Goal: Complete application form

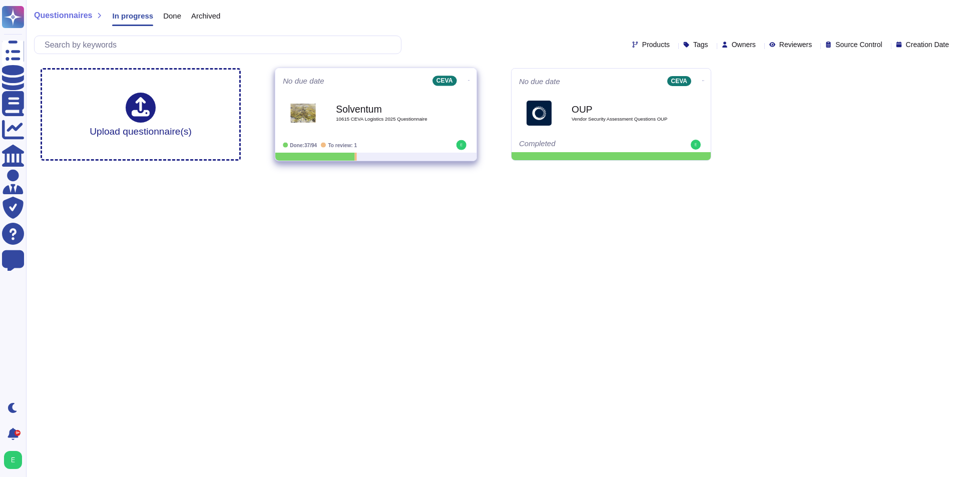
click at [378, 106] on b "Solventum" at bounding box center [386, 109] width 101 height 10
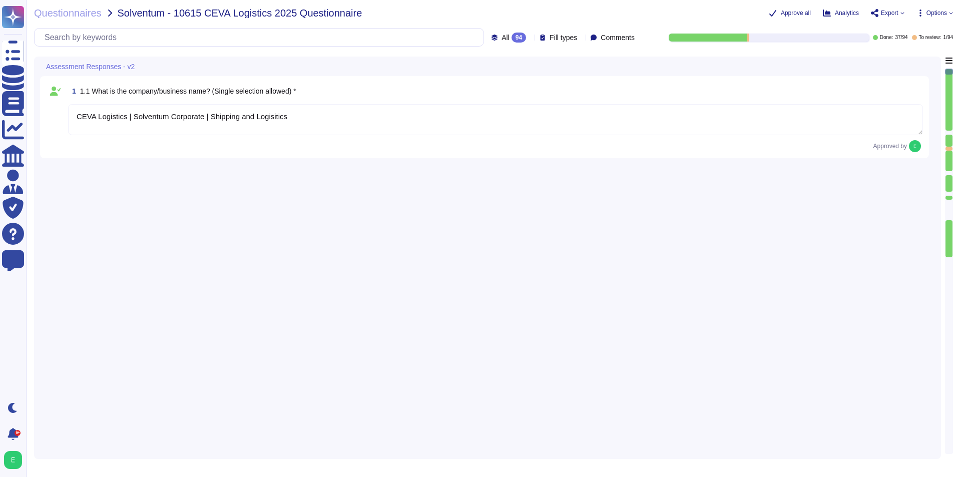
type textarea "CEVA Logistics | Solventum Corporate | Shipping and Logisitics"
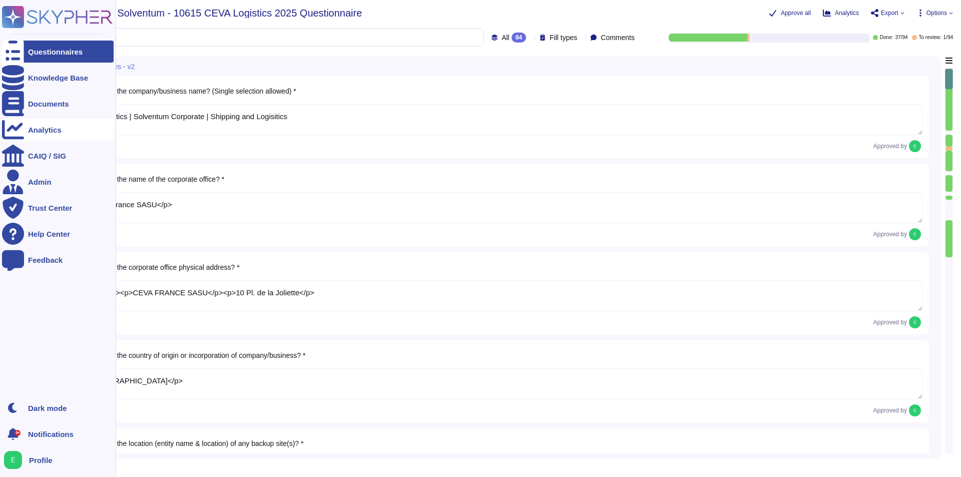
type textarea "<p>CEVA France SASU</p>"
type textarea "<p><br></p><p>CEVA FRANCE SASU</p><p>10 Pl. de la Joliette</p>"
type textarea "<p>[GEOGRAPHIC_DATA]</p>"
type textarea "<p>[URL][DOMAIN_NAME] </p>"
type textarea "<p>CEVA FRANCE SASU</p><p>10 Pl. de la Joliette</p>"
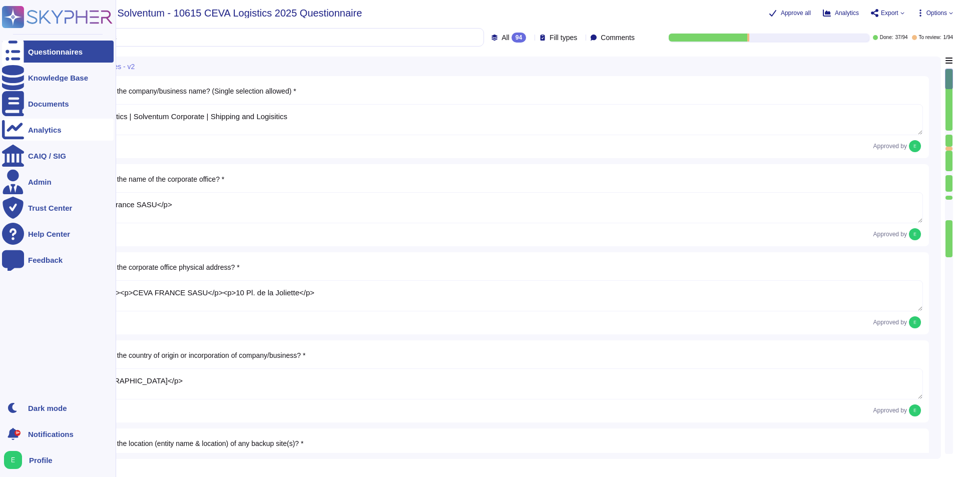
type textarea "<p>Since [DATE]</p>"
type textarea "CEVA has not suffered any impact from ransomware or security incidents on custo…"
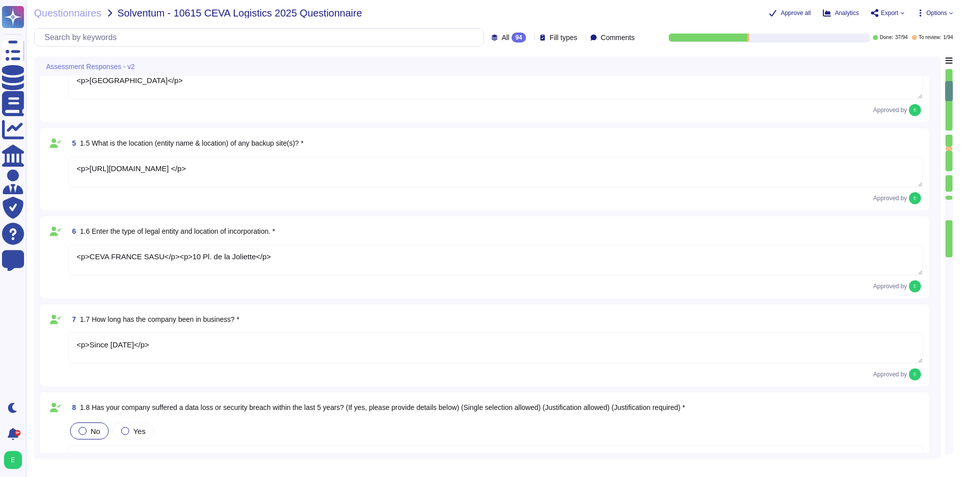
type textarea "<p>We have not encountered any business disruptive data losses or security brea…"
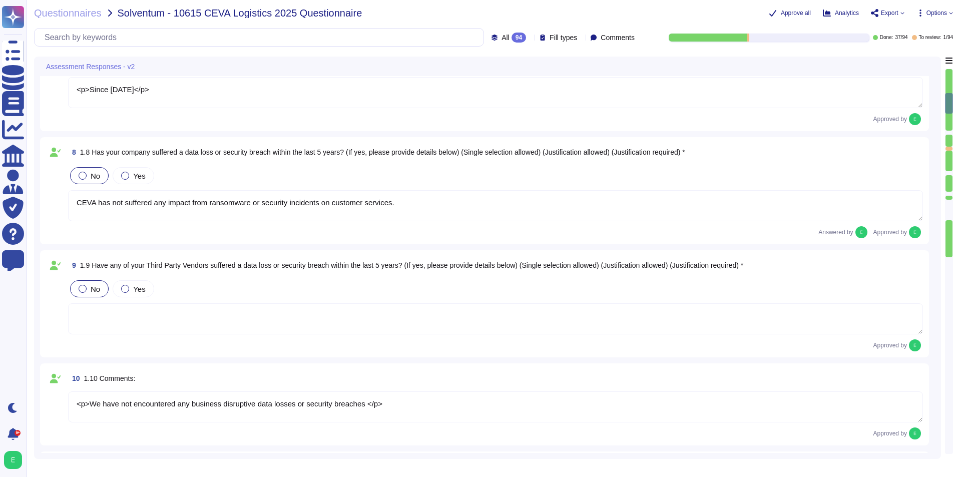
type textarea "<p>Global Logistics: Contract Logistics, Air, Ocean, Ground, Brokerage</p>"
type textarea "<p>At CEVA Logistics, we are not just a leading global supply chain solutions p…"
type textarea "<p>[URL][DOMAIN_NAME] </p>"
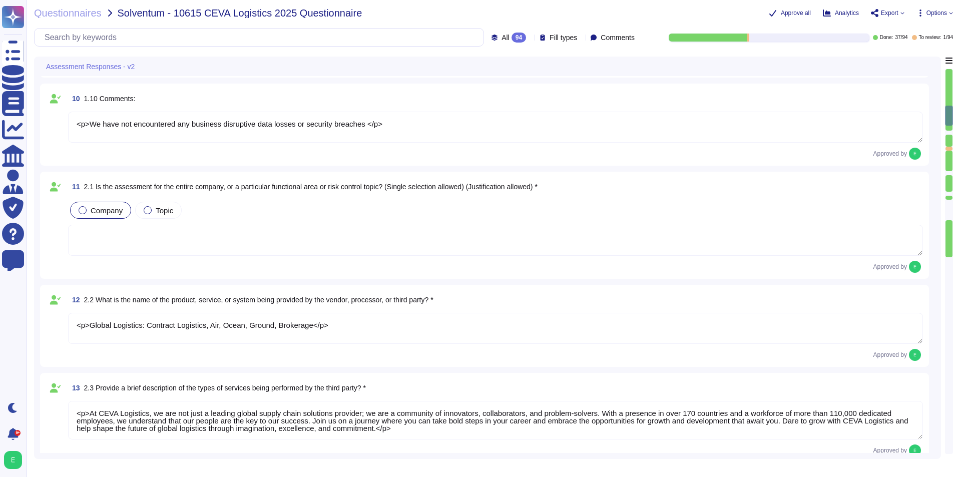
type textarea "<p>[URL][DOMAIN_NAME]</p>"
type textarea "<p>In principal all staff will be CEVA employee's </p>"
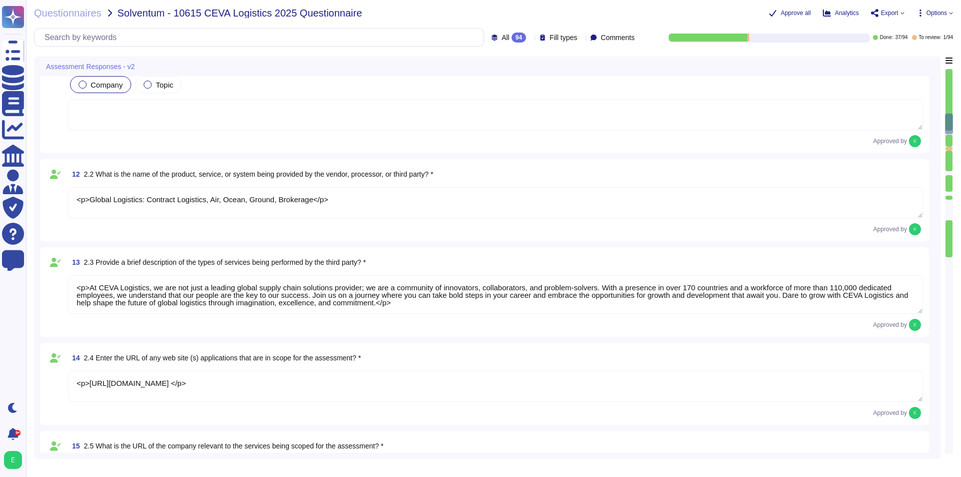
type textarea "<p>This is ongoing with both IT teams</p>"
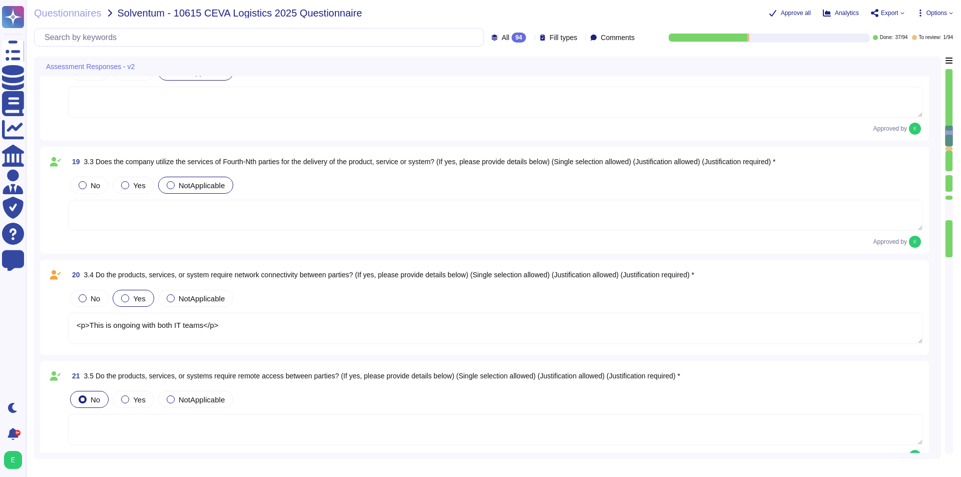
type textarea "<p>This is ongoing between both IT departments</p>"
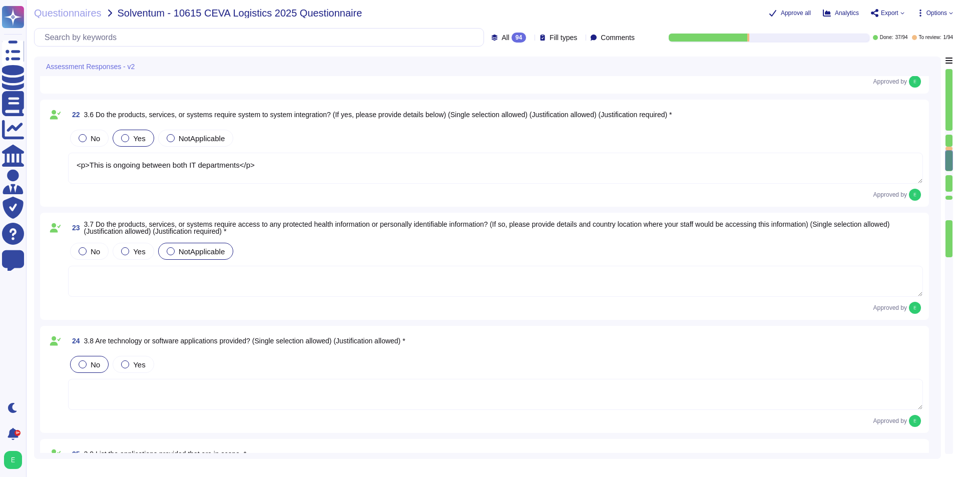
type textarea "<p>CEVA Matrix Healthcare</p>"
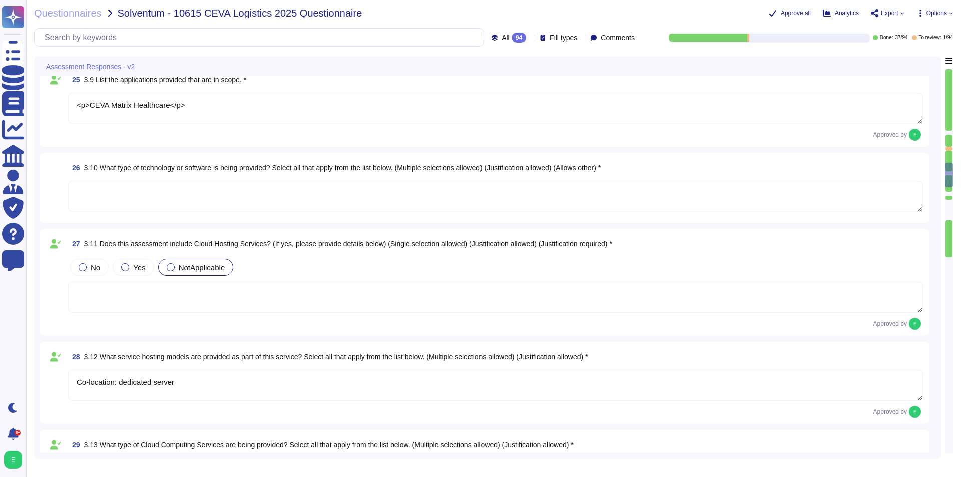
type textarea "Co-location: dedicated server"
type textarea "NotApplicable"
type textarea "<p>[PERSON_NAME] and [PERSON_NAME]</p>"
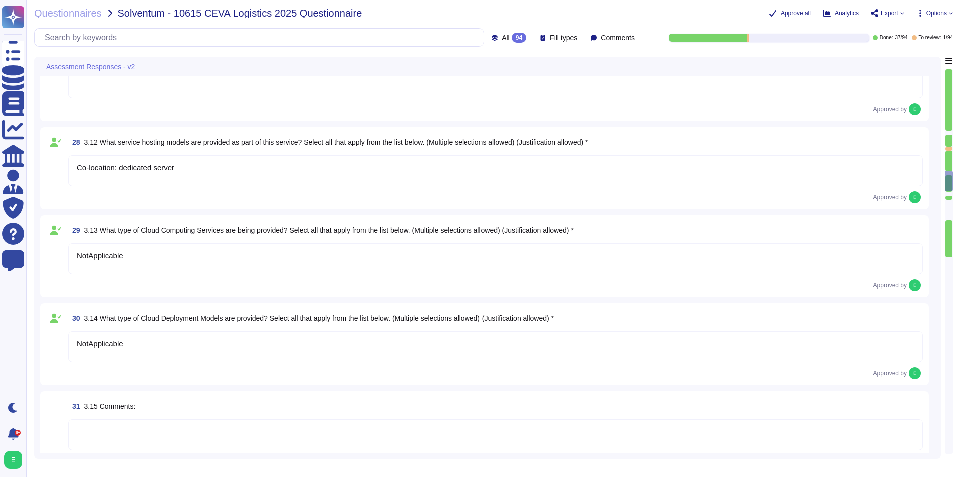
type textarea "<p>CEVA Matrix Healthcare</p>"
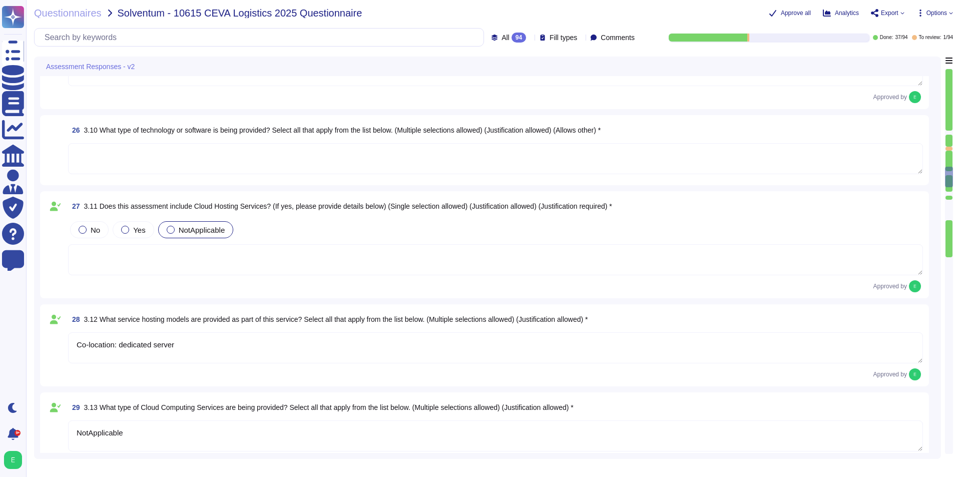
scroll to position [2253, 0]
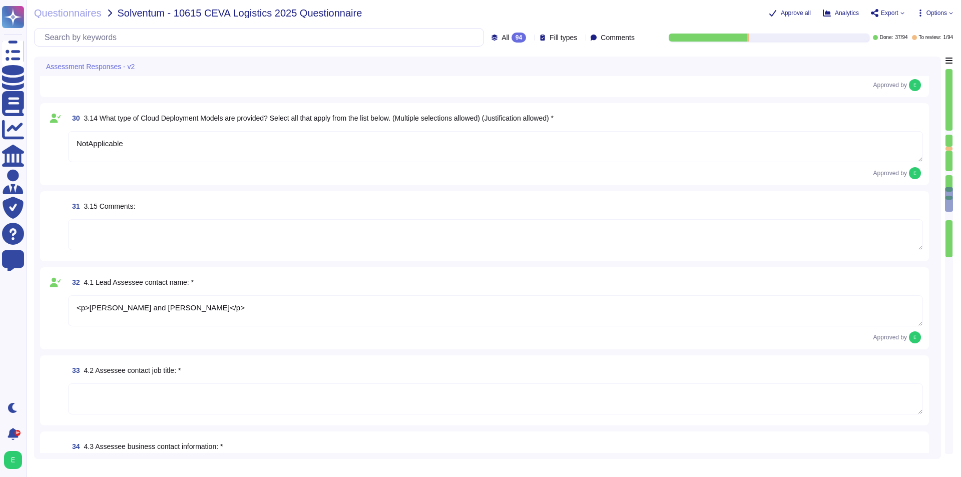
type textarea "We have a security risk assessment process, initiated by our group GRC team. It…"
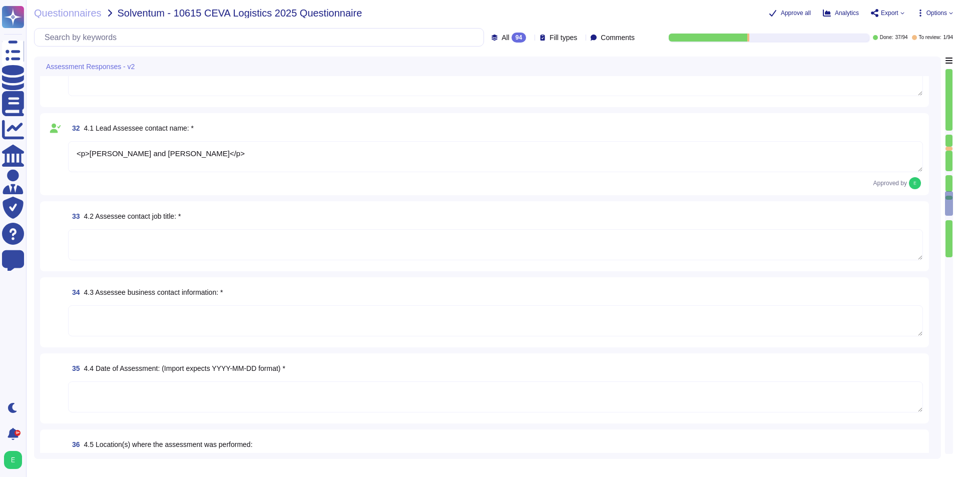
type textarea "We have a TPRM program (Third Party Risk Management) for which all our service …"
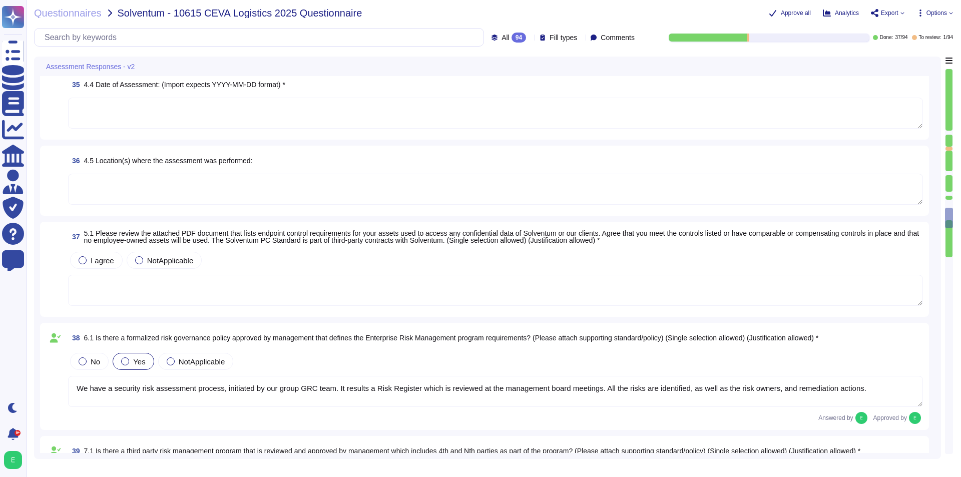
type textarea "All our contacts with IT suppliers include standard security requirements and c…"
type textarea "We have an IS policy corpus, which is composed of several documents, including:…"
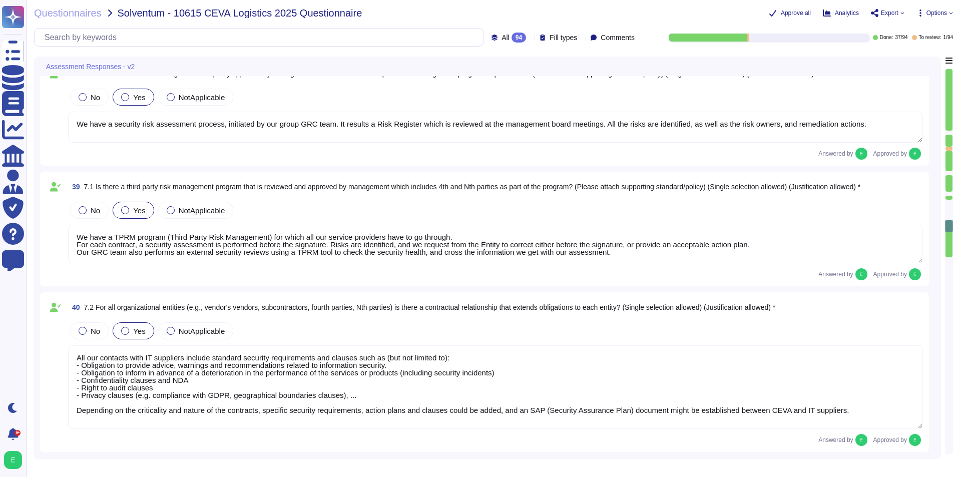
type textarea "We have a risk register. All the risks are identified, as well as the risk owne…"
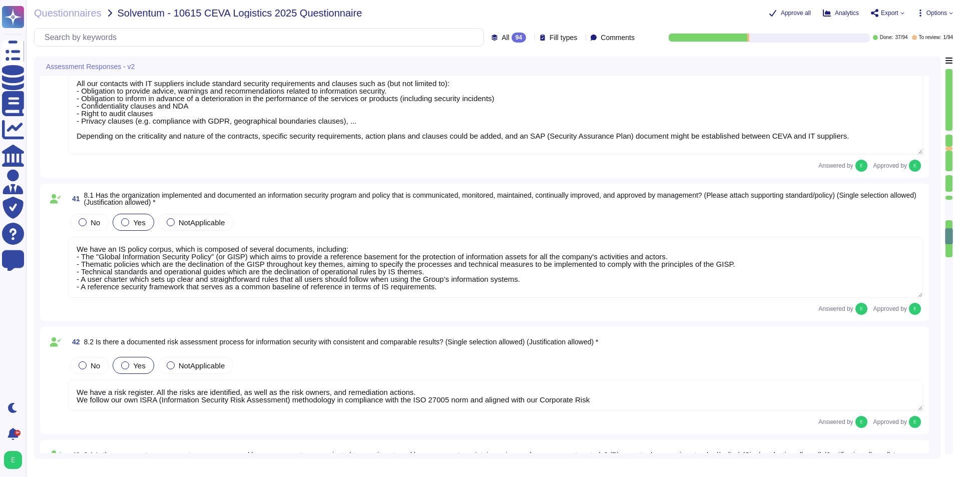
type textarea "CEVA has a managed inventory system maintained by our Service Delivery Managers…"
type textarea "We have an acceptable user policy for internal and external users."
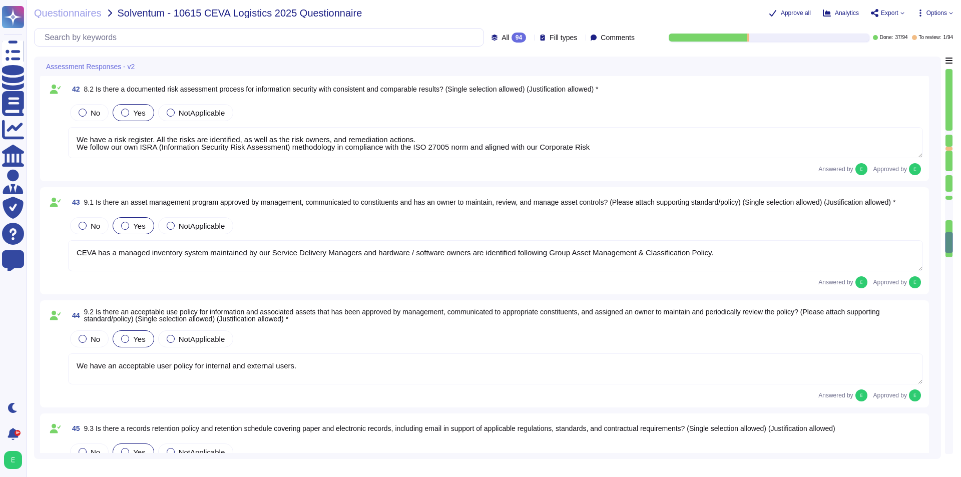
type textarea "Yes the policy are reviewed and signed by service senoir manager"
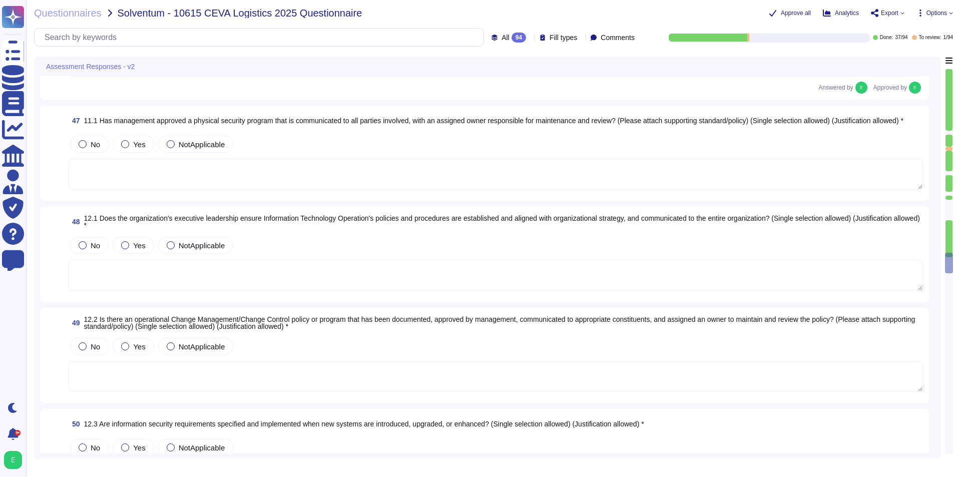
type textarea "We have an acceptable user policy for internal and external users."
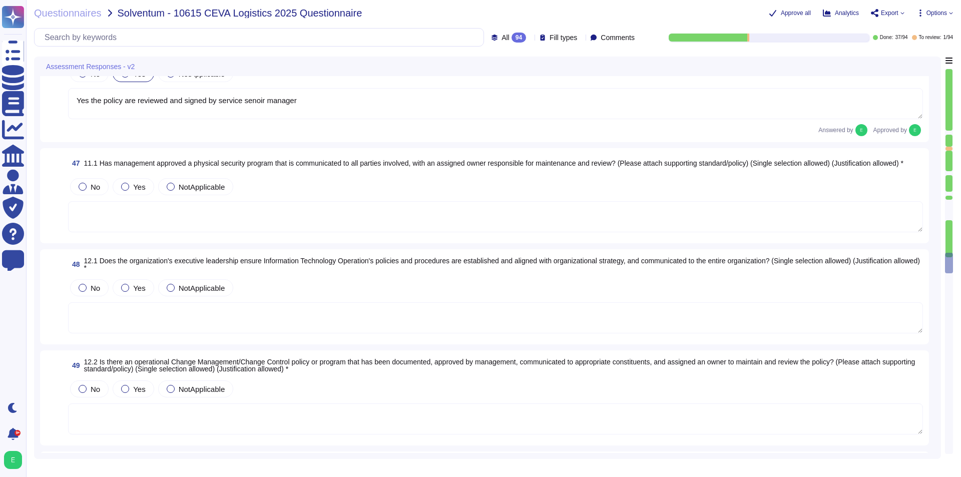
scroll to position [4205, 0]
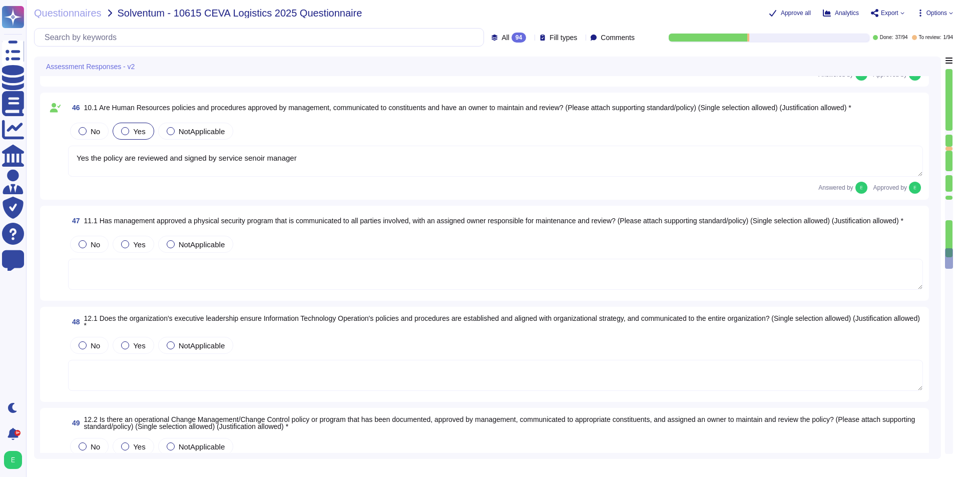
click at [298, 276] on textarea at bounding box center [495, 274] width 855 height 31
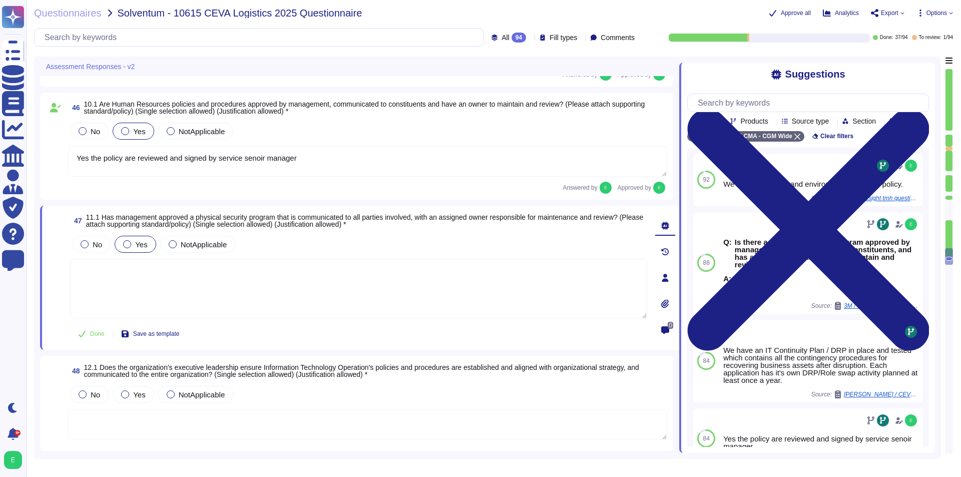
click at [126, 238] on div "Yes" at bounding box center [135, 244] width 41 height 17
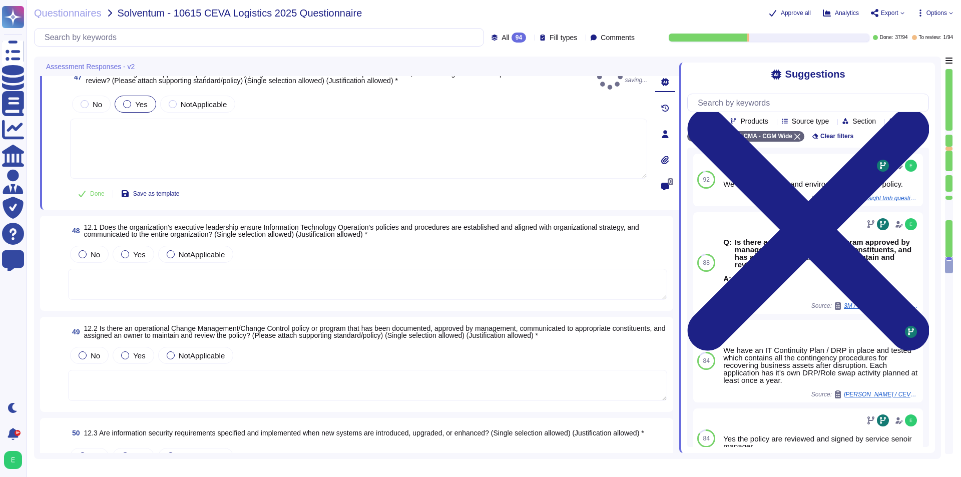
scroll to position [4355, 0]
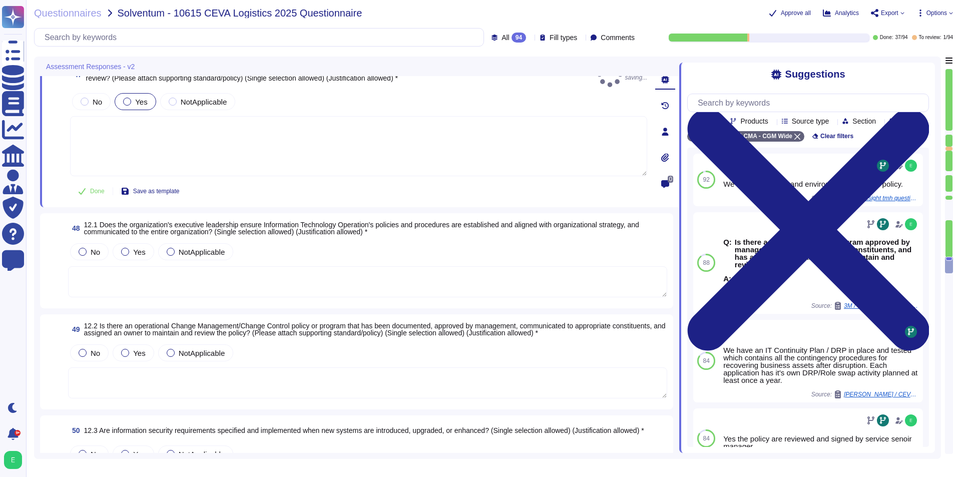
click at [254, 274] on textarea at bounding box center [367, 281] width 599 height 31
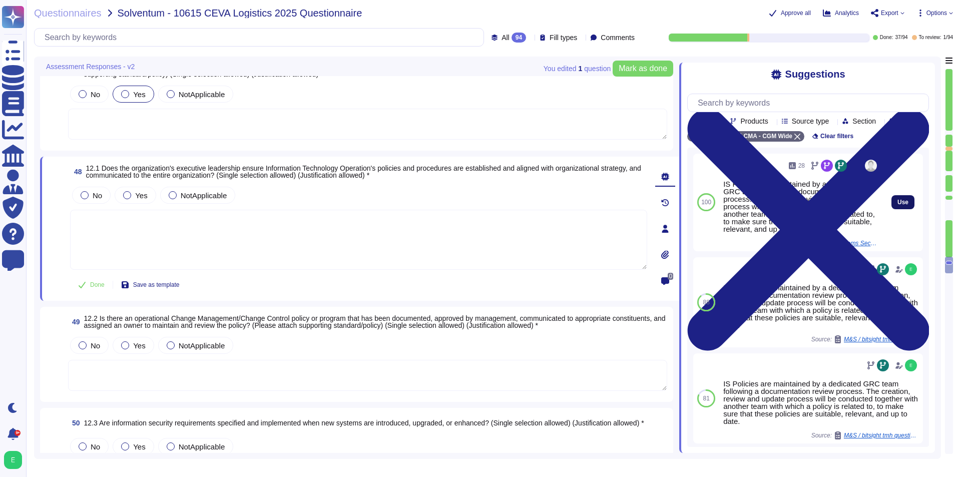
click at [771, 205] on span "Use" at bounding box center [903, 202] width 11 height 6
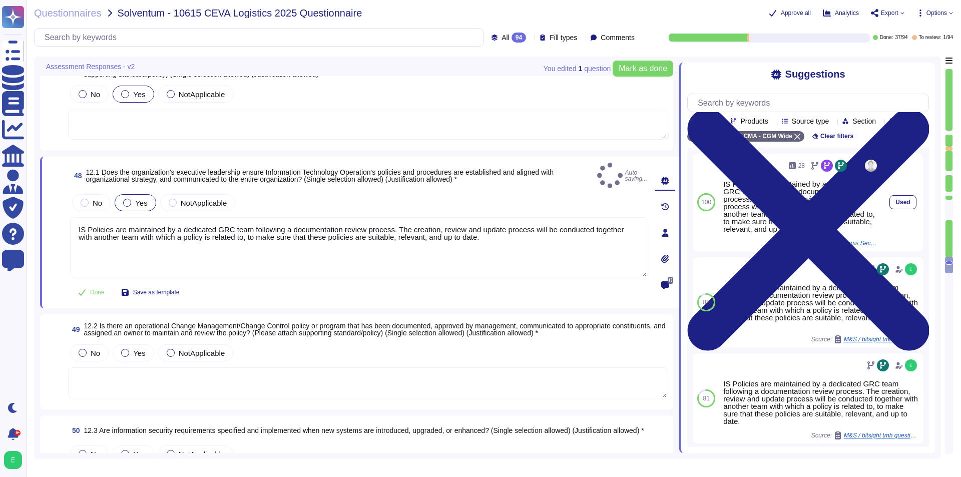
type textarea "IS Policies are maintained by a dedicated GRC team following a documentation re…"
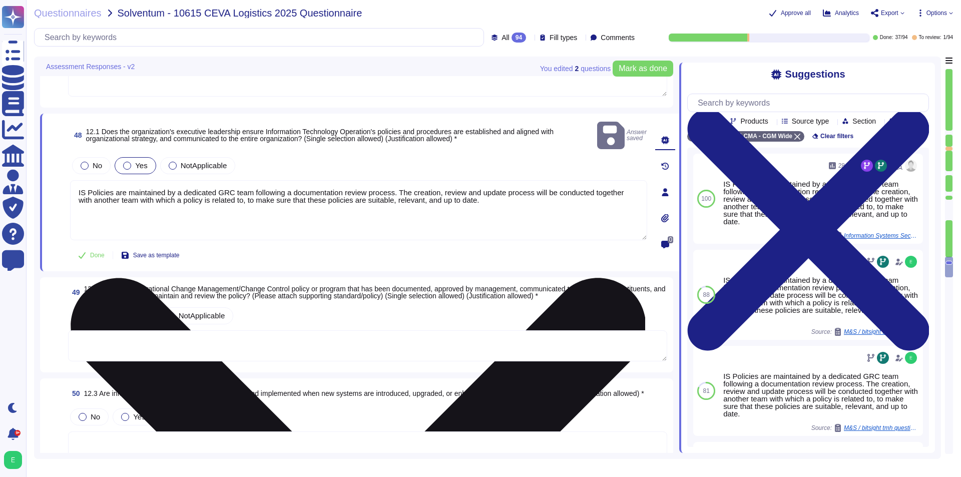
scroll to position [4455, 0]
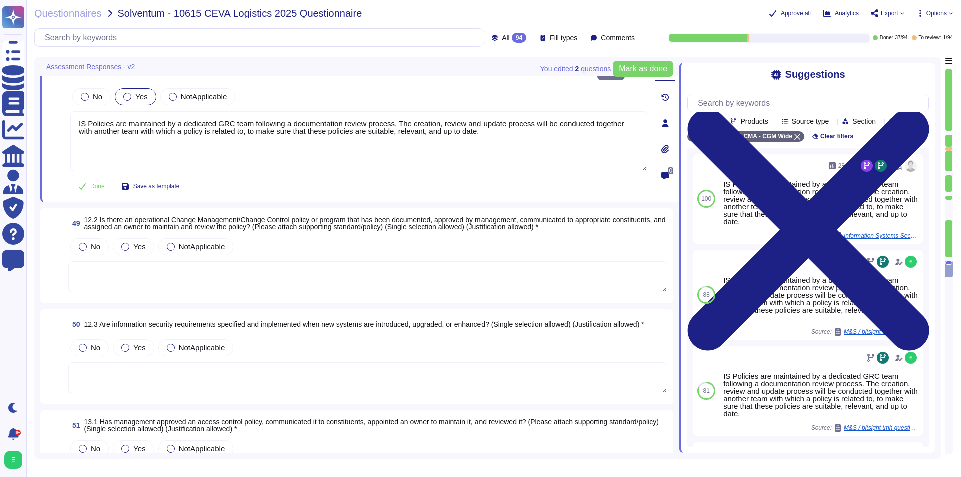
click at [254, 268] on textarea at bounding box center [367, 276] width 599 height 31
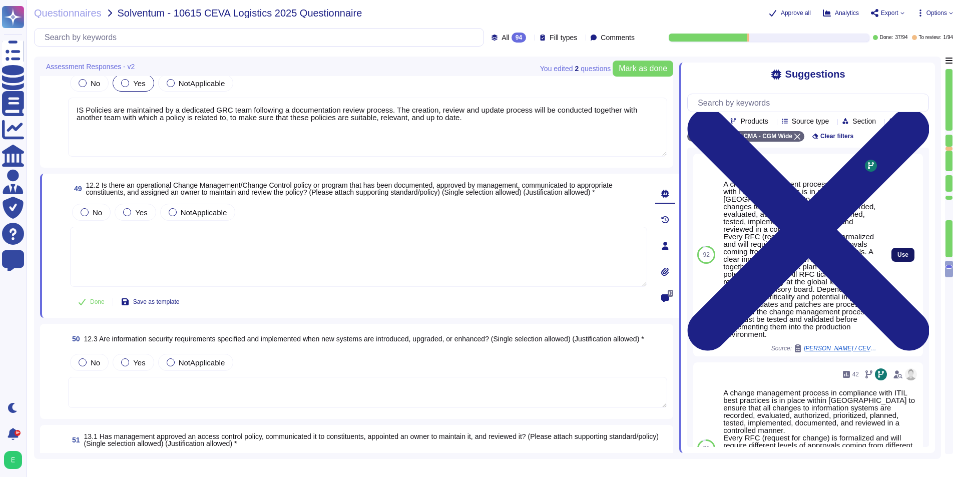
drag, startPoint x: 905, startPoint y: 254, endPoint x: 903, endPoint y: 260, distance: 6.2
click at [771, 257] on div "Use" at bounding box center [903, 255] width 40 height 203
click at [771, 261] on button "Use" at bounding box center [903, 255] width 23 height 14
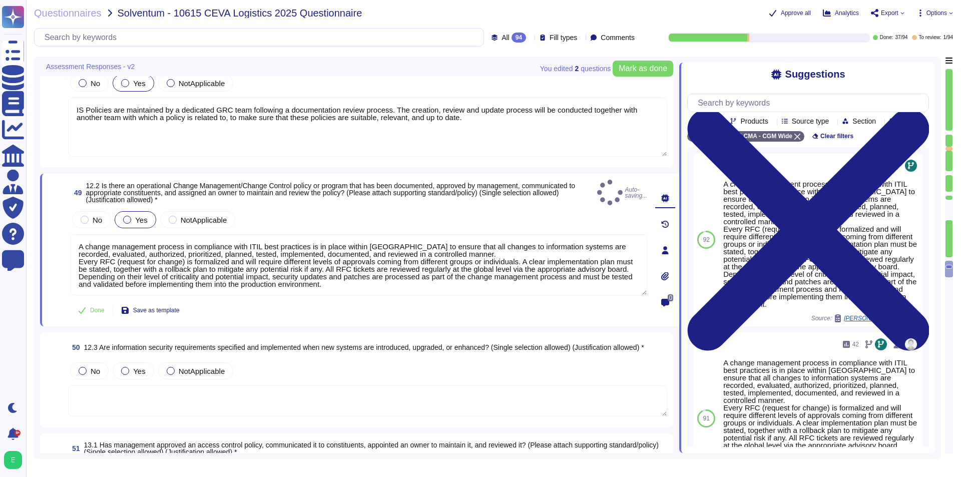
type textarea "A change management process in compliance with ITIL best practices is in place …"
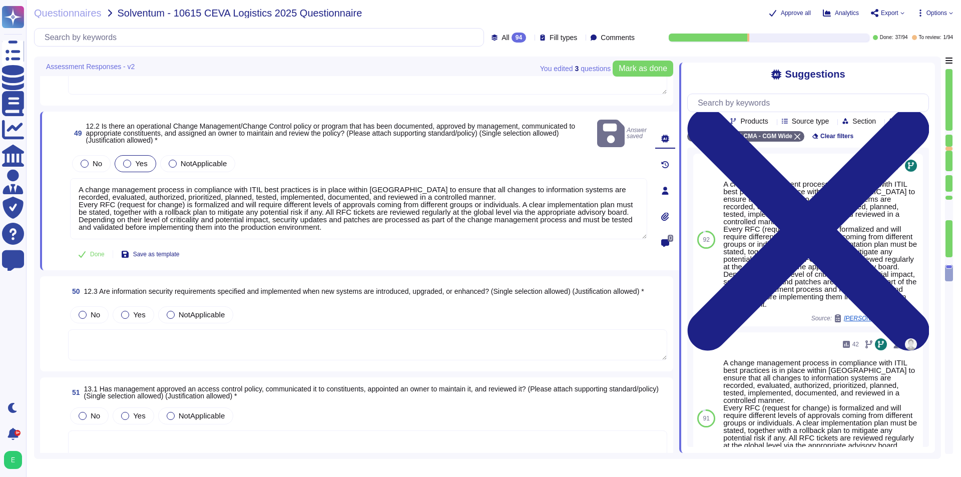
scroll to position [4606, 0]
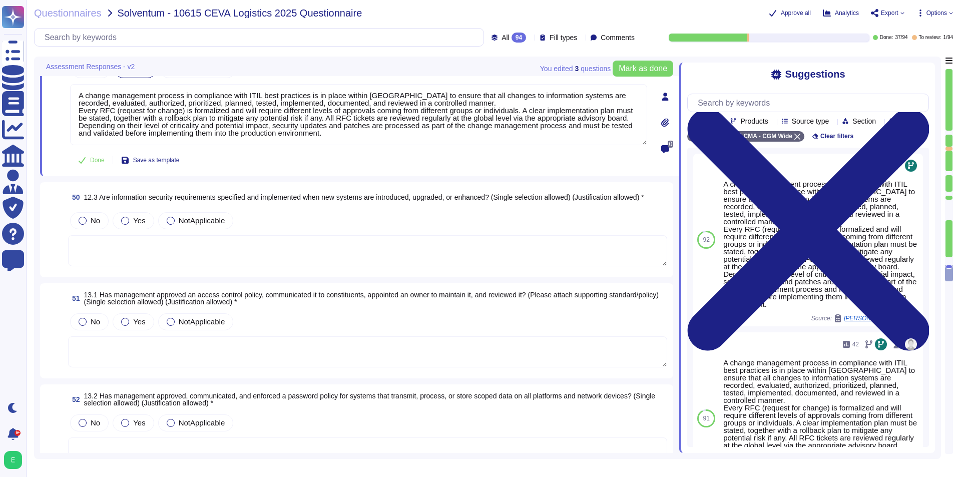
click at [385, 246] on textarea at bounding box center [367, 250] width 599 height 31
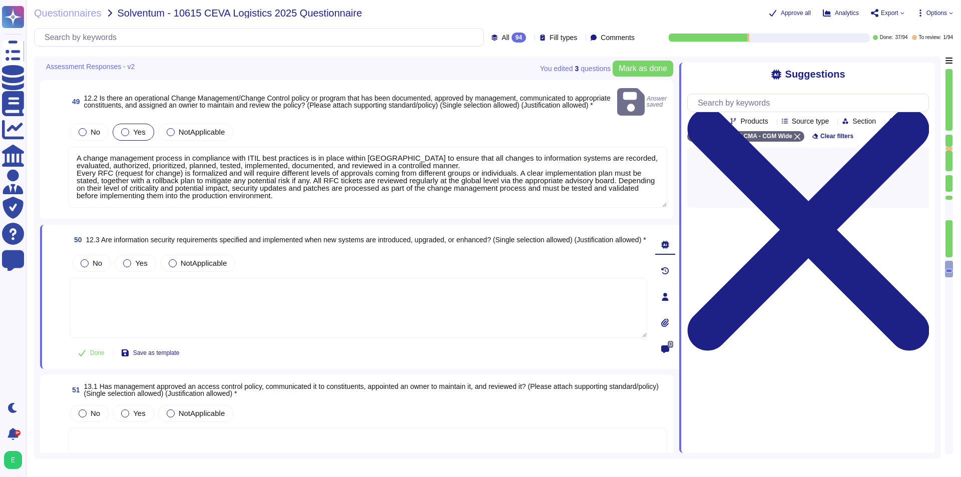
scroll to position [4506, 0]
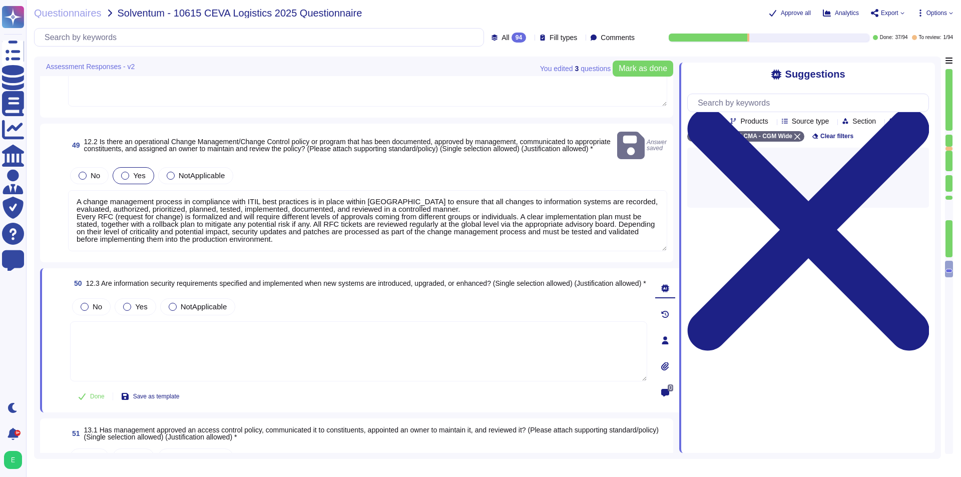
type textarea "Yes the policy are reviewed and signed by service senoir manager"
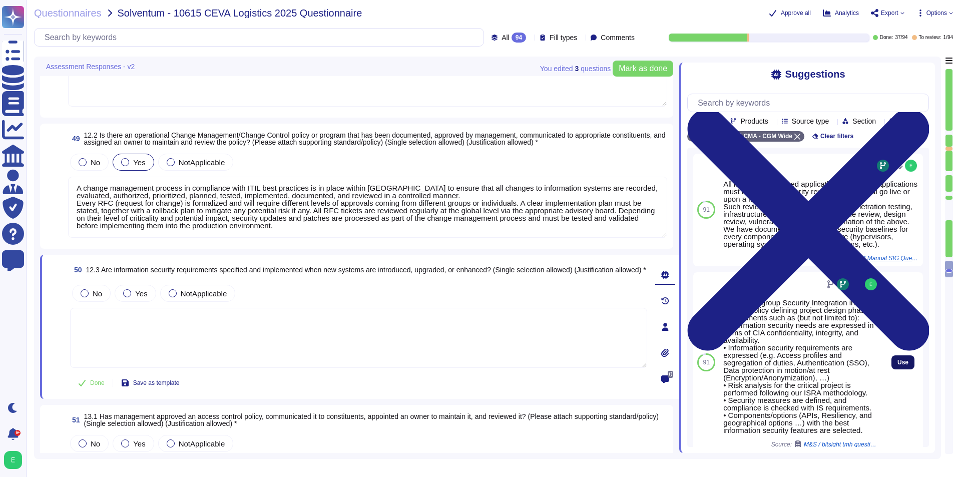
click at [771, 365] on span "Use" at bounding box center [903, 362] width 11 height 6
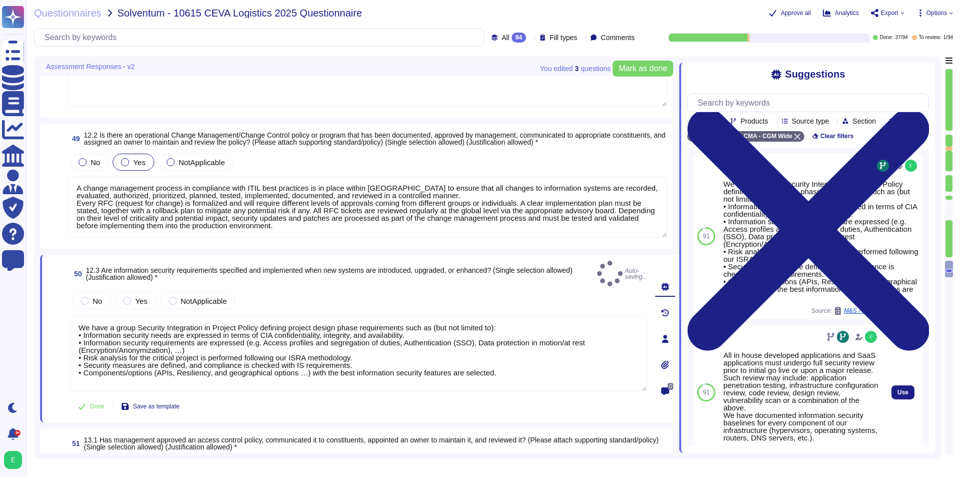
type textarea "We have a group Security Integration in Project Policy defining project design …"
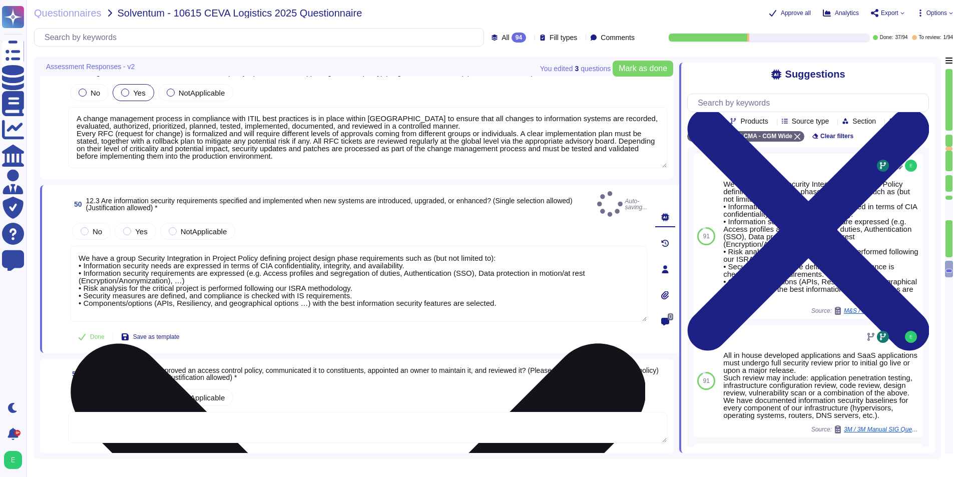
scroll to position [4606, 0]
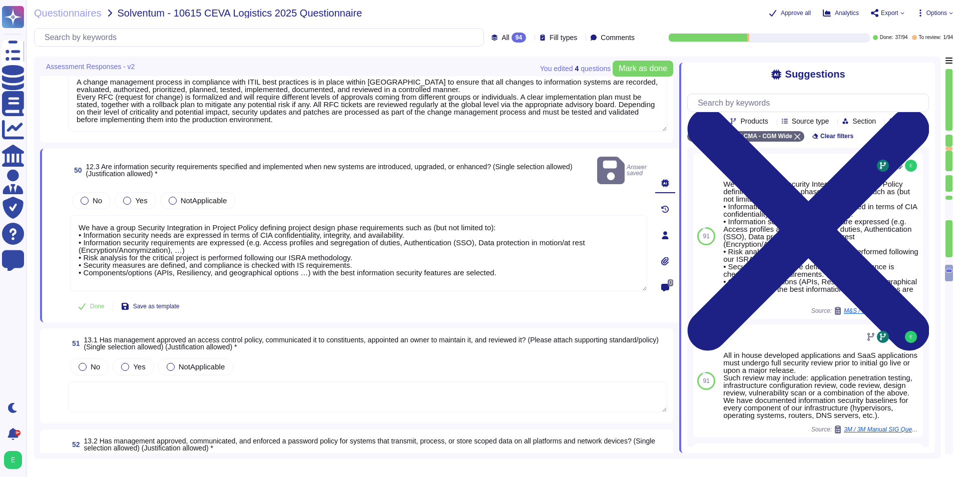
click at [135, 176] on div "50 12.3 Are information security requirements specified and implemented when ne…" at bounding box center [347, 236] width 599 height 162
click at [134, 192] on div "Yes" at bounding box center [135, 200] width 41 height 17
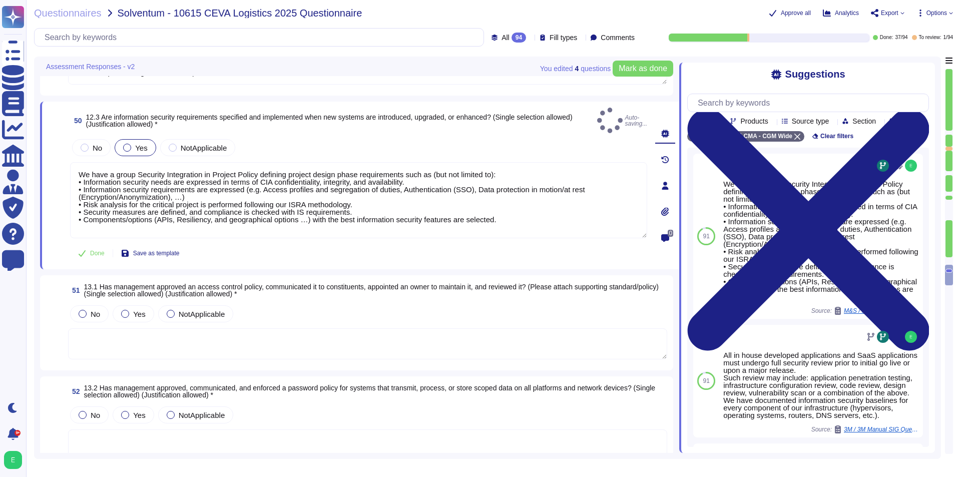
scroll to position [4706, 0]
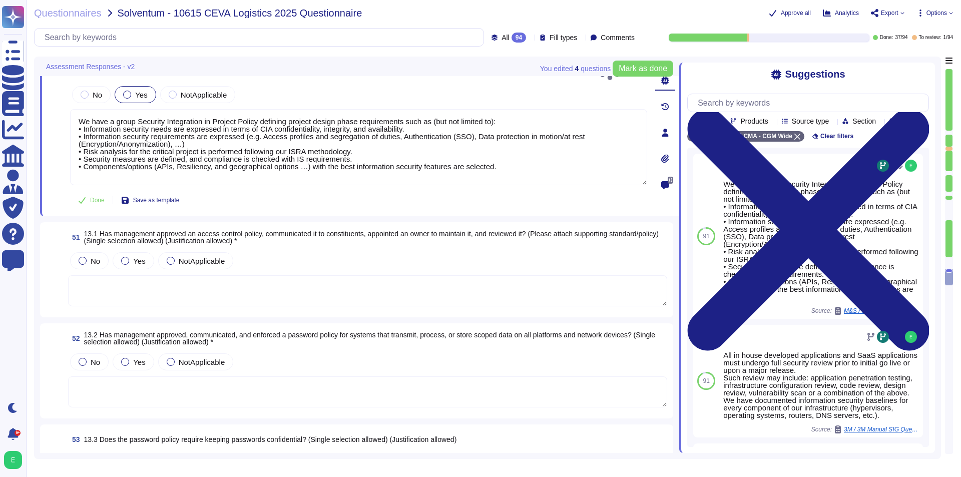
click at [271, 284] on textarea at bounding box center [367, 290] width 599 height 31
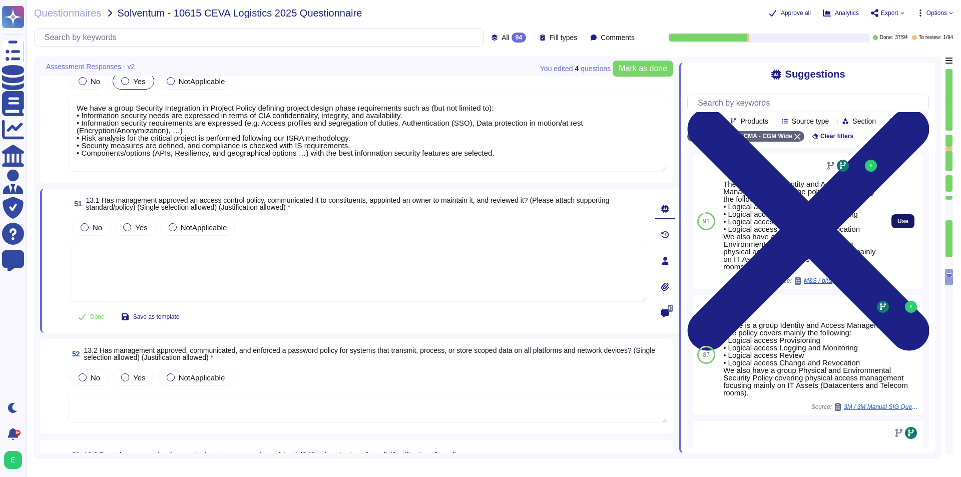
click at [771, 228] on button "Use" at bounding box center [903, 221] width 23 height 14
type textarea "There is a group Identity and Access Management Policy. The policy covers mainl…"
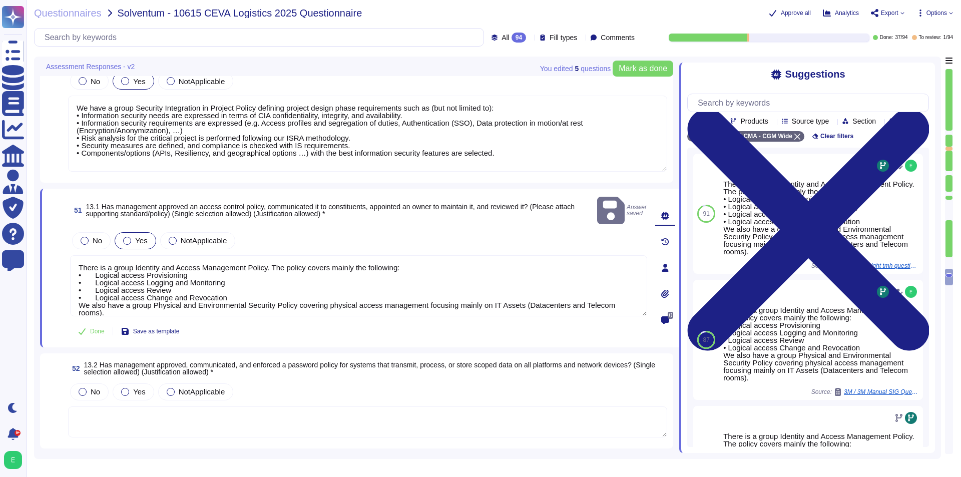
click at [144, 236] on span "Yes" at bounding box center [141, 240] width 12 height 9
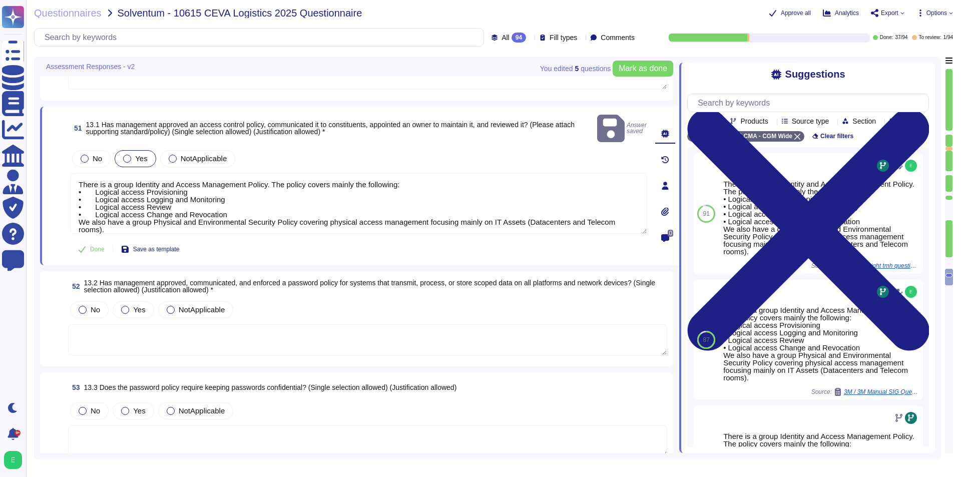
scroll to position [4856, 0]
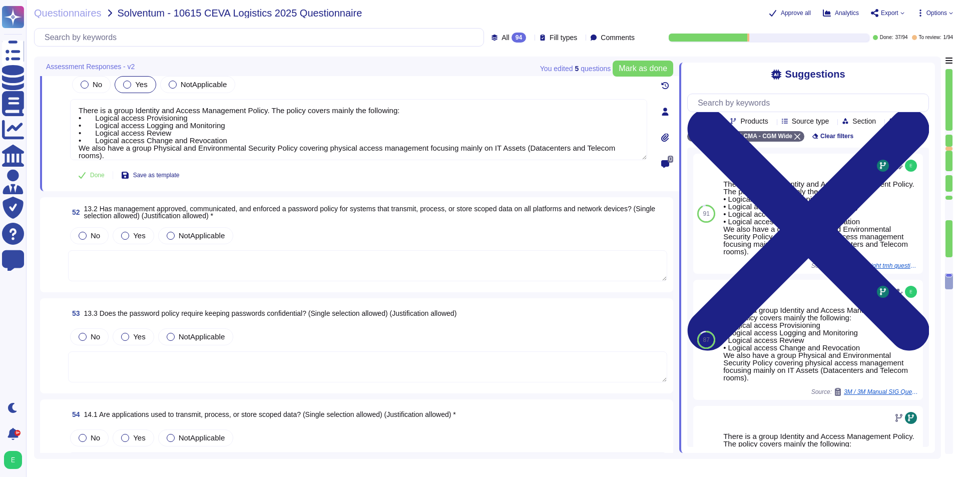
click at [319, 250] on textarea at bounding box center [367, 265] width 599 height 31
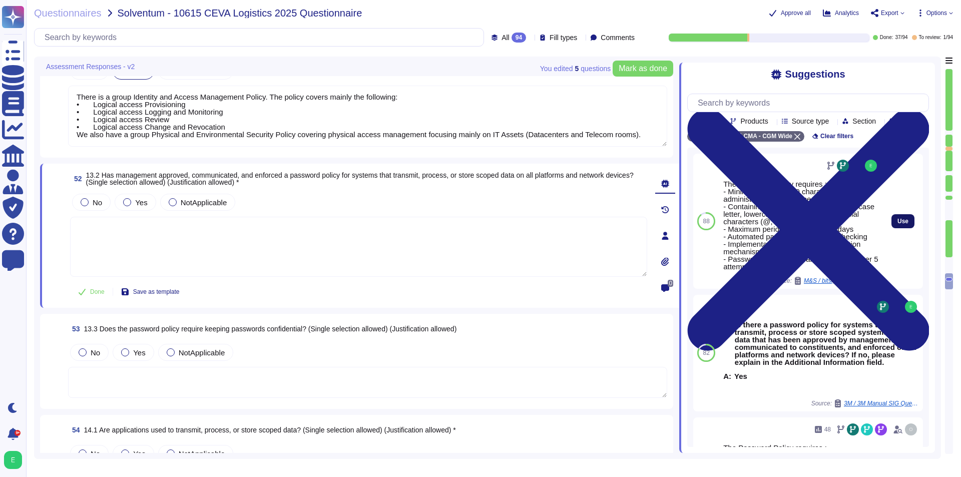
click at [771, 224] on span "Use" at bounding box center [903, 221] width 11 height 6
type textarea "The Password Policy requires : - Minimum length of 10 characters (12 for admini…"
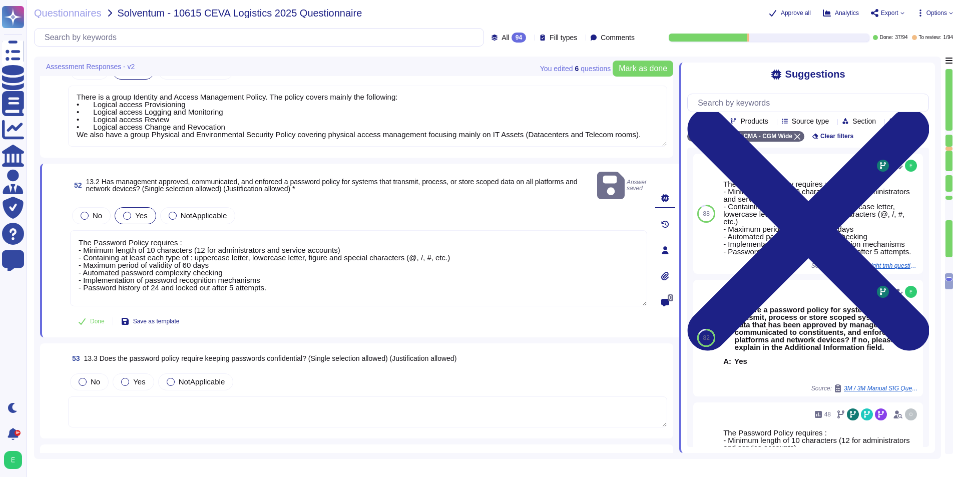
click at [130, 212] on div at bounding box center [127, 216] width 8 height 8
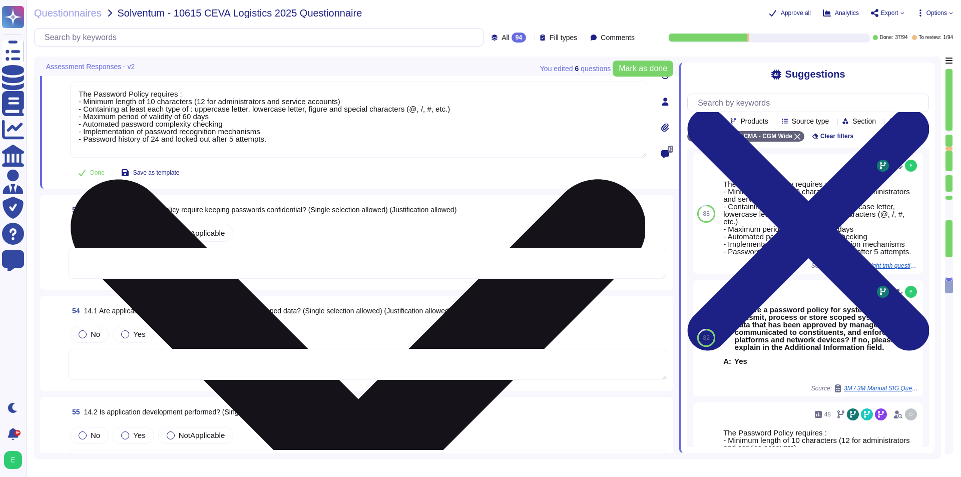
scroll to position [5006, 0]
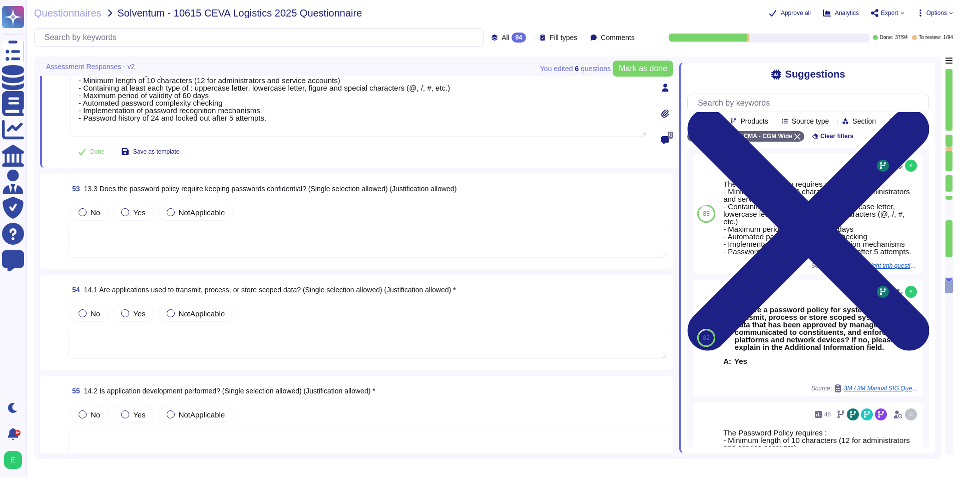
click at [130, 214] on label "Yes" at bounding box center [133, 212] width 24 height 8
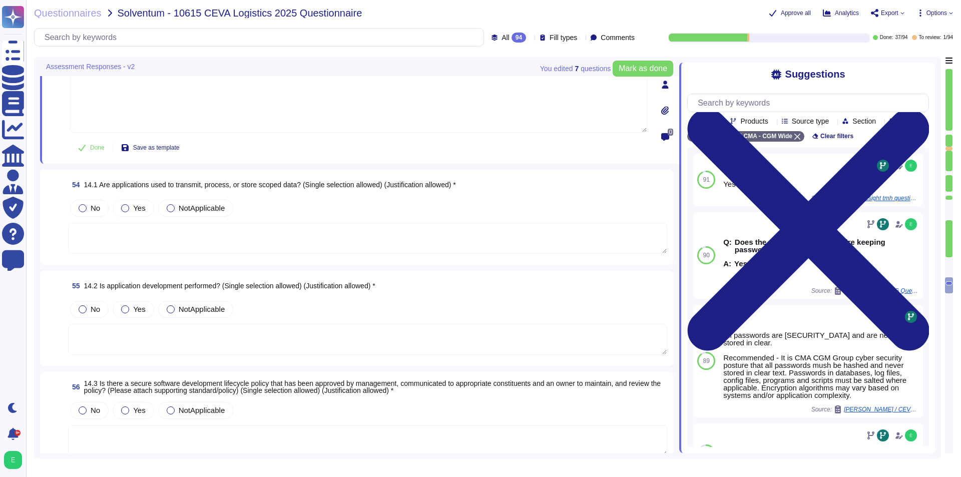
scroll to position [5156, 0]
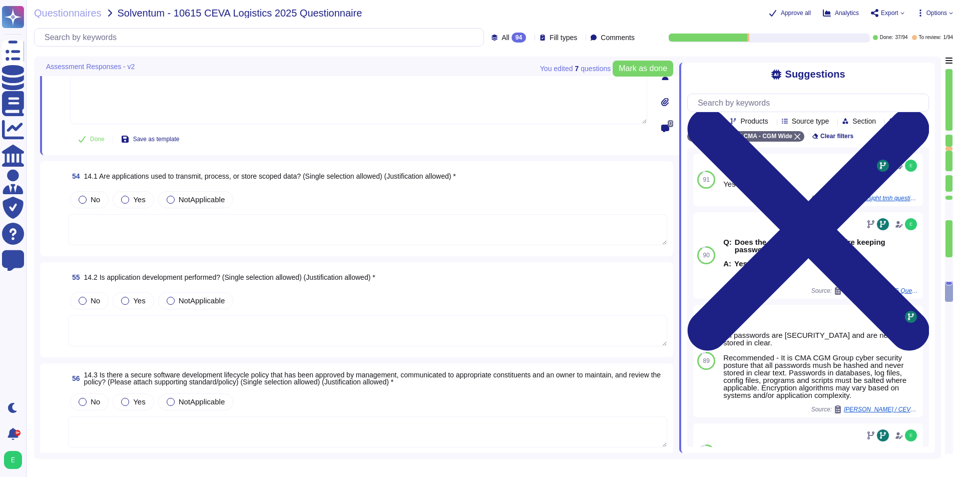
click at [218, 230] on textarea at bounding box center [367, 229] width 599 height 31
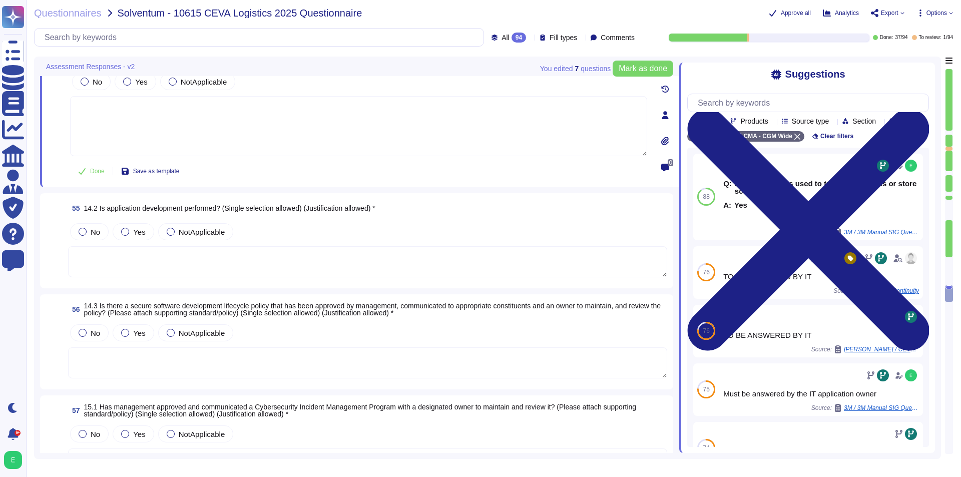
scroll to position [5206, 0]
click at [248, 264] on textarea at bounding box center [367, 261] width 599 height 31
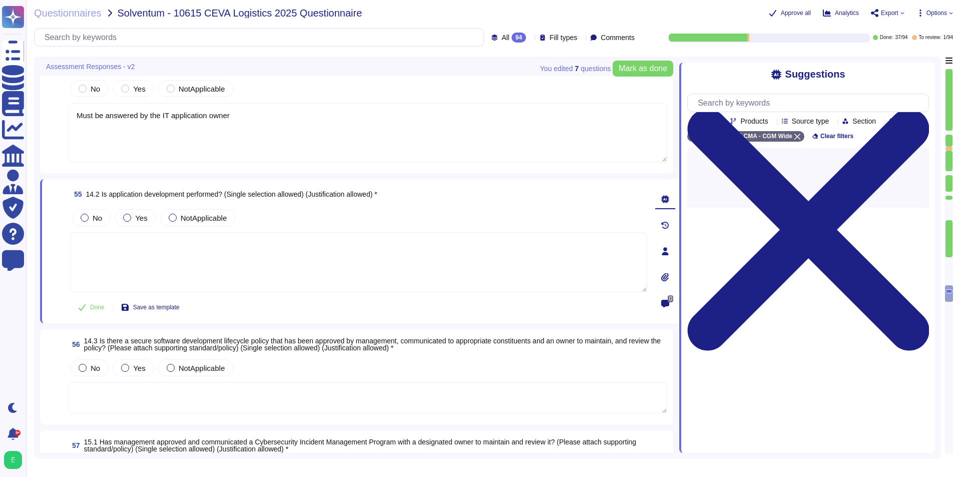
type textarea "Must be answered by the IT application owner"
paste textarea "Must be answered by the IT application owner"
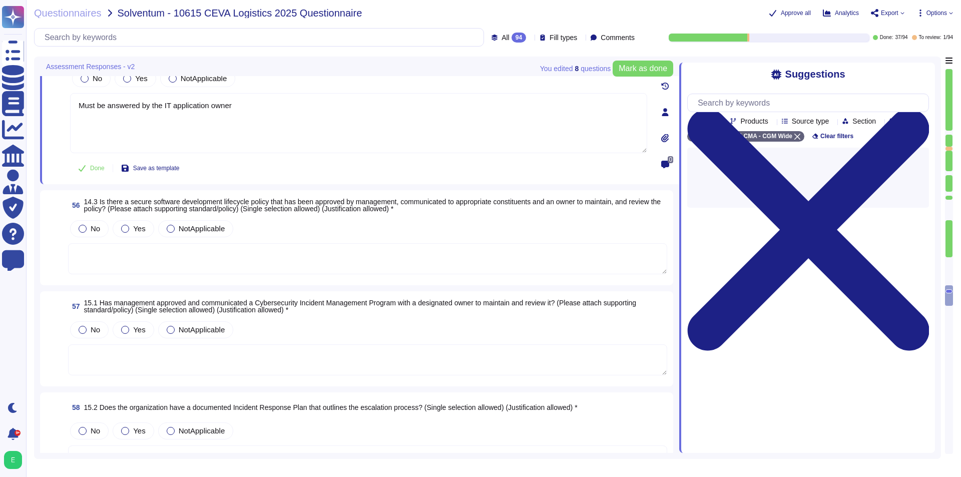
scroll to position [5357, 0]
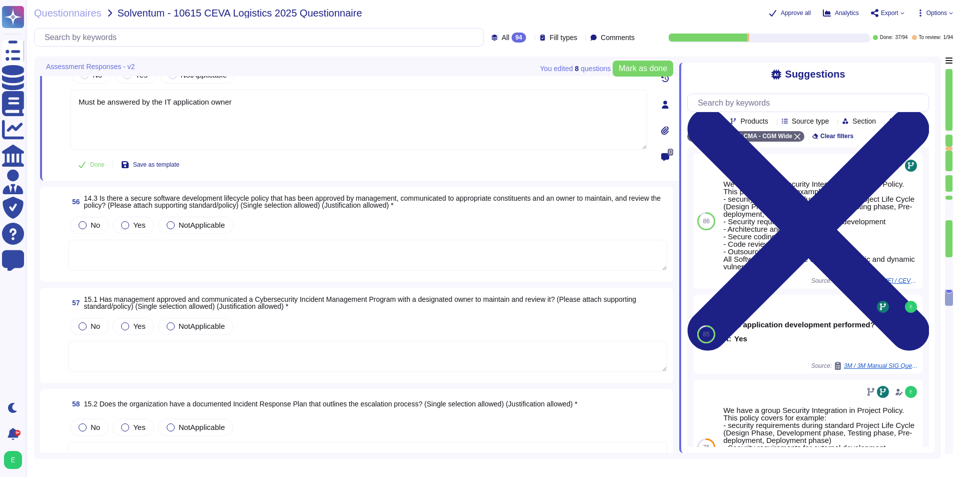
click at [243, 240] on textarea at bounding box center [367, 255] width 599 height 31
type textarea "Must be answered by the IT application owner"
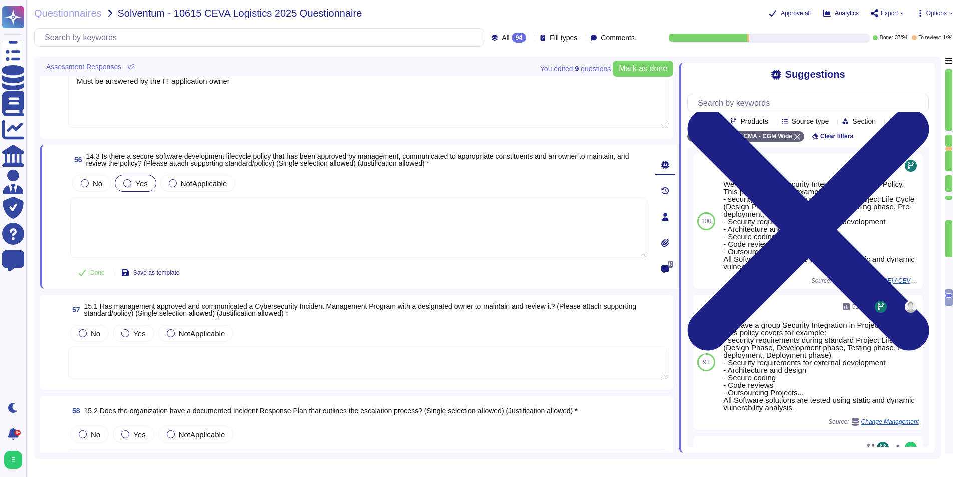
click at [134, 182] on label "Yes" at bounding box center [135, 183] width 24 height 8
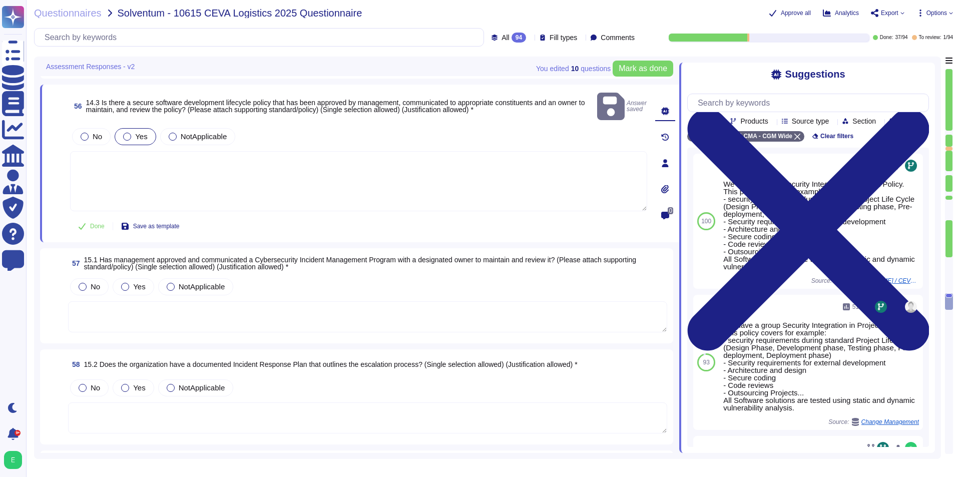
scroll to position [5457, 0]
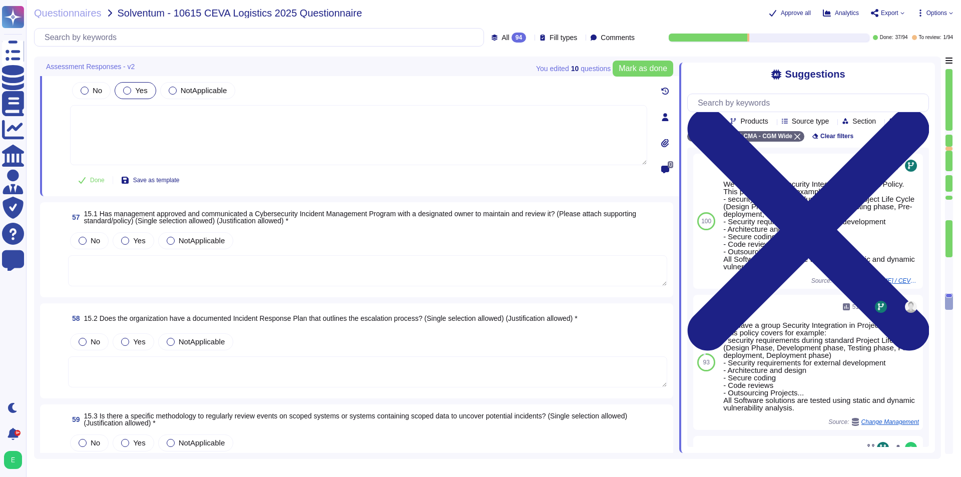
click at [262, 274] on div "57 15.1 Has management approved and communicated a Cybersecurity Incident Manag…" at bounding box center [356, 249] width 621 height 83
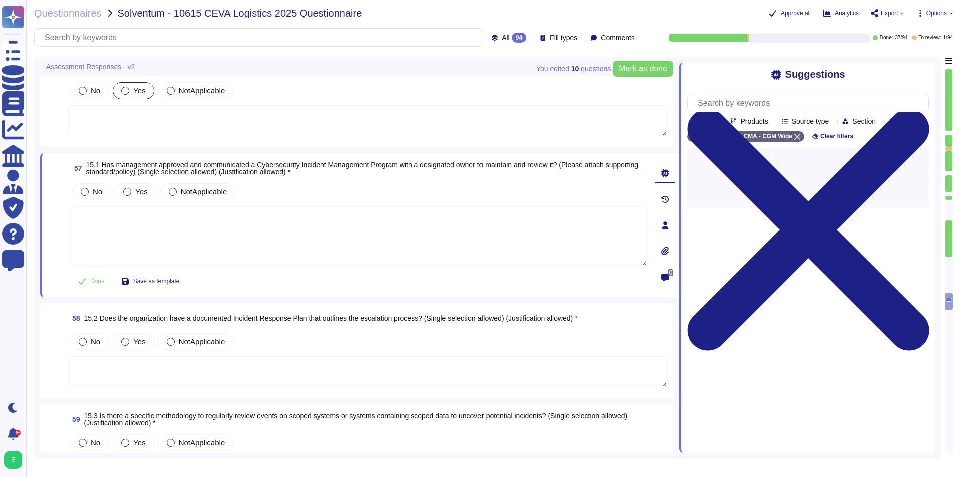
click at [262, 271] on div "Done Save as template" at bounding box center [358, 281] width 577 height 20
click at [271, 223] on textarea at bounding box center [358, 236] width 577 height 60
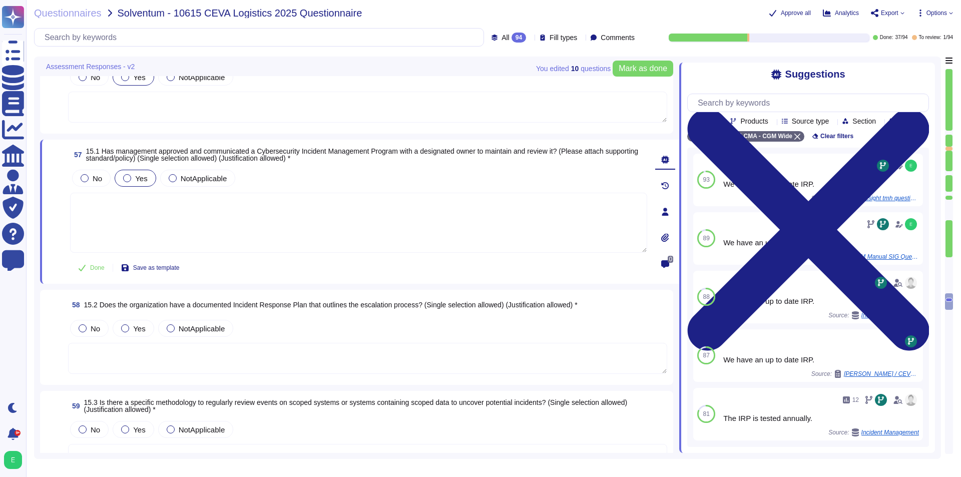
click at [139, 186] on div "Yes" at bounding box center [135, 178] width 41 height 17
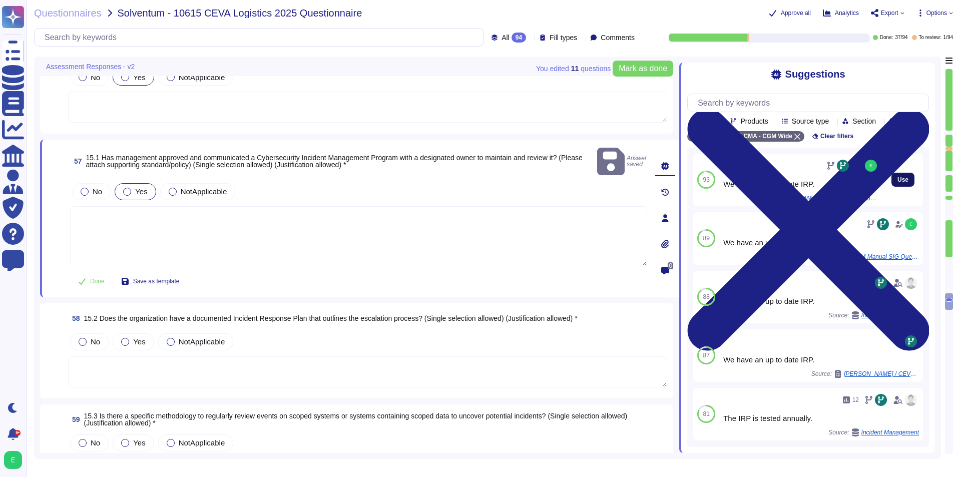
click at [771, 183] on span "Use" at bounding box center [903, 180] width 11 height 6
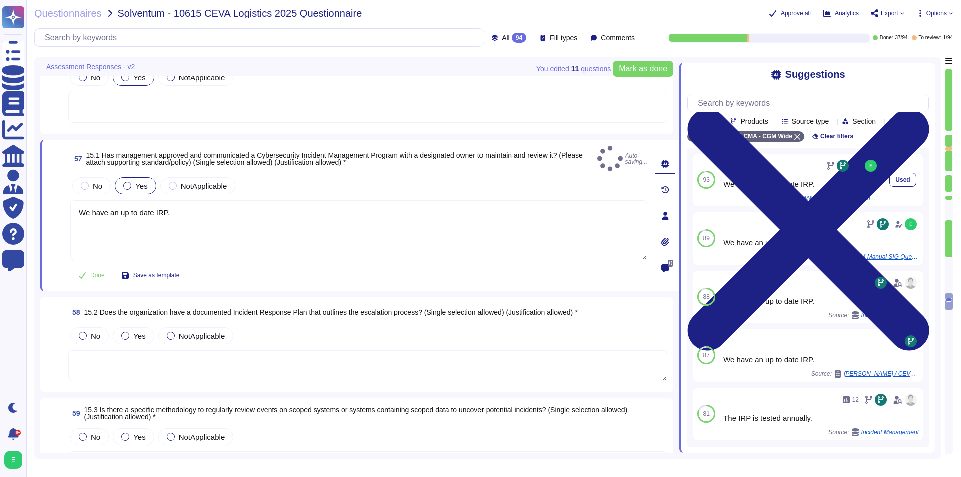
type textarea "We have an up to date IRP."
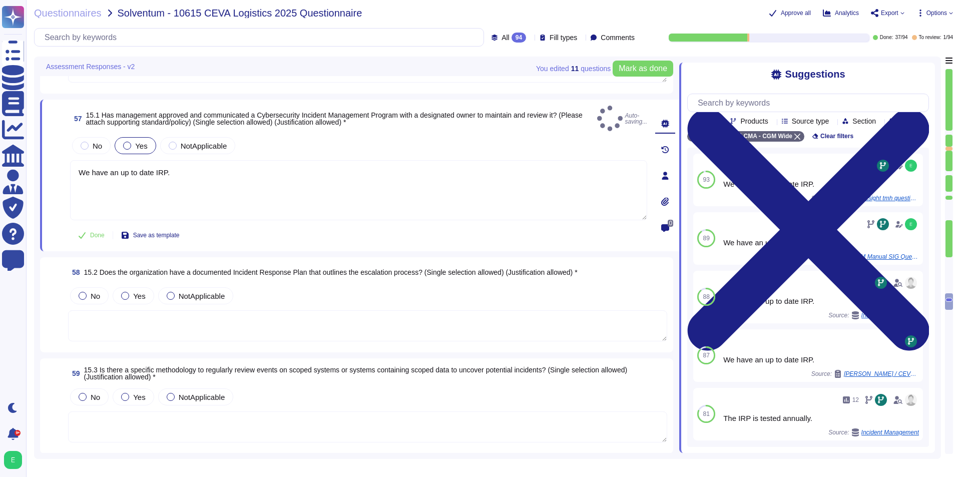
scroll to position [5557, 0]
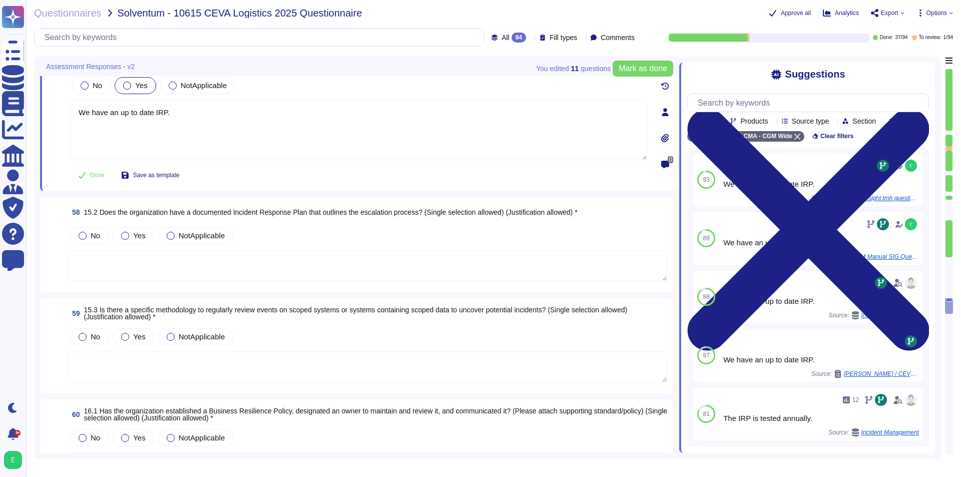
click at [236, 274] on div "58 15.2 Does the organization have a documented Incident Response Plan that out…" at bounding box center [356, 244] width 633 height 95
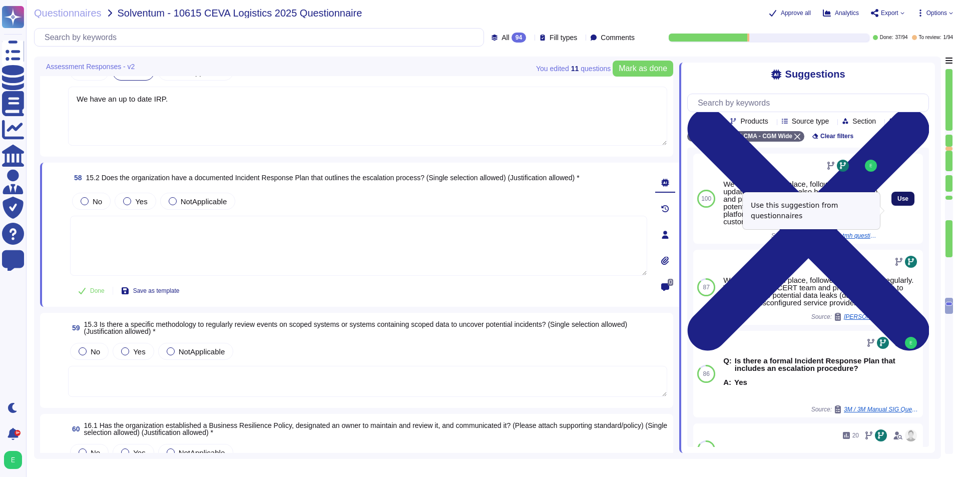
click at [771, 206] on button "Use" at bounding box center [903, 199] width 23 height 14
type textarea "We have an IRP in place, followed and updated regularly. We also have a CERT te…"
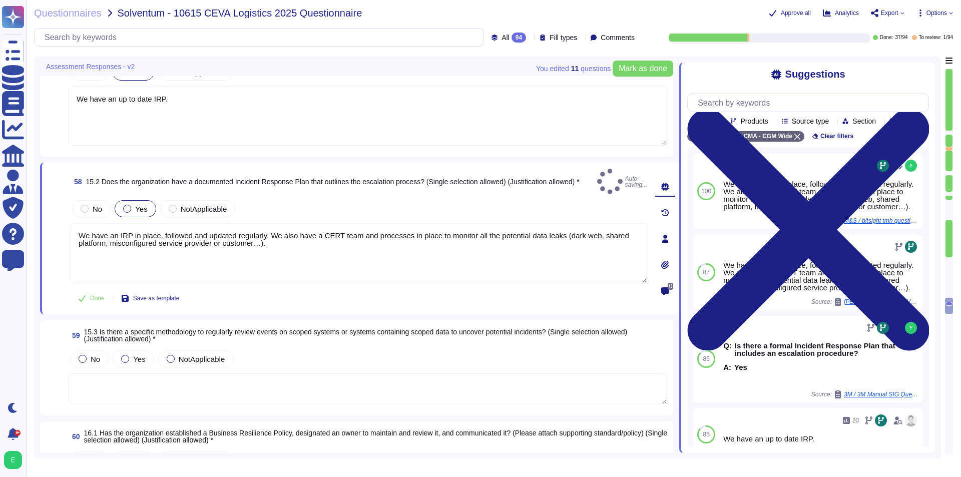
click at [139, 205] on span "Yes" at bounding box center [141, 209] width 12 height 9
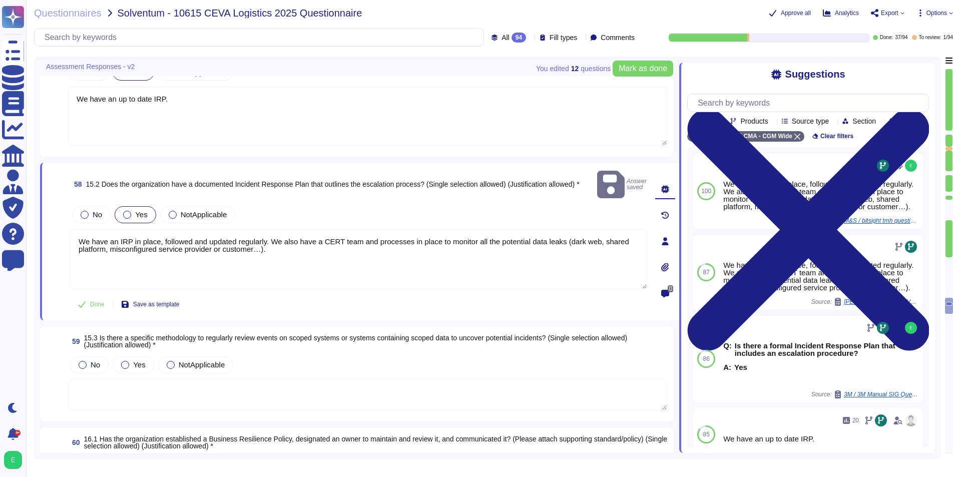
click at [137, 210] on span "Yes" at bounding box center [141, 214] width 12 height 9
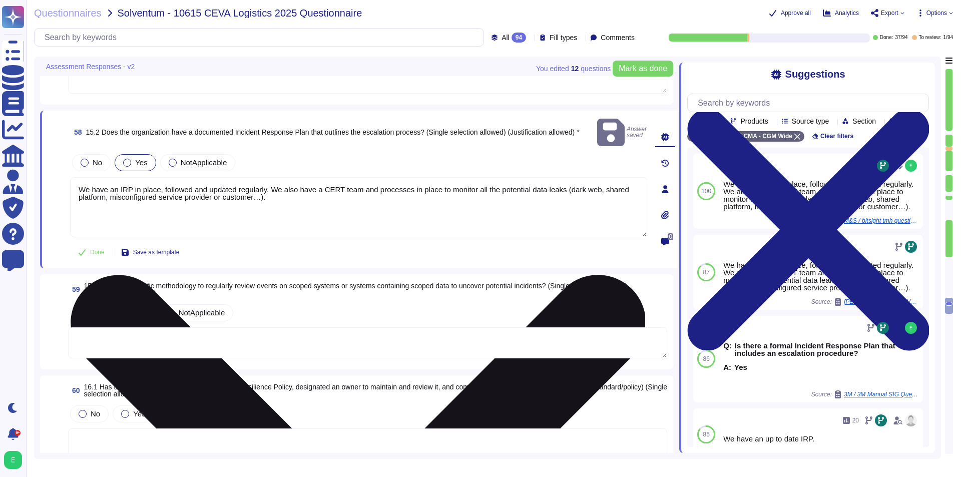
scroll to position [5707, 0]
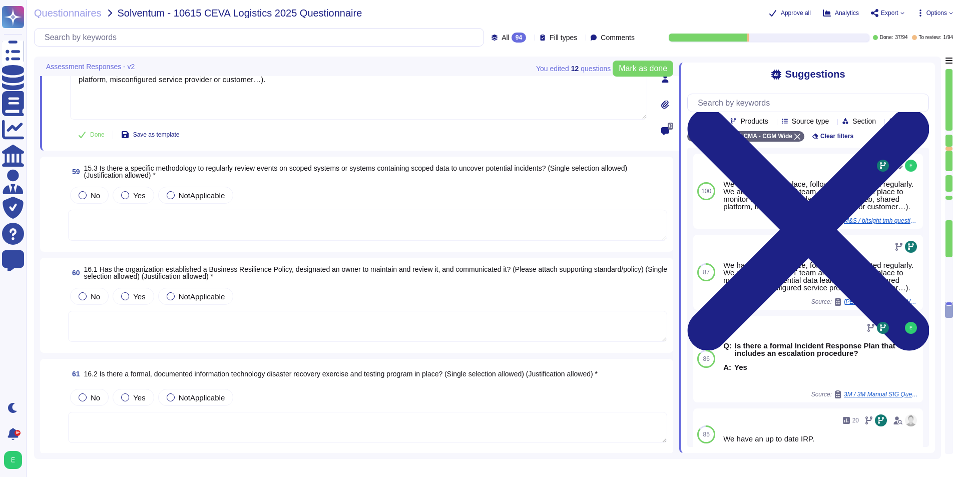
click at [273, 229] on textarea at bounding box center [367, 225] width 599 height 31
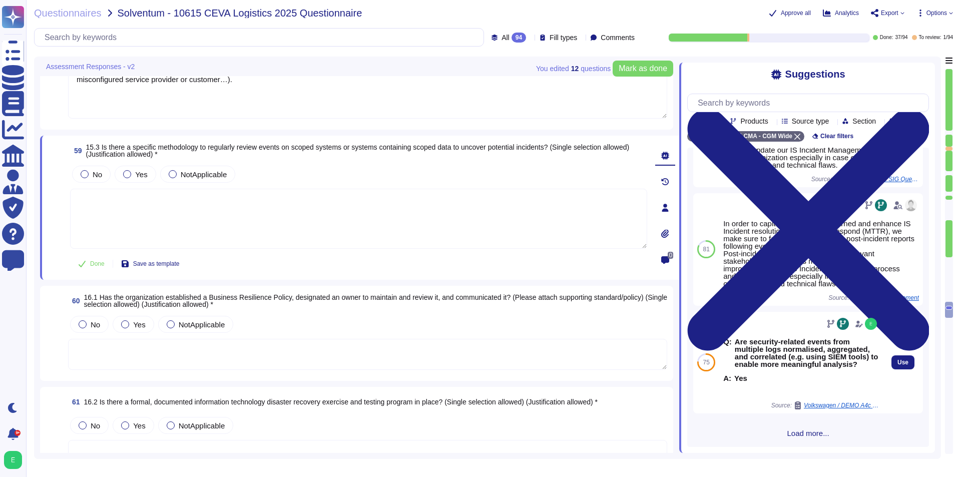
scroll to position [328, 0]
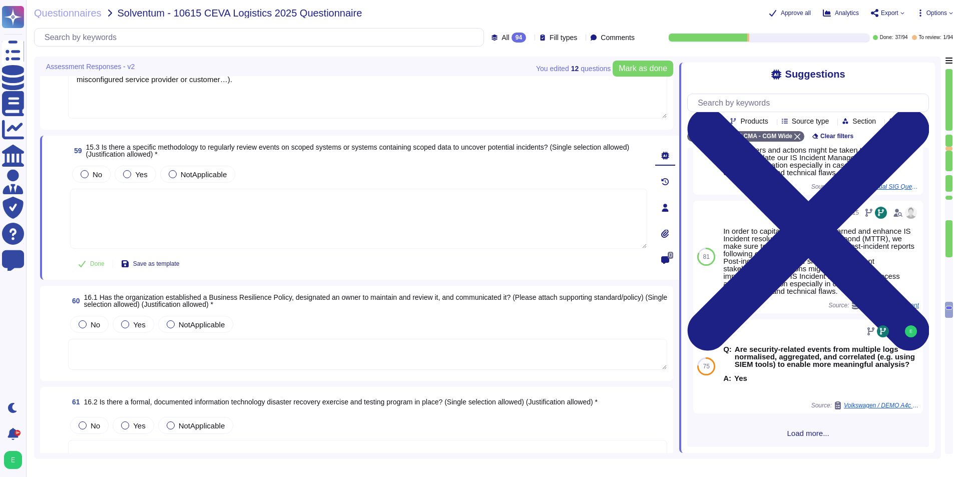
click at [771, 428] on div "90 In order to capitalize on lessons learned and enhance IS Incident resolution…" at bounding box center [808, 297] width 242 height 299
click at [771, 431] on span "Load more..." at bounding box center [808, 434] width 242 height 8
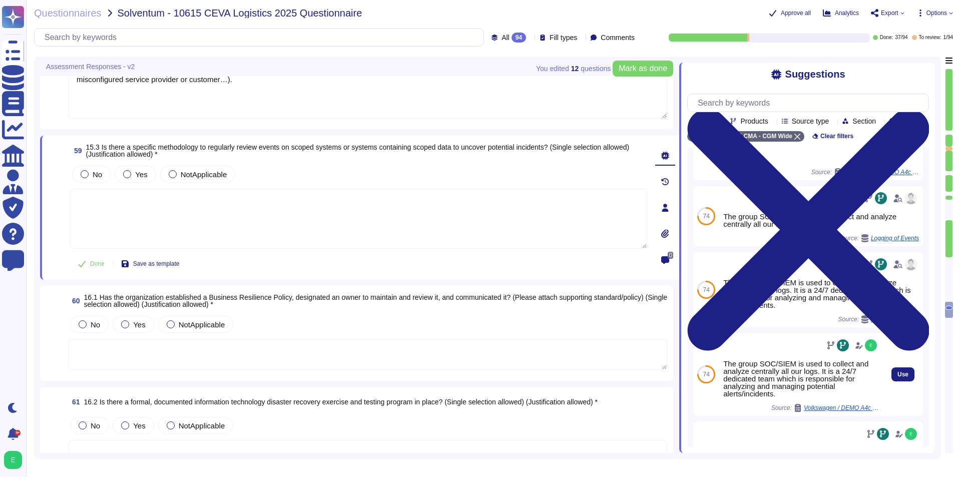
scroll to position [543, 0]
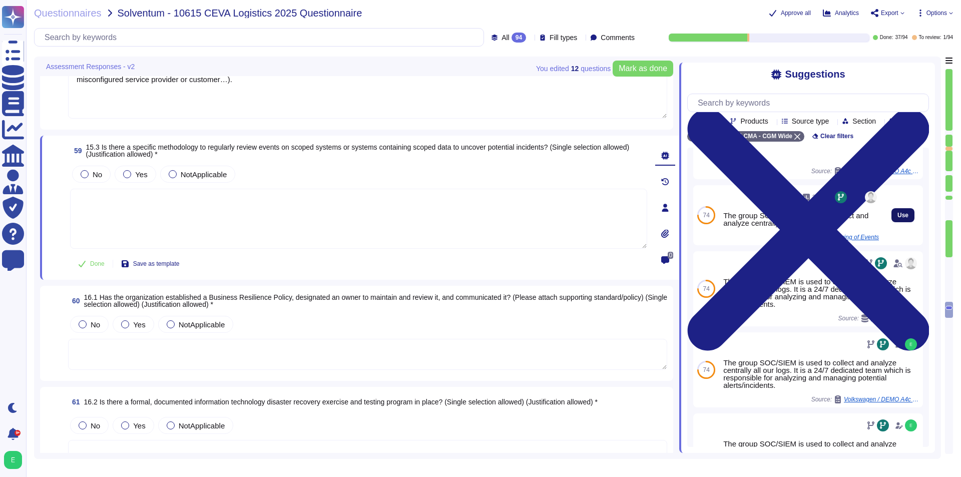
click at [771, 218] on span "Use" at bounding box center [903, 215] width 11 height 6
type textarea "The group SOC/SIEM is used to collect and analyze centrally all our logs."
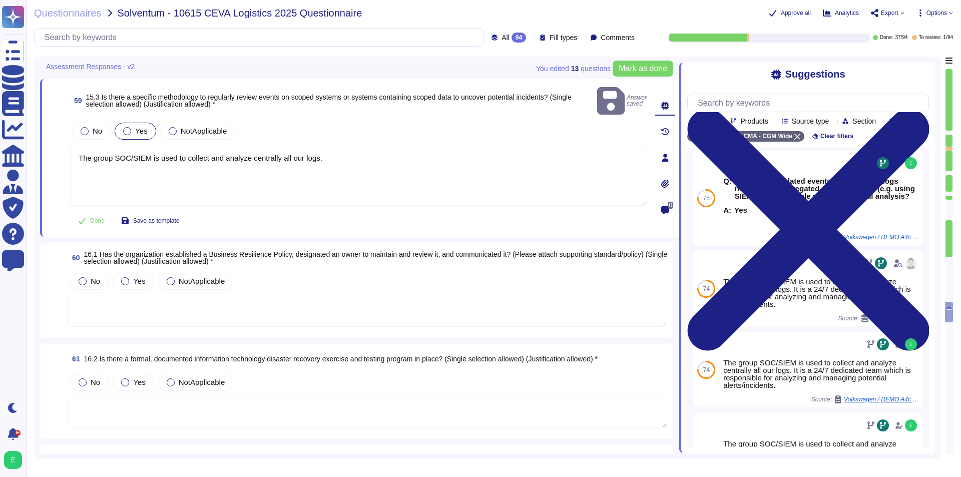
scroll to position [5857, 0]
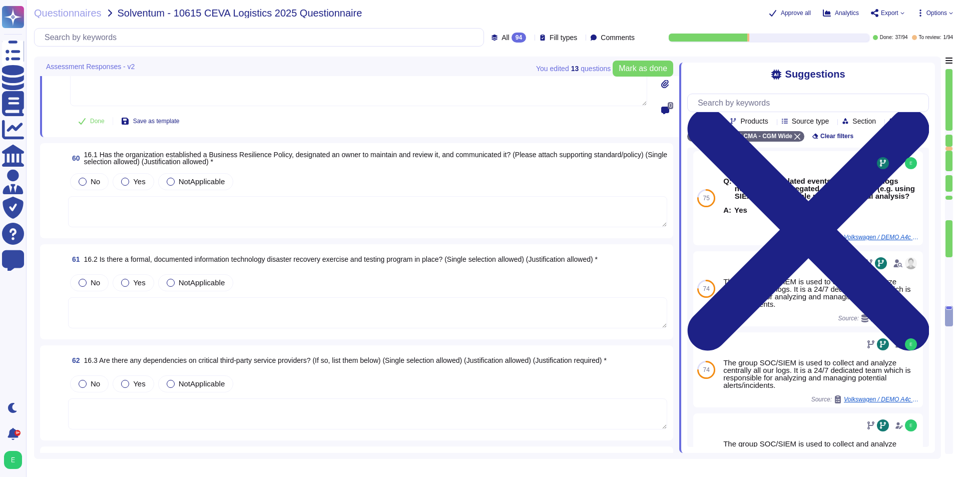
click at [310, 196] on textarea at bounding box center [367, 211] width 599 height 31
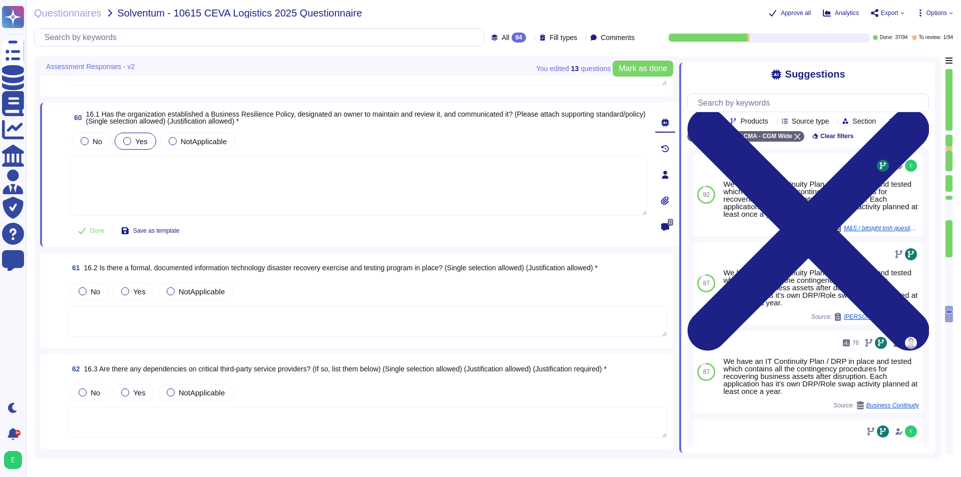
click at [138, 140] on span "Yes" at bounding box center [141, 141] width 12 height 9
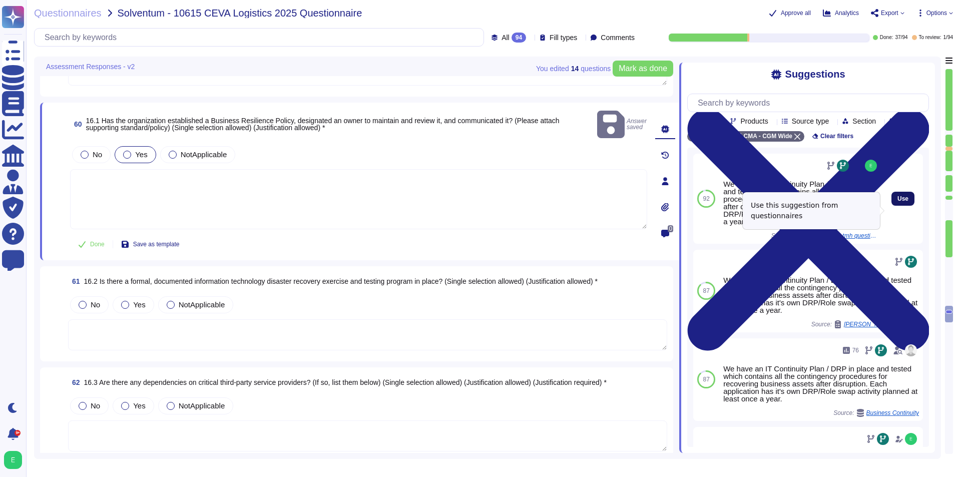
click at [771, 202] on span "Use" at bounding box center [903, 199] width 11 height 6
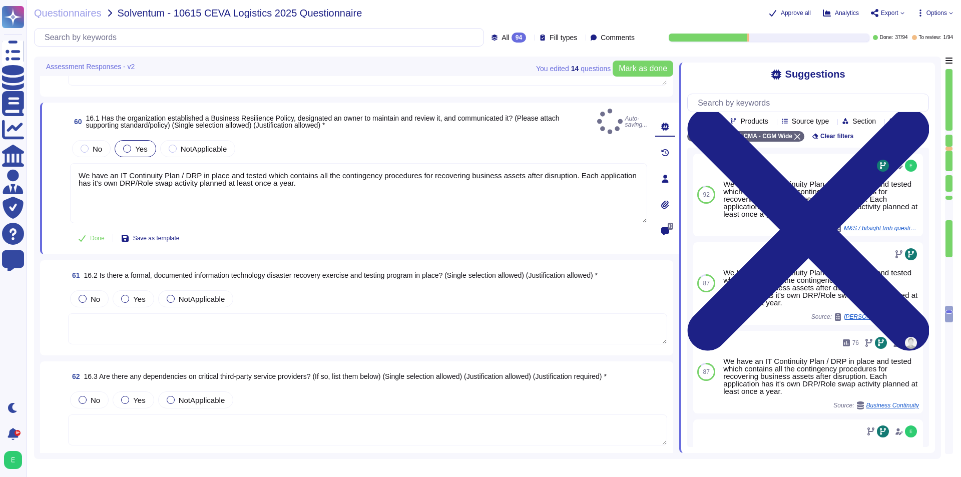
type textarea "We have an IT Continuity Plan / DRP in place and tested which contains all the …"
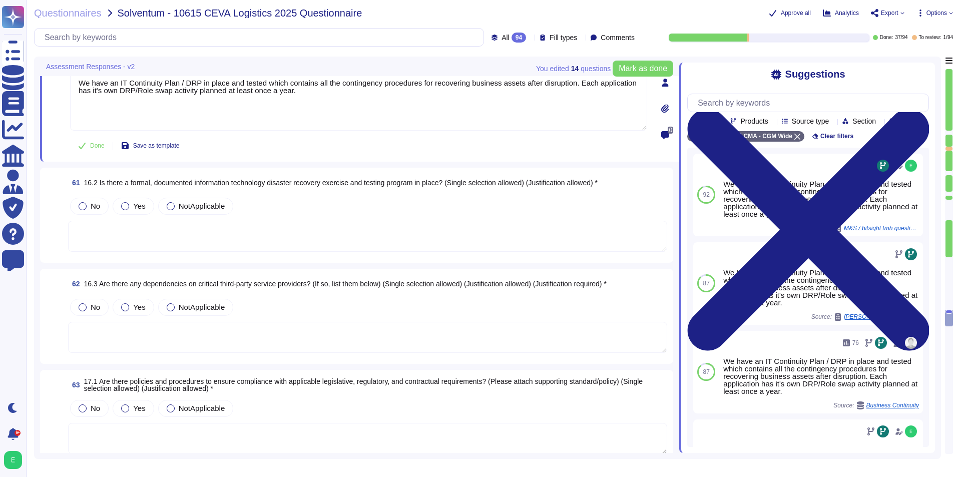
scroll to position [5957, 0]
click at [294, 226] on textarea at bounding box center [367, 234] width 599 height 31
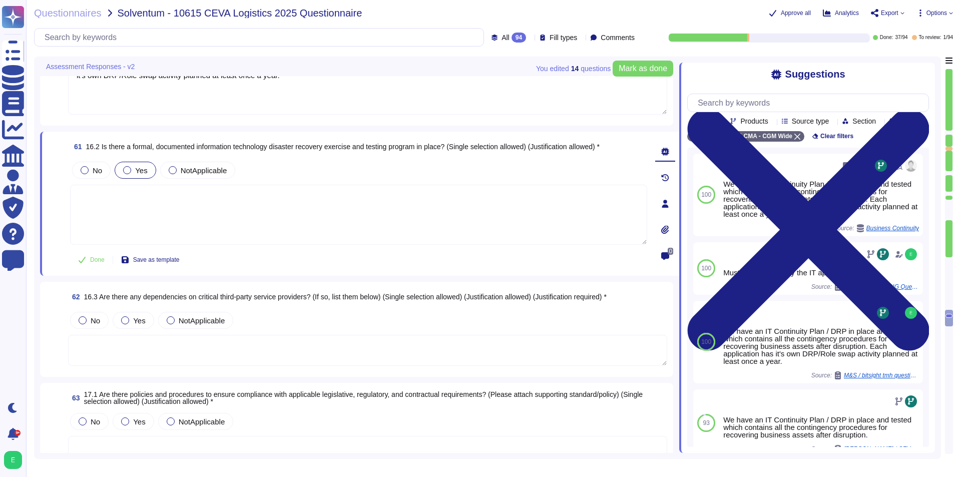
click at [141, 168] on span "Yes" at bounding box center [141, 170] width 12 height 9
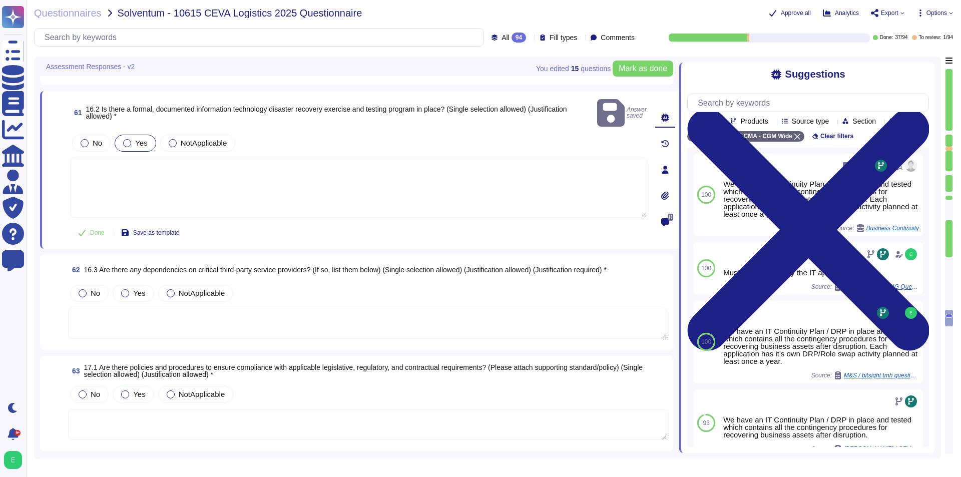
scroll to position [6057, 0]
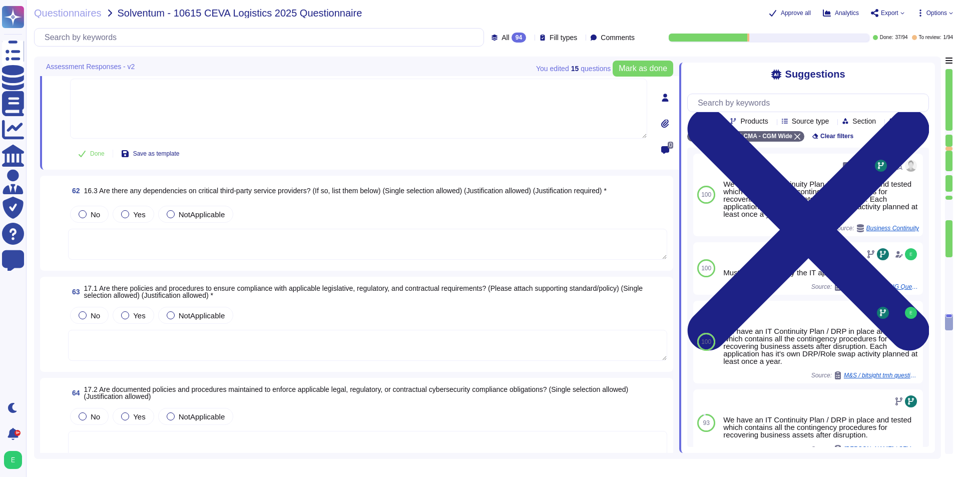
click at [301, 251] on textarea at bounding box center [367, 244] width 599 height 31
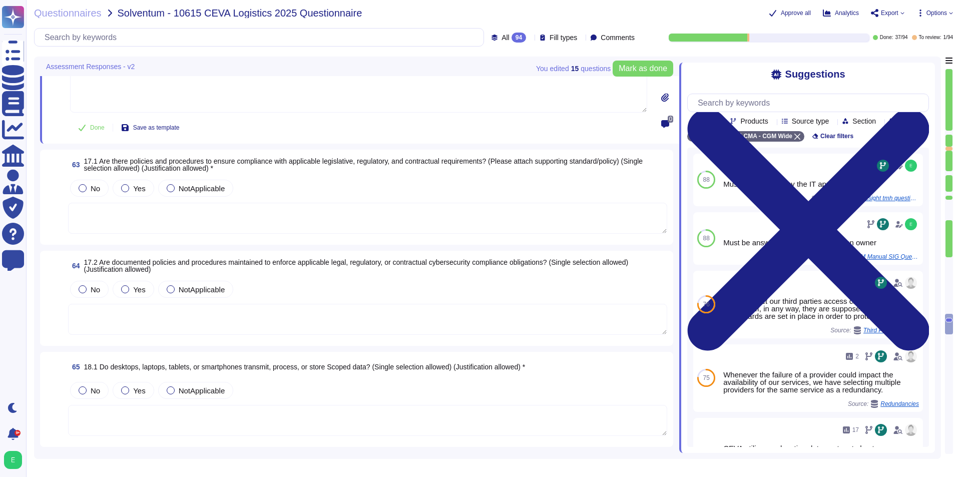
scroll to position [6208, 0]
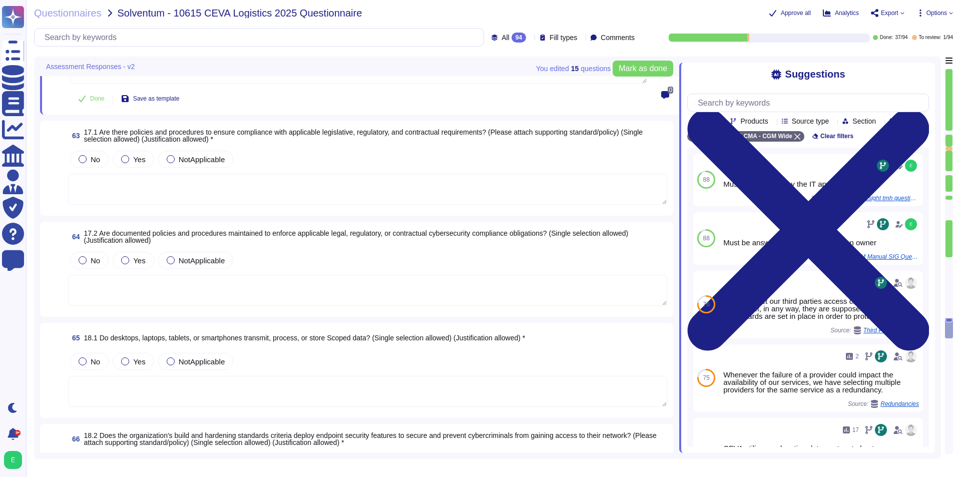
type textarea "Must be answered by the IT application owner"
drag, startPoint x: 651, startPoint y: 60, endPoint x: 645, endPoint y: 64, distance: 6.8
click at [649, 61] on div "You edited 15 question s [PERSON_NAME] as done" at bounding box center [604, 69] width 137 height 24
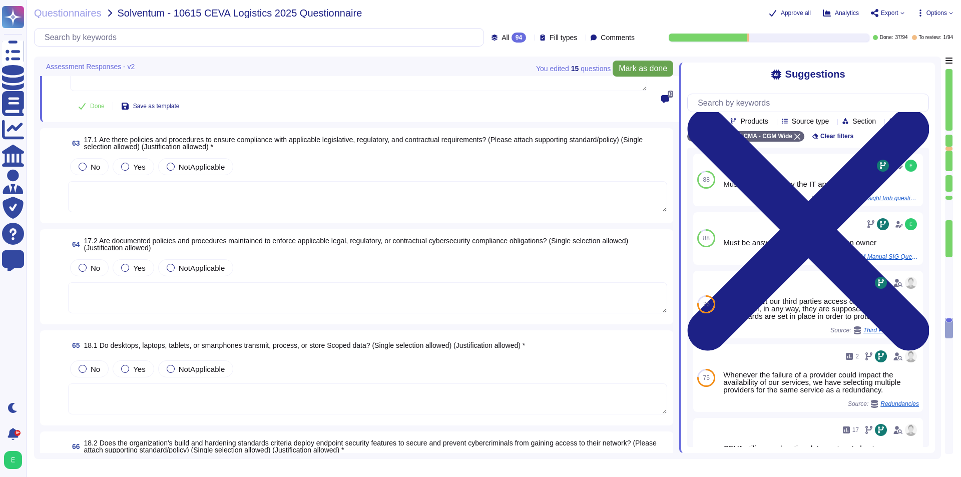
click at [641, 68] on span "Mark as done" at bounding box center [643, 69] width 49 height 8
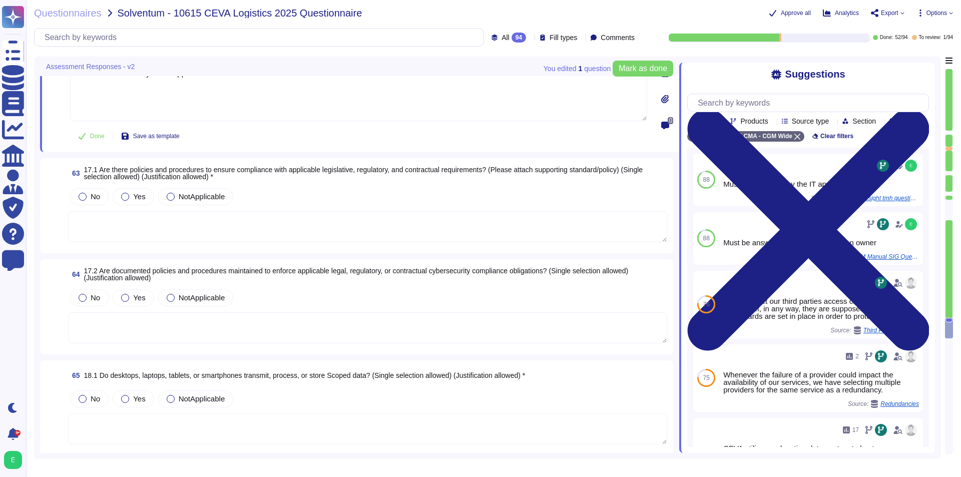
click at [293, 211] on textarea at bounding box center [367, 226] width 599 height 31
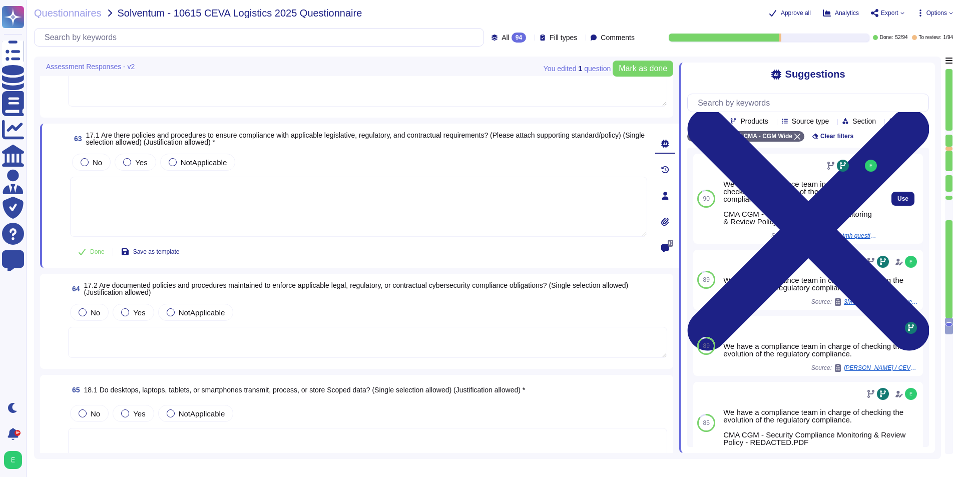
click at [771, 201] on div "We have a compliance team in charge of checking the evolution of the regulatory…" at bounding box center [801, 202] width 156 height 45
click at [771, 200] on div "We have a compliance team in charge of checking the evolution of the regulatory…" at bounding box center [801, 202] width 156 height 45
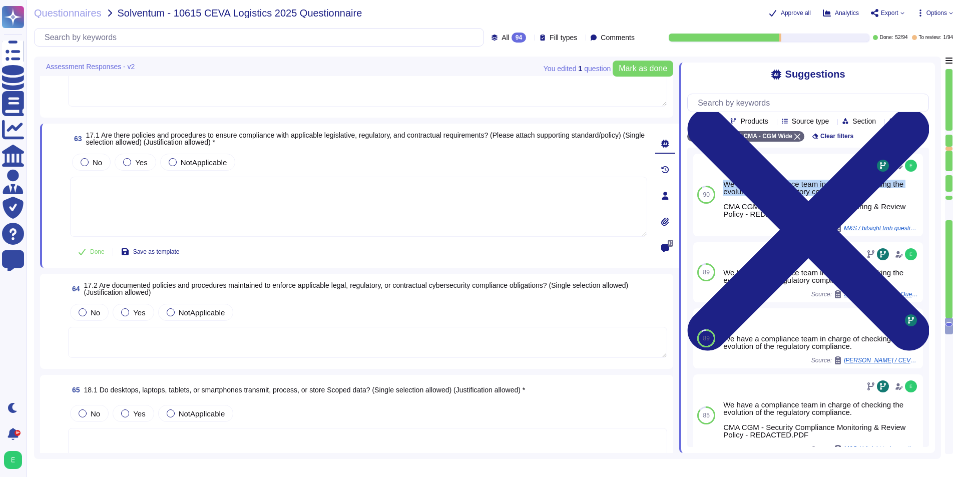
copy div "We have a compliance team in charge of checking the evolution of the regulatory…"
click at [253, 197] on textarea at bounding box center [358, 207] width 577 height 60
paste textarea "We have a compliance team in charge of checking the evolution of the regulatory…"
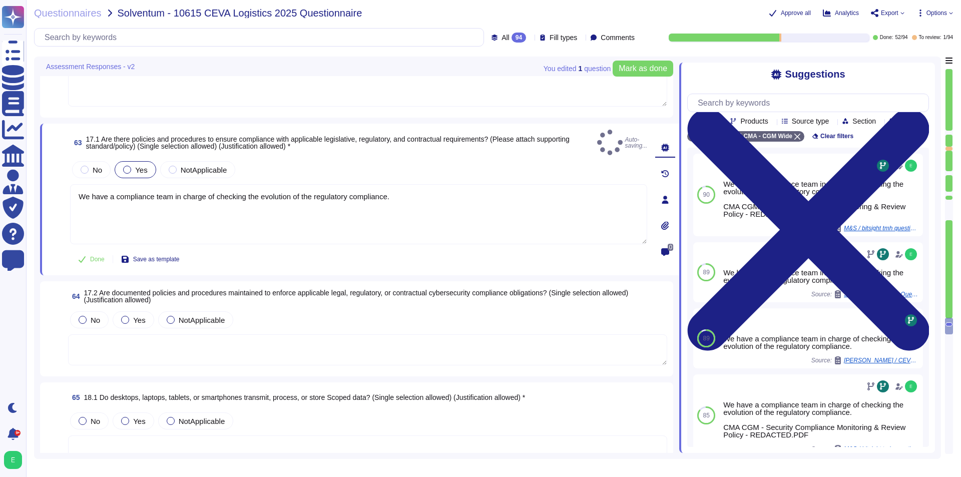
type textarea "We have a compliance team in charge of checking the evolution of the regulatory…"
drag, startPoint x: 140, startPoint y: 155, endPoint x: 156, endPoint y: 169, distance: 21.7
click at [140, 161] on div "Yes" at bounding box center [135, 169] width 41 height 17
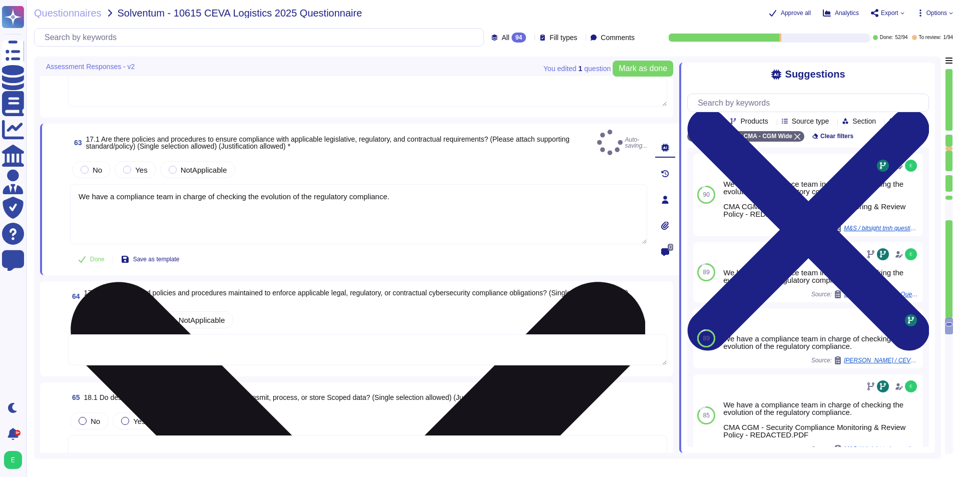
drag, startPoint x: 130, startPoint y: 163, endPoint x: 171, endPoint y: 188, distance: 47.8
click at [131, 166] on div at bounding box center [127, 170] width 8 height 8
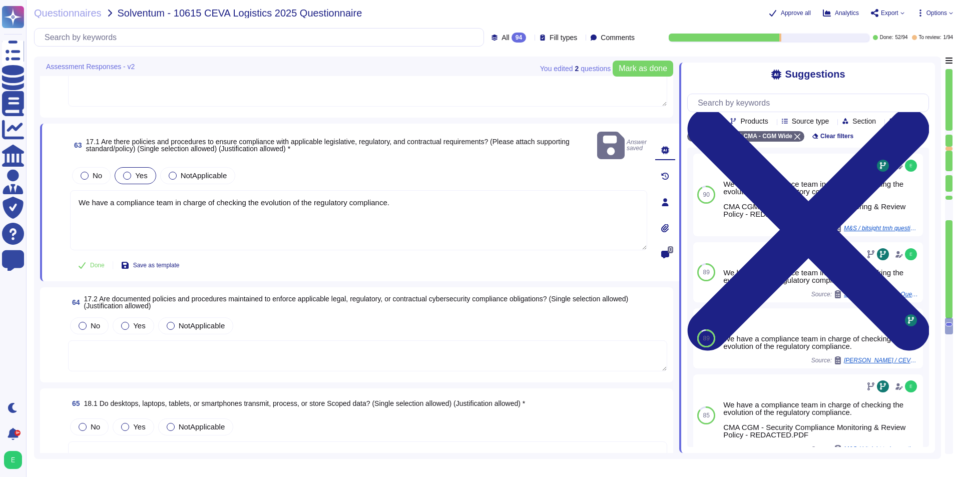
drag, startPoint x: 142, startPoint y: 159, endPoint x: 147, endPoint y: 170, distance: 11.6
click at [141, 171] on span "Yes" at bounding box center [141, 175] width 12 height 9
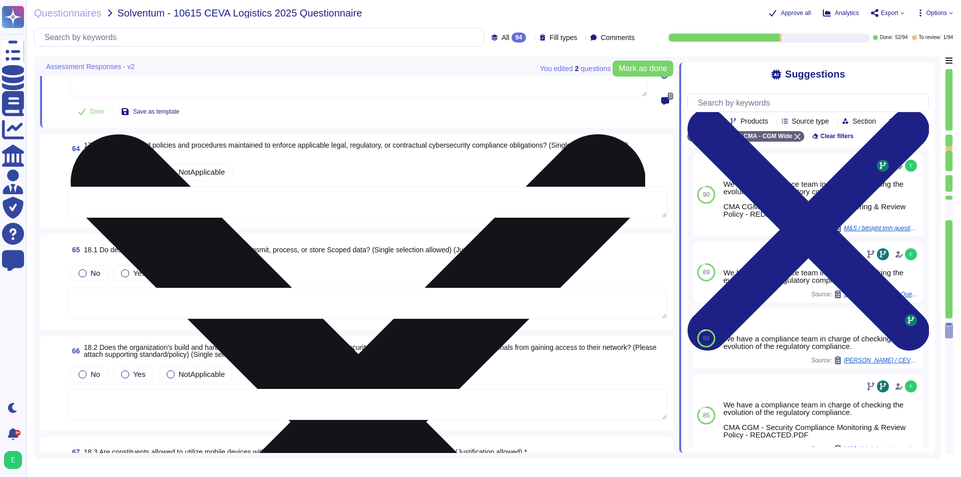
scroll to position [6358, 0]
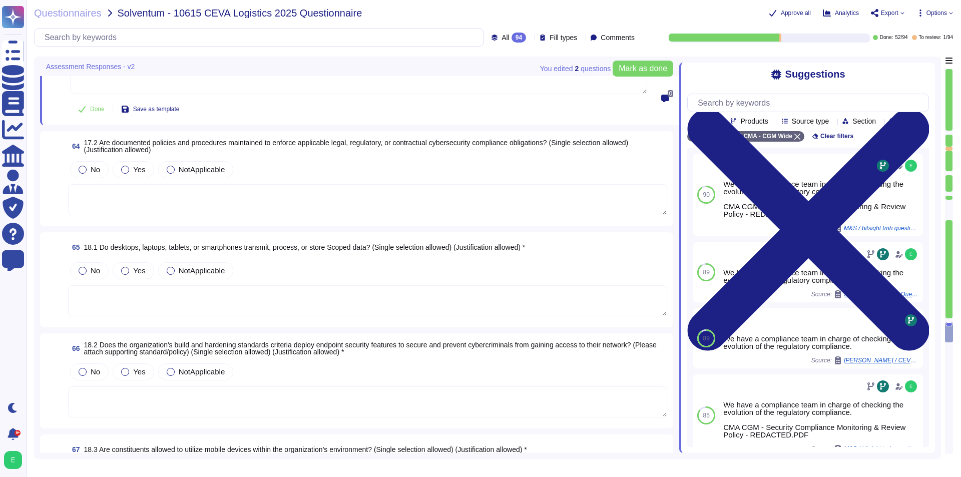
click at [263, 187] on textarea at bounding box center [367, 199] width 599 height 31
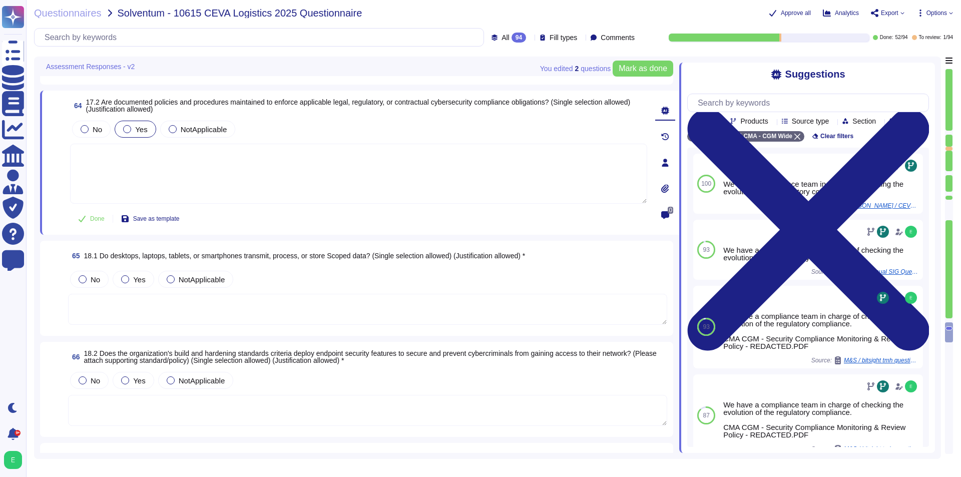
click at [130, 128] on div at bounding box center [127, 129] width 8 height 8
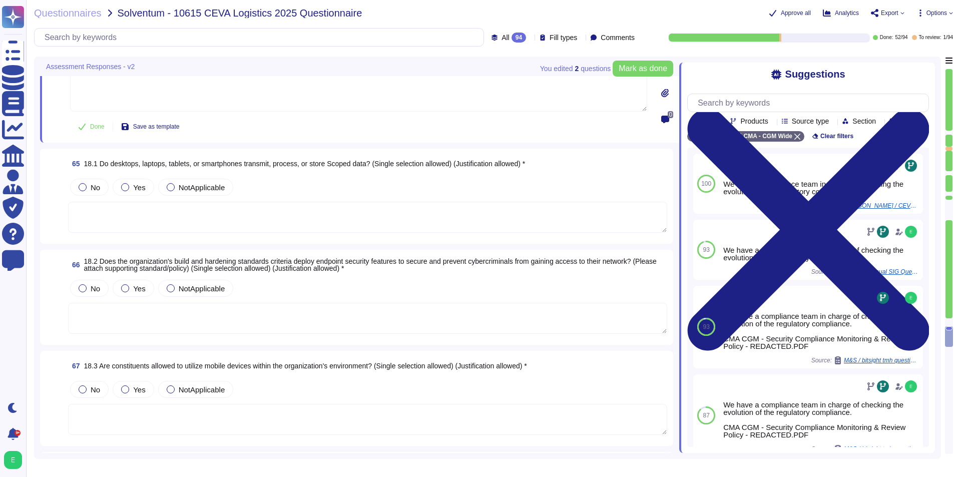
scroll to position [6458, 0]
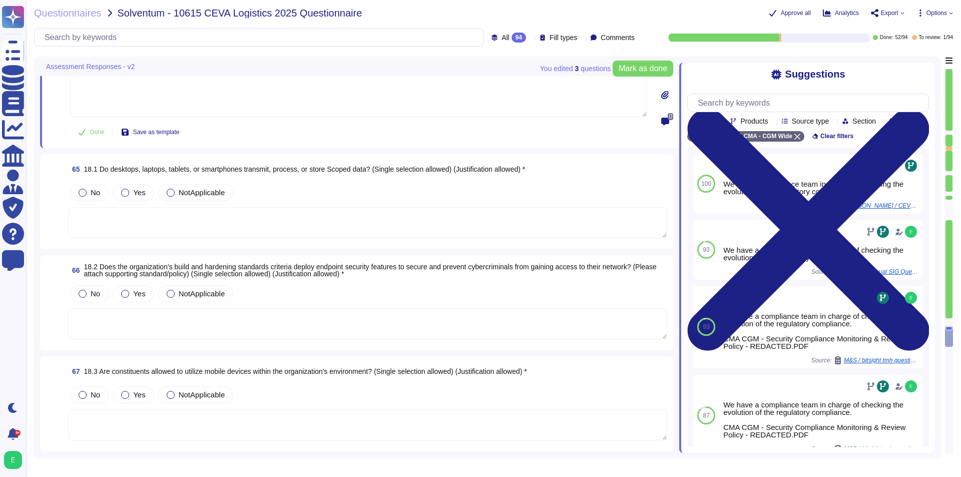
click at [249, 209] on textarea at bounding box center [367, 222] width 599 height 31
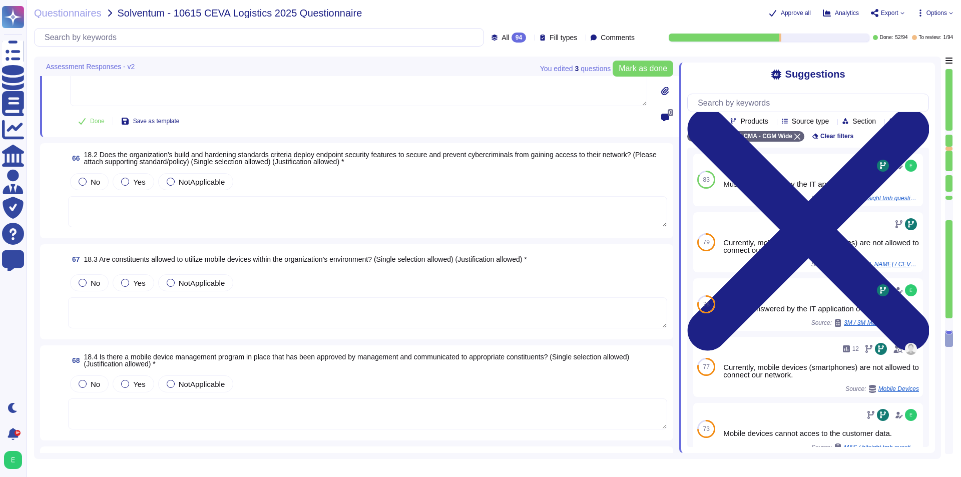
scroll to position [6558, 0]
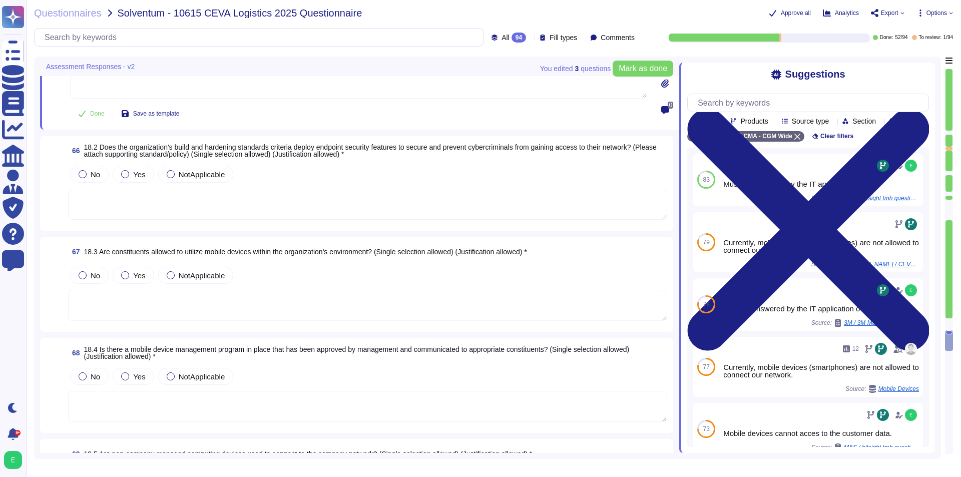
type textarea "Must be answered by the IT application owner"
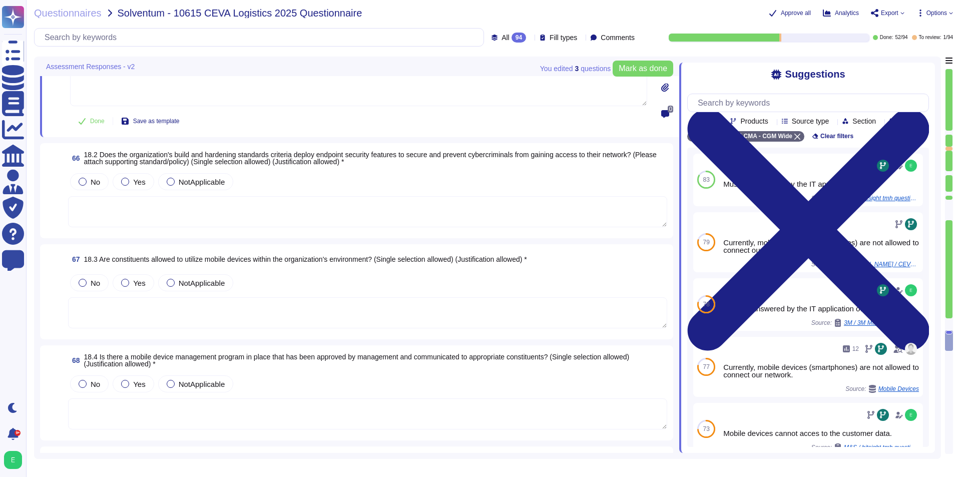
click at [285, 204] on textarea at bounding box center [367, 211] width 599 height 31
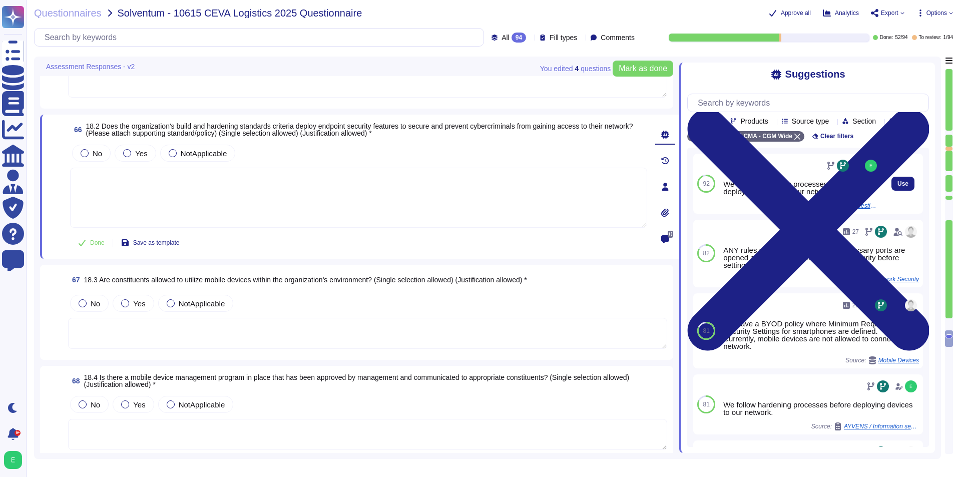
click at [771, 194] on div "Use" at bounding box center [903, 184] width 40 height 60
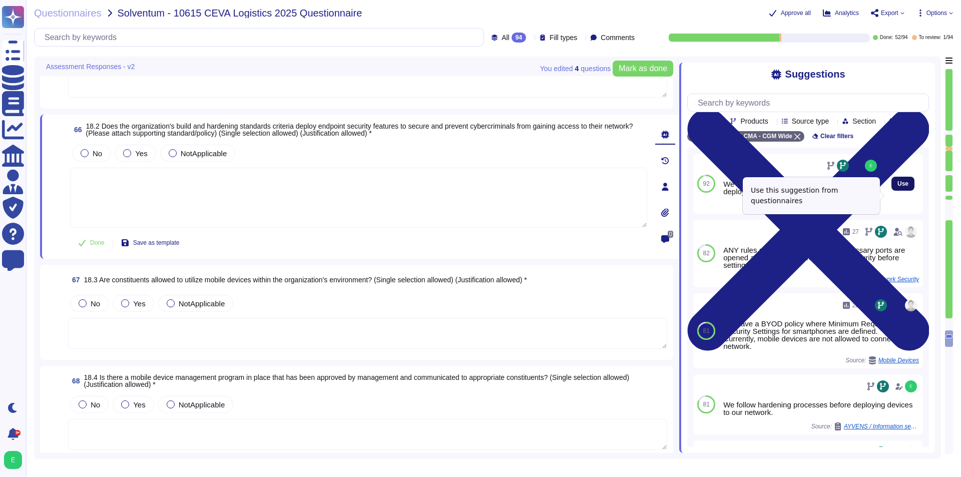
click at [771, 187] on span "Use" at bounding box center [903, 184] width 11 height 6
type textarea "We follow hardening processes before deploying devices to our network."
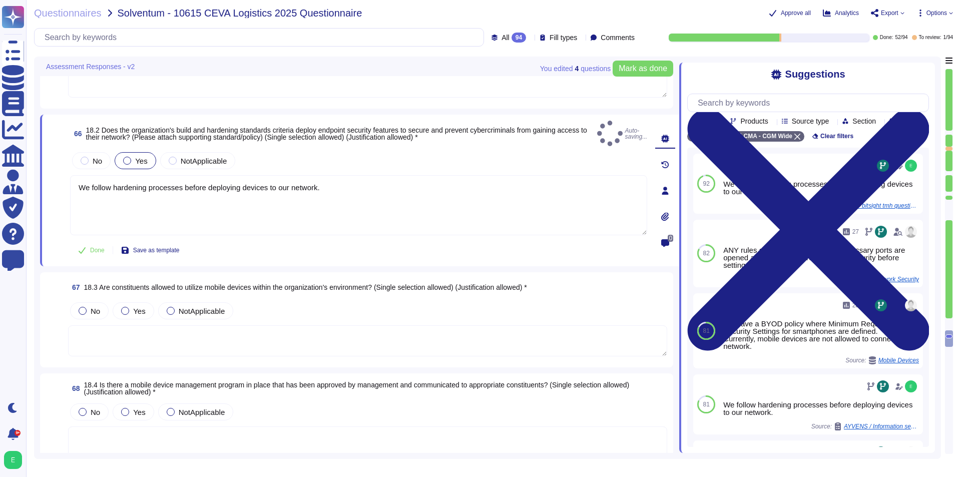
click at [136, 157] on span "Yes" at bounding box center [141, 161] width 12 height 9
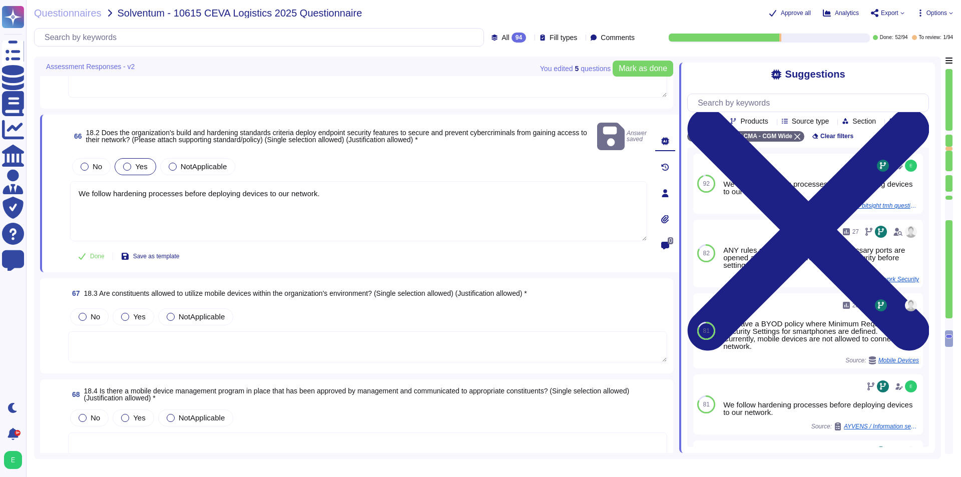
click at [130, 163] on div at bounding box center [127, 167] width 8 height 8
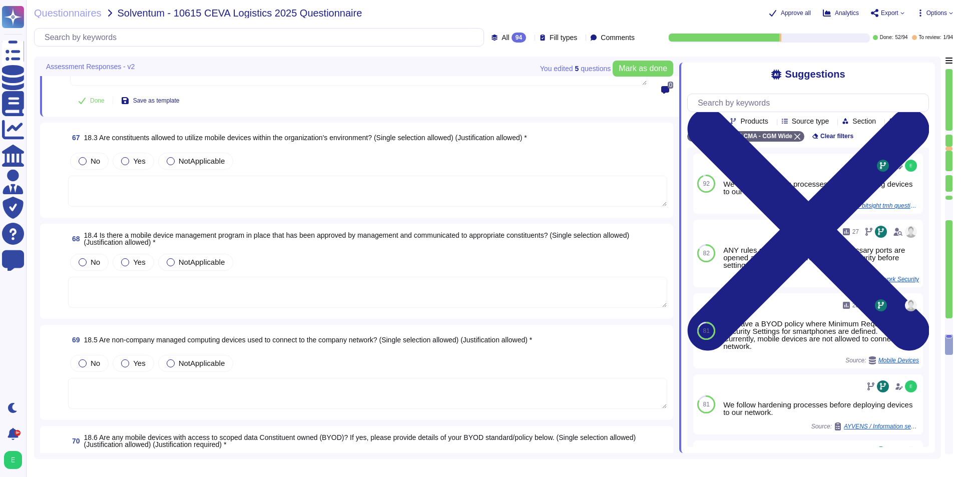
scroll to position [6708, 0]
click at [213, 180] on textarea at bounding box center [367, 190] width 599 height 31
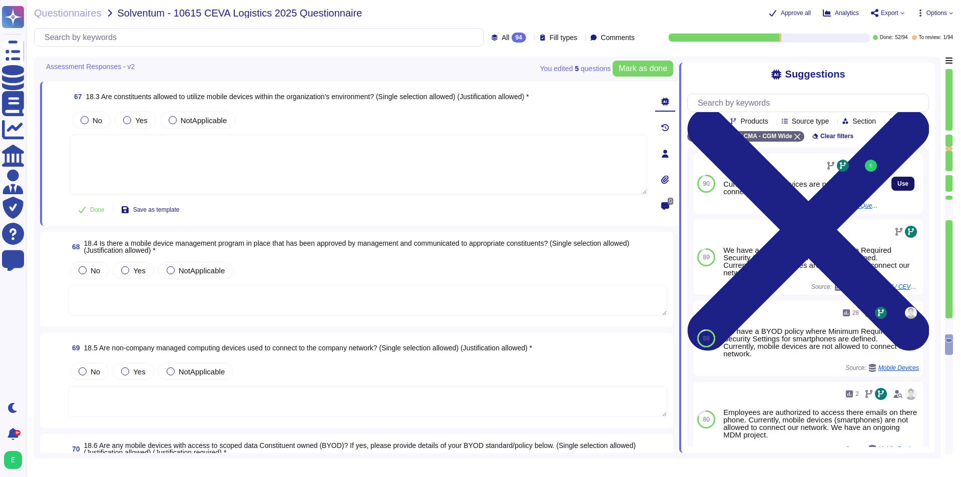
click at [771, 187] on span "Use" at bounding box center [903, 184] width 11 height 6
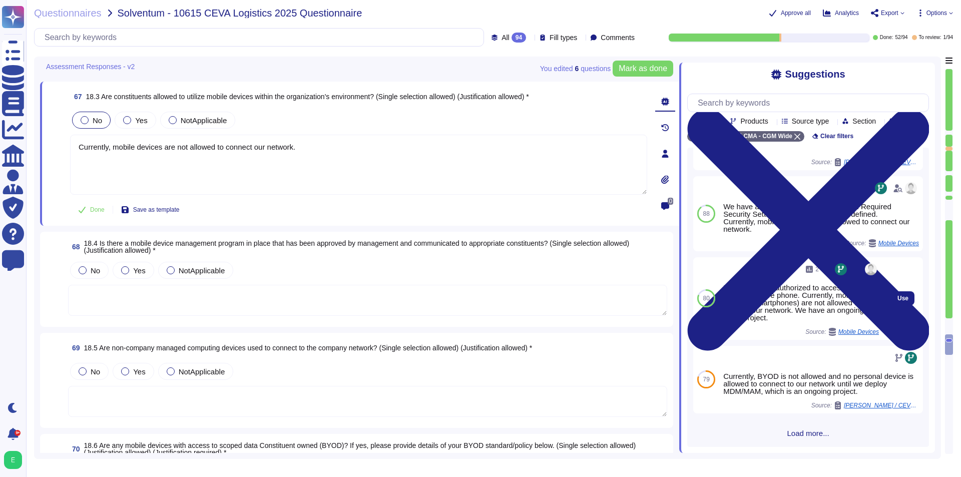
scroll to position [136, 0]
click at [763, 292] on div "Employees are authorized to access there emails on there phone. Currently, mobi…" at bounding box center [801, 303] width 156 height 38
click at [765, 299] on div "Employees are authorized to access there emails on there phone. Currently, mobi…" at bounding box center [801, 303] width 156 height 38
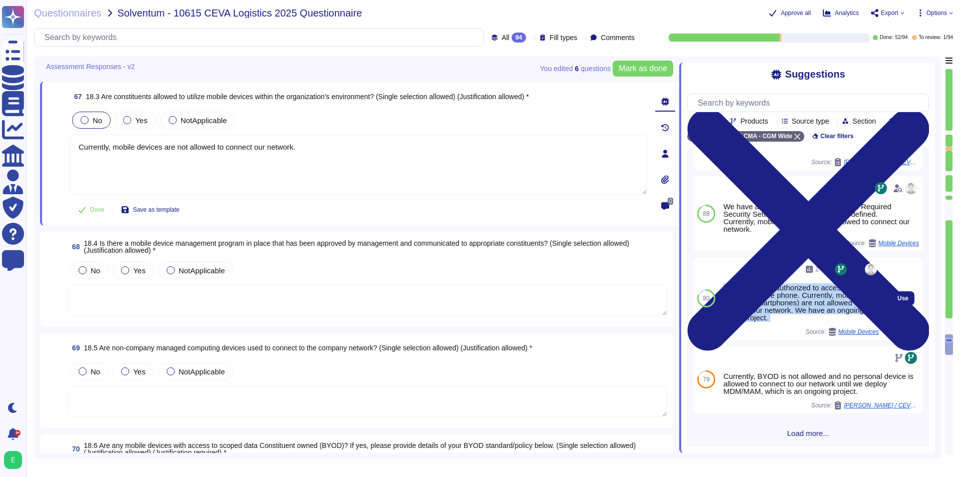
click at [767, 304] on div "Employees are authorized to access there emails on there phone. Currently, mobi…" at bounding box center [801, 303] width 156 height 38
drag, startPoint x: 795, startPoint y: 311, endPoint x: 720, endPoint y: 285, distance: 80.1
click at [720, 285] on div "2 Employees are authorized to access there emails on there phone. Currently, mo…" at bounding box center [801, 298] width 164 height 83
click at [726, 285] on div "Employees are authorized to access there emails on there phone. Currently, mobi…" at bounding box center [801, 303] width 156 height 38
click at [722, 286] on div "2 Employees are authorized to access there emails on there phone. Currently, mo…" at bounding box center [801, 298] width 164 height 83
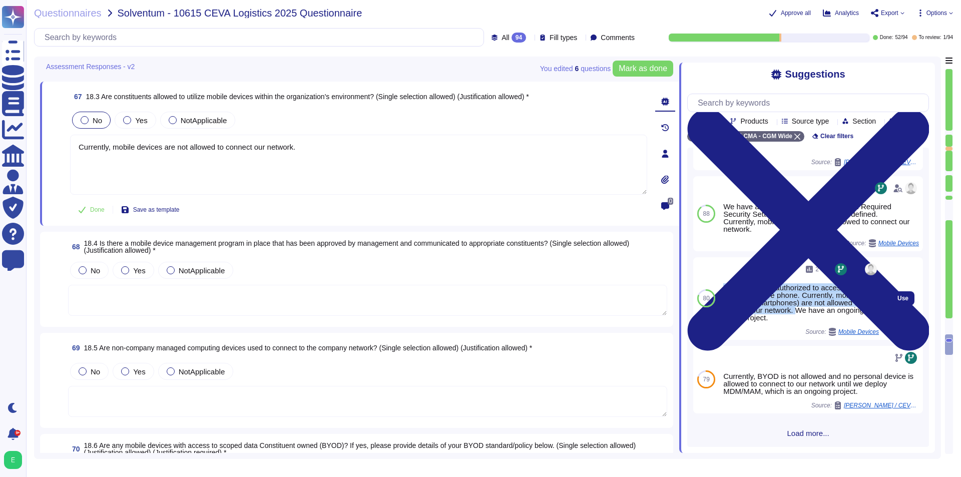
drag, startPoint x: 723, startPoint y: 285, endPoint x: 795, endPoint y: 312, distance: 76.8
click at [771, 312] on div "2 Employees are authorized to access there emails on there phone. Currently, mo…" at bounding box center [801, 298] width 164 height 83
copy div "Employees are authorized to access there emails on there phone. Currently, mobi…"
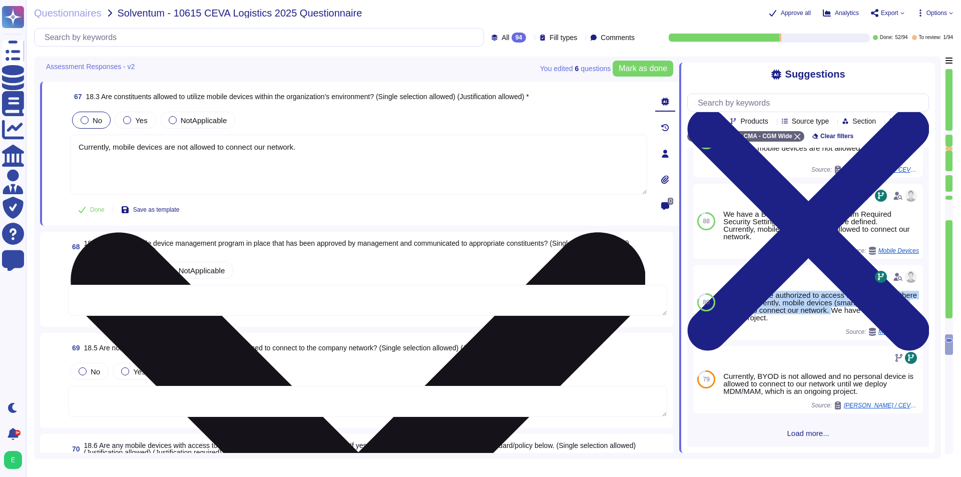
scroll to position [129, 0]
click at [192, 183] on textarea "Currently, mobile devices are not allowed to connect our network." at bounding box center [358, 165] width 577 height 60
paste textarea "Employees are authorized to access there emails on there phone. Currently, mobi…"
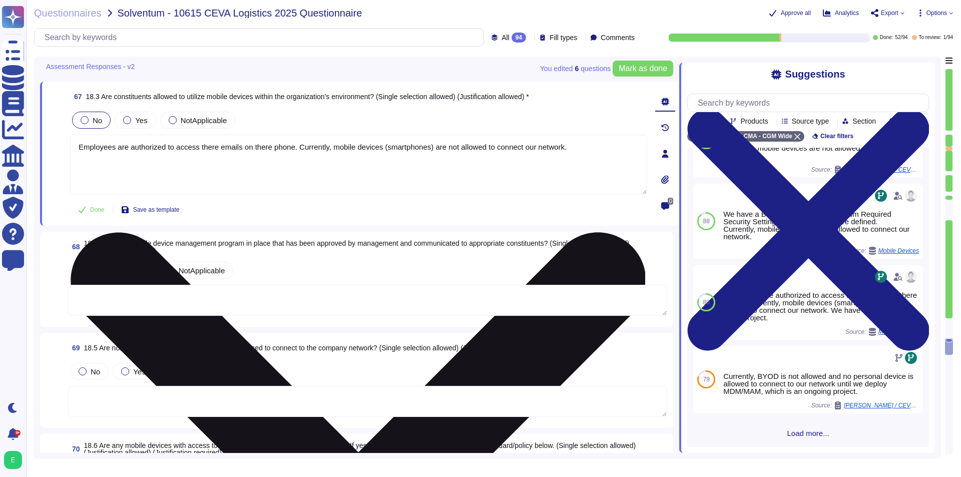
scroll to position [6808, 0]
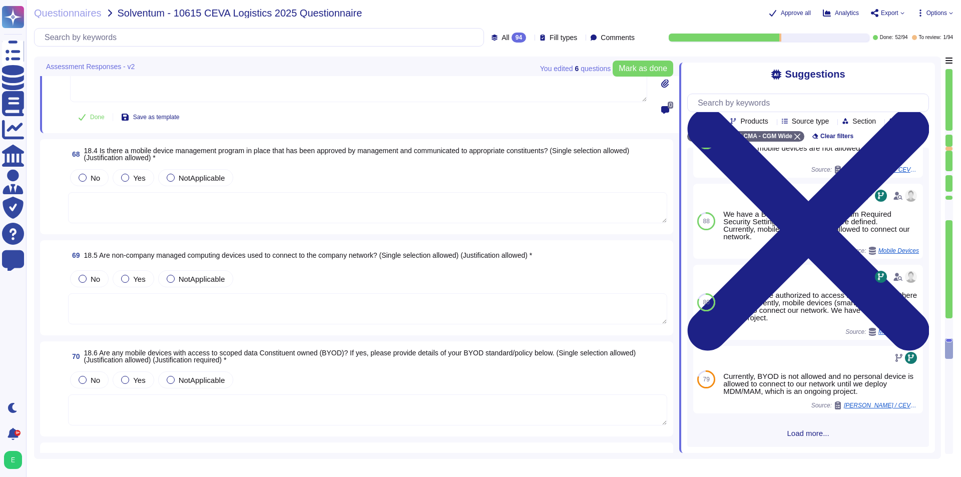
type textarea "Employees are authorized to access there emails on there phone. Currently, mobi…"
click at [201, 196] on textarea at bounding box center [367, 207] width 599 height 31
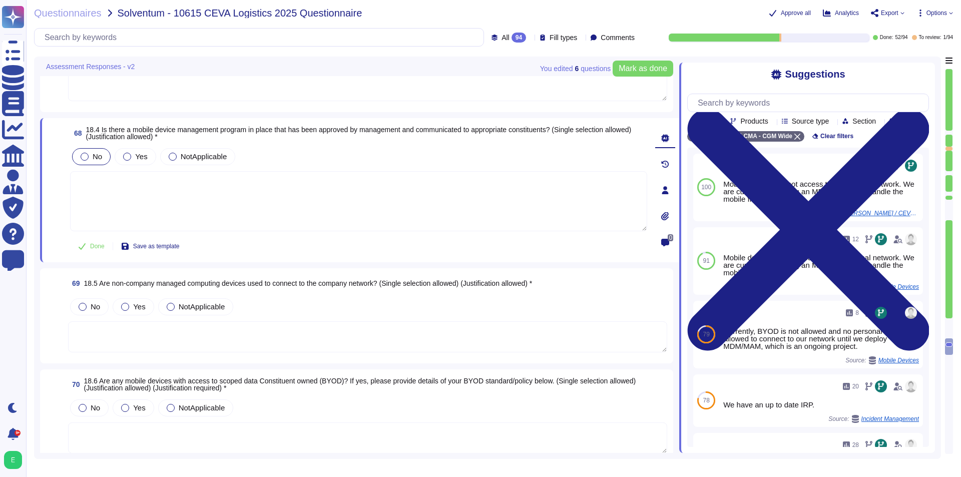
click at [91, 153] on label "No" at bounding box center [92, 157] width 22 height 8
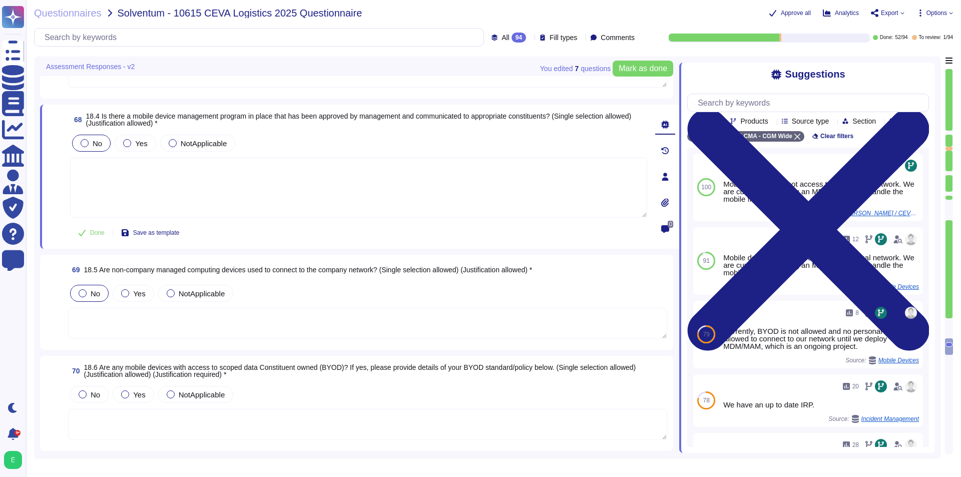
click at [86, 287] on div "No" at bounding box center [89, 293] width 39 height 17
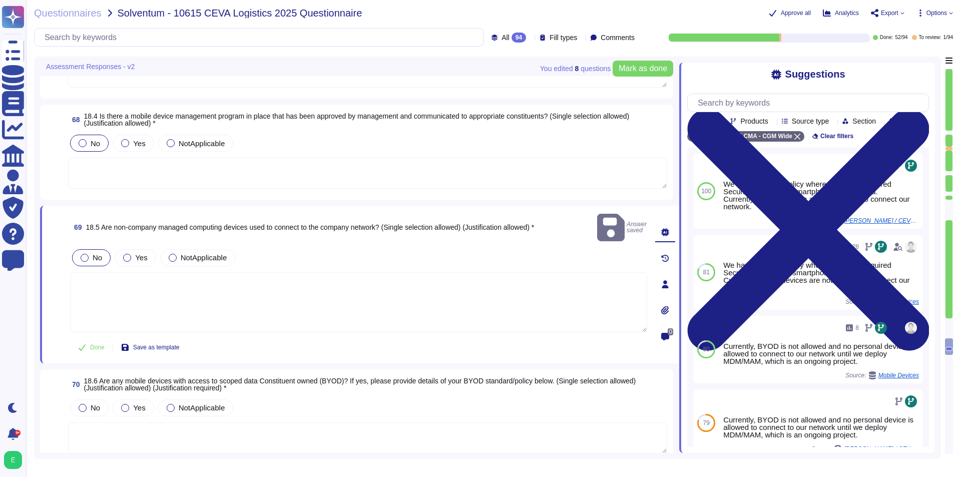
scroll to position [6908, 0]
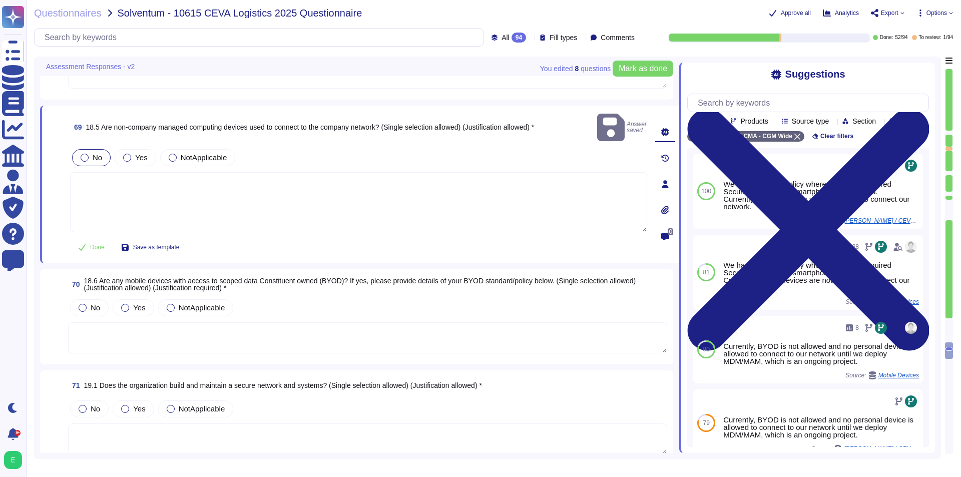
click at [177, 322] on textarea at bounding box center [367, 337] width 599 height 31
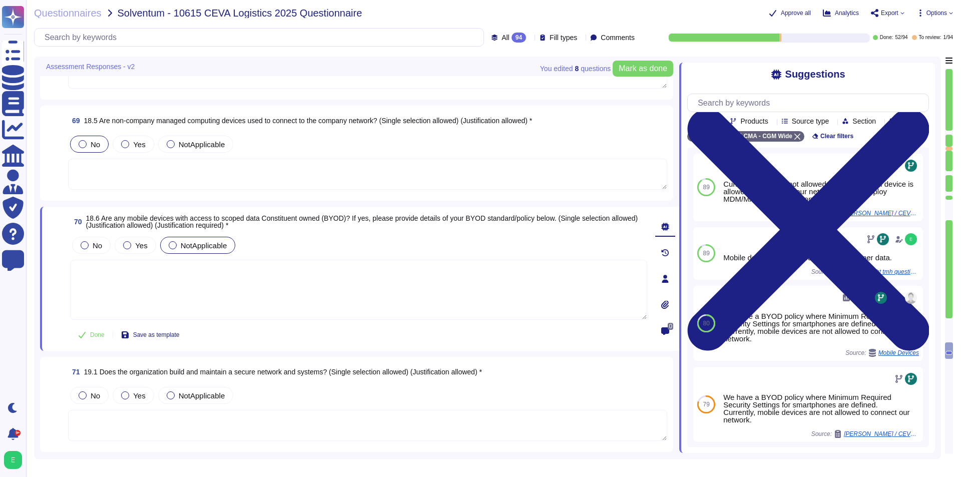
click at [191, 247] on span "NotApplicable" at bounding box center [204, 245] width 47 height 9
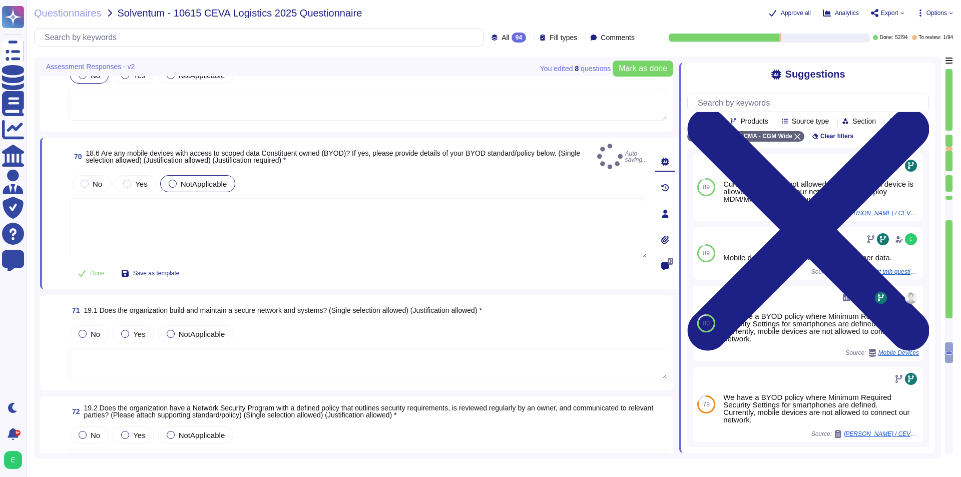
scroll to position [7059, 0]
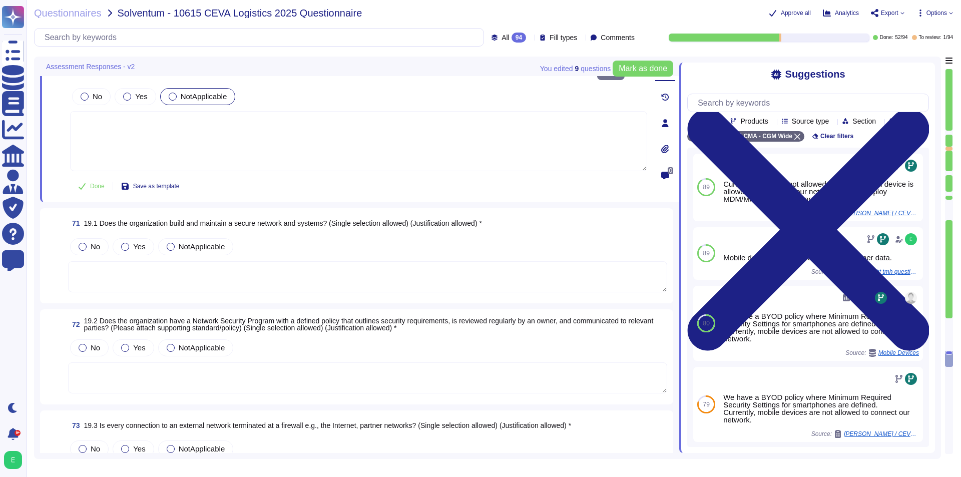
click at [235, 262] on textarea at bounding box center [367, 276] width 599 height 31
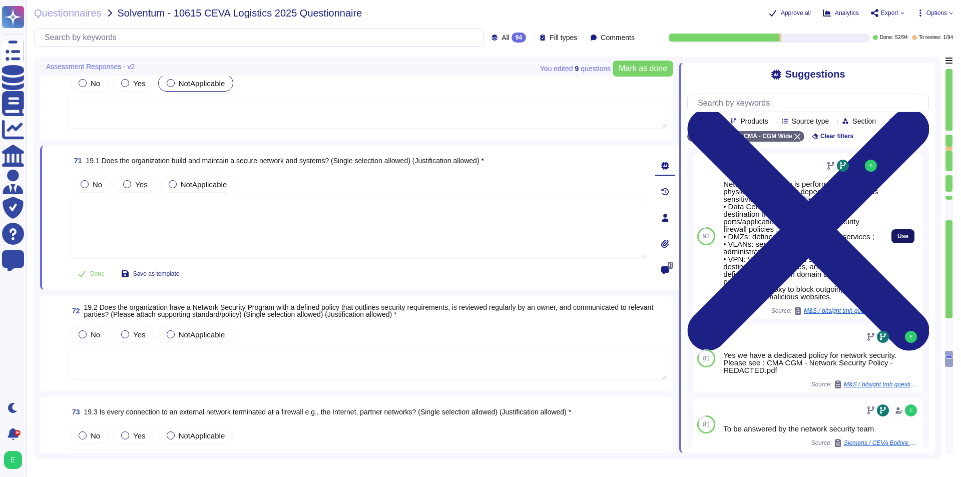
click at [771, 239] on span "Use" at bounding box center [903, 236] width 11 height 6
type textarea "Network segregation is performed by different physical/logical means depending …"
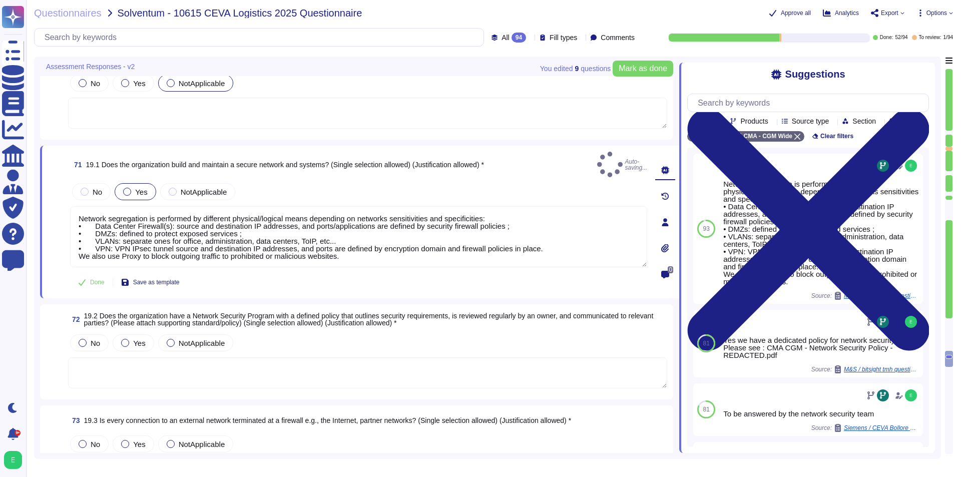
click at [141, 188] on span "Yes" at bounding box center [141, 192] width 12 height 9
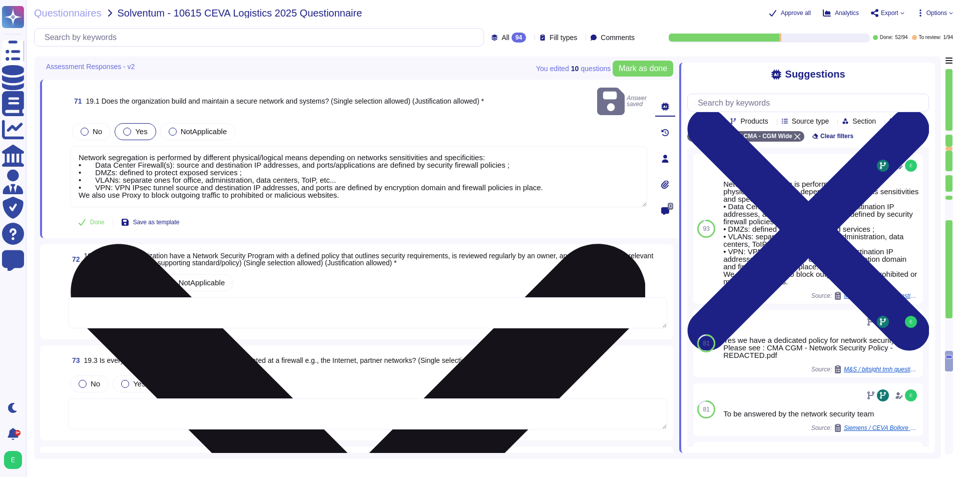
scroll to position [7159, 0]
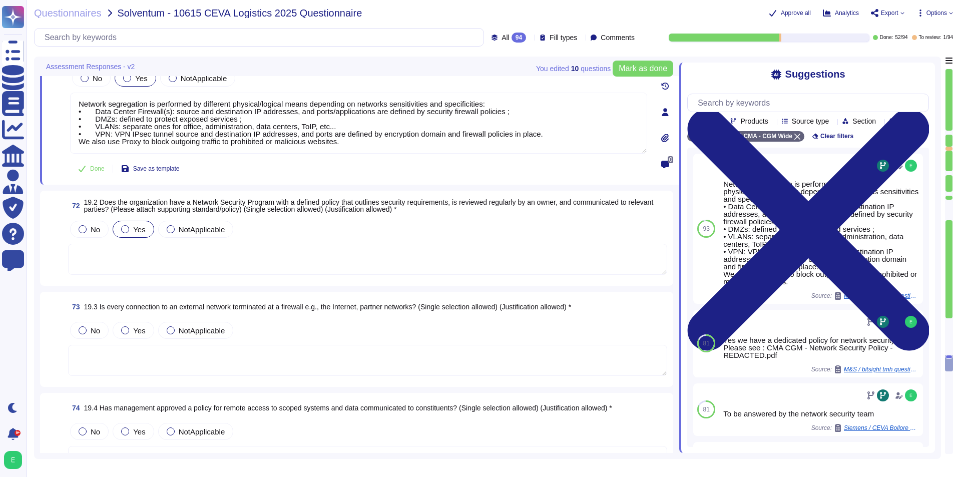
click at [133, 232] on label "Yes" at bounding box center [133, 229] width 24 height 8
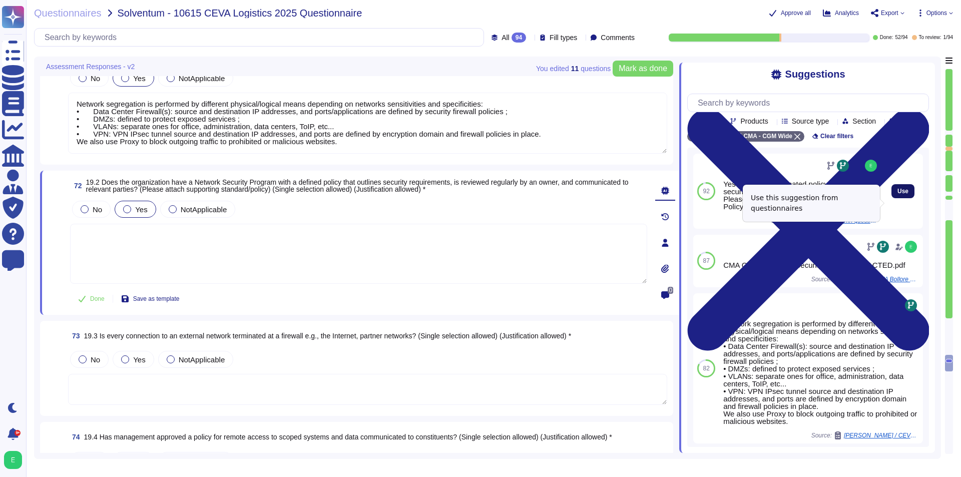
click at [771, 198] on button "Use" at bounding box center [903, 191] width 23 height 14
type textarea "Yes we have a dedicated policy for network security. Please see : CMA CGM - Net…"
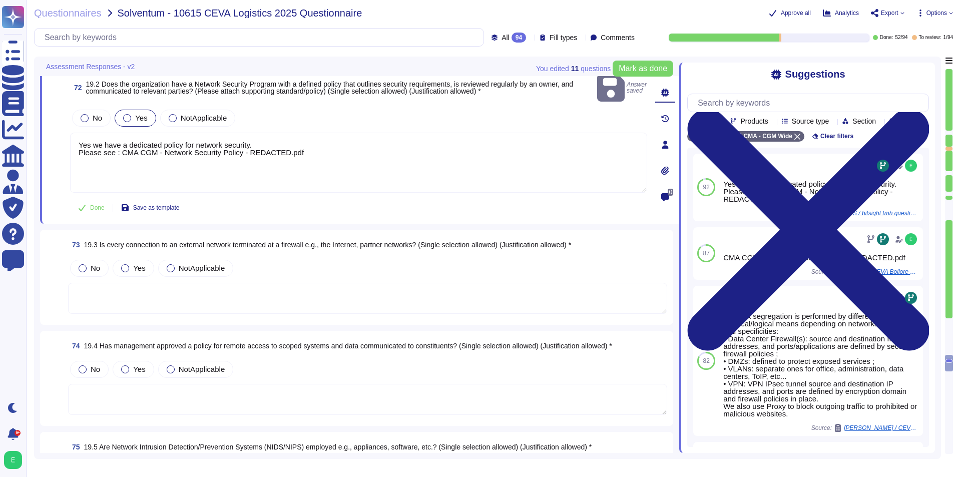
scroll to position [7359, 0]
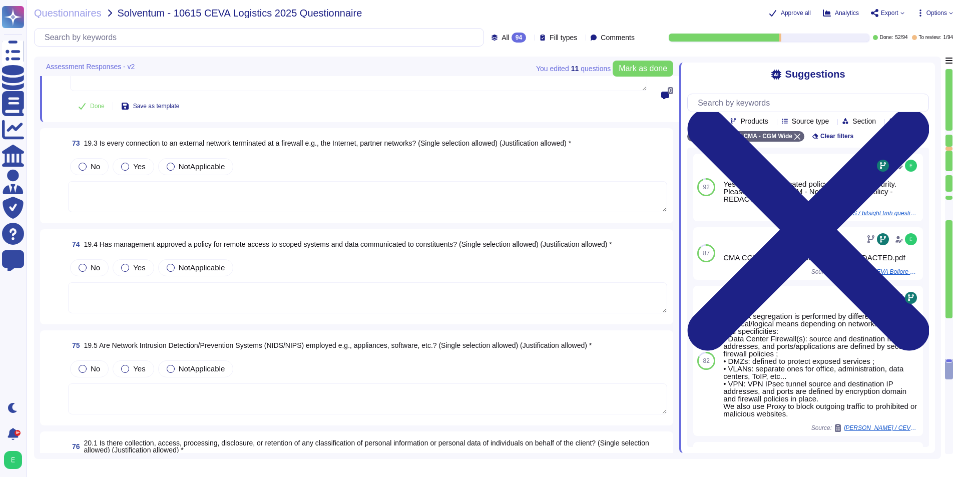
click at [257, 183] on textarea at bounding box center [367, 196] width 599 height 31
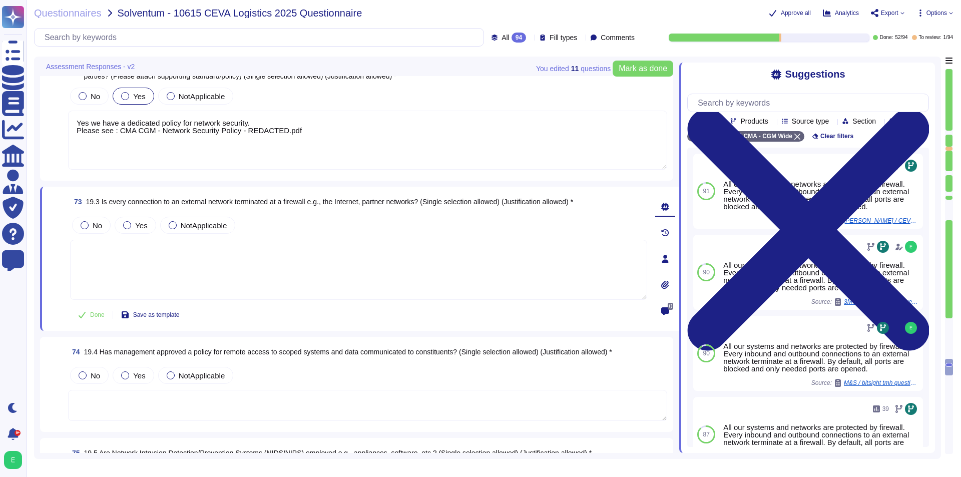
scroll to position [7259, 0]
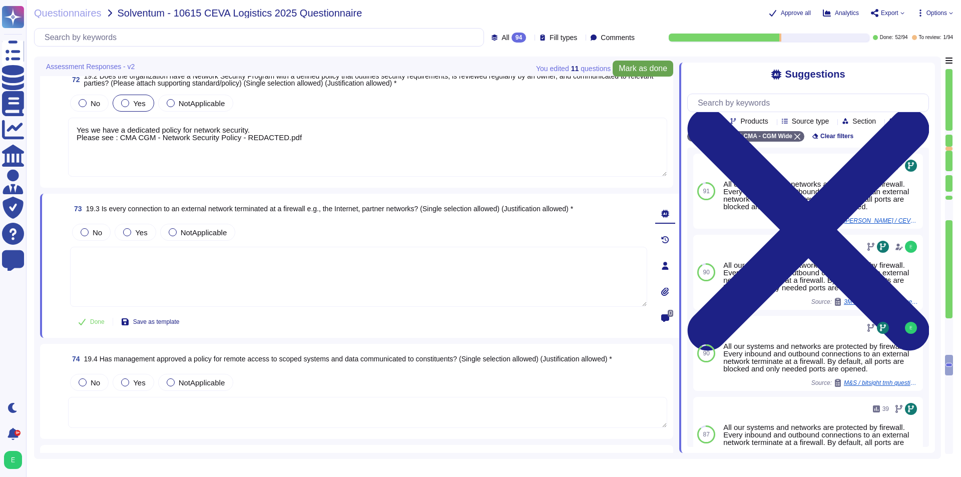
click at [639, 69] on span "Mark as done" at bounding box center [643, 69] width 49 height 8
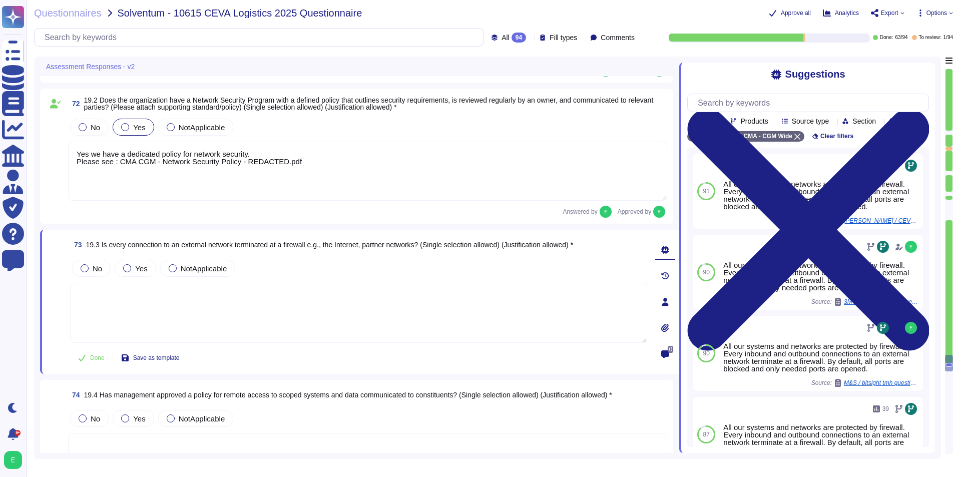
click at [328, 310] on textarea at bounding box center [358, 313] width 577 height 60
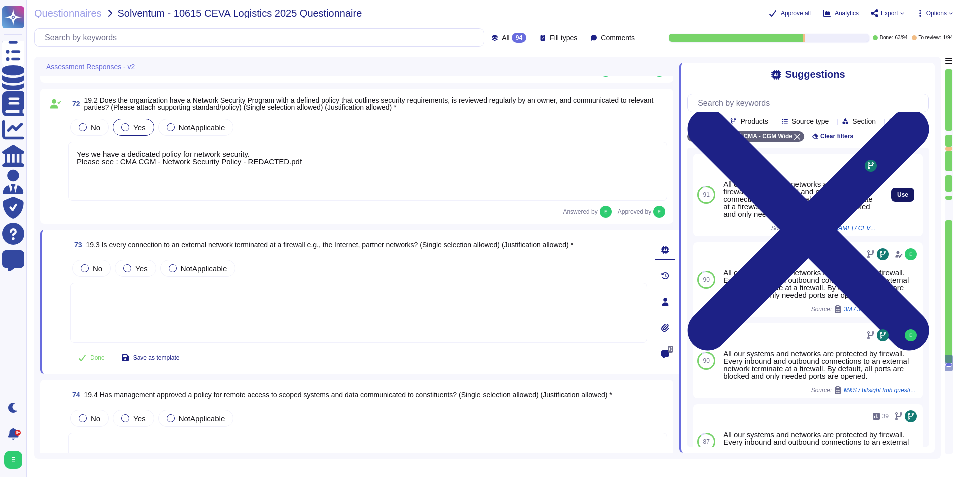
click at [771, 202] on button "Use" at bounding box center [903, 195] width 23 height 14
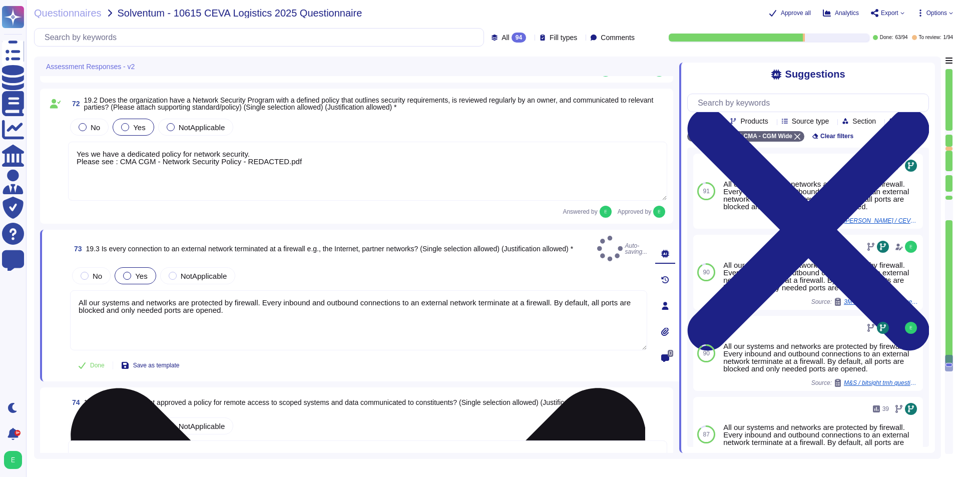
type textarea "All our systems and networks are protected by firewall. Every inbound and outbo…"
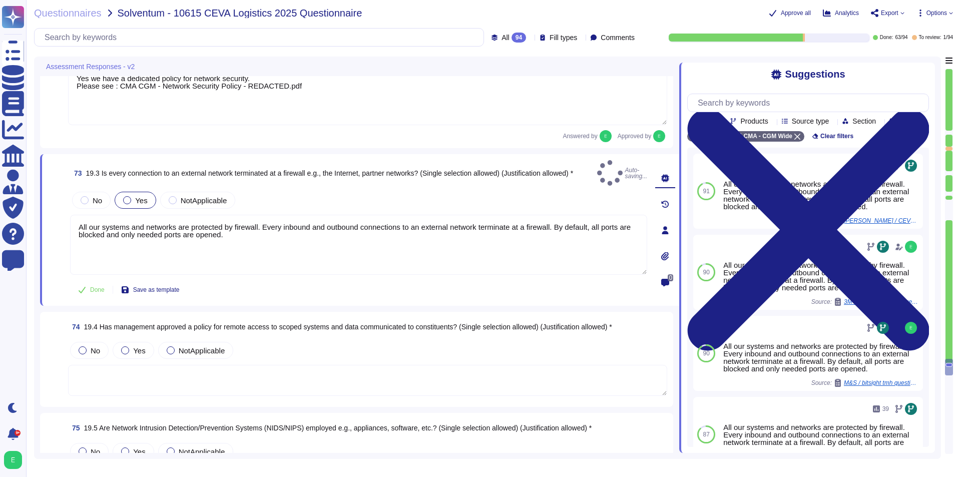
scroll to position [7409, 0]
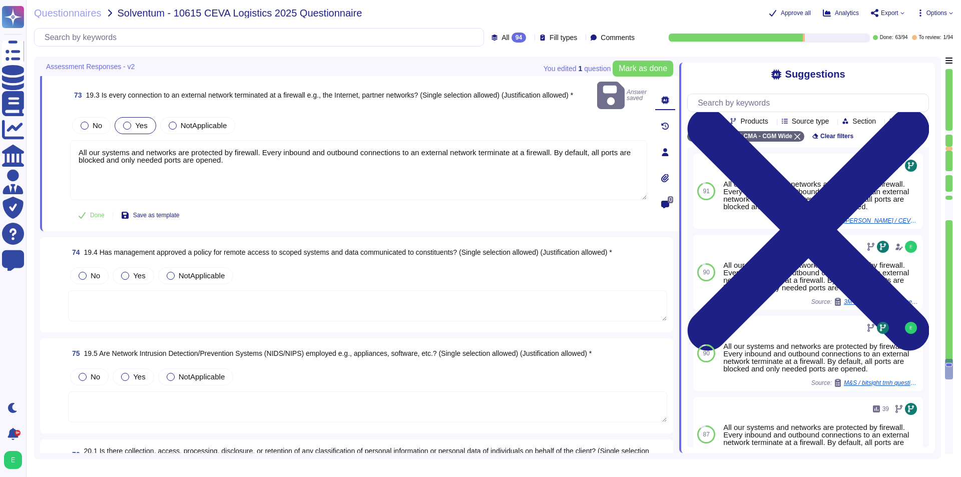
click at [199, 295] on textarea at bounding box center [367, 305] width 599 height 31
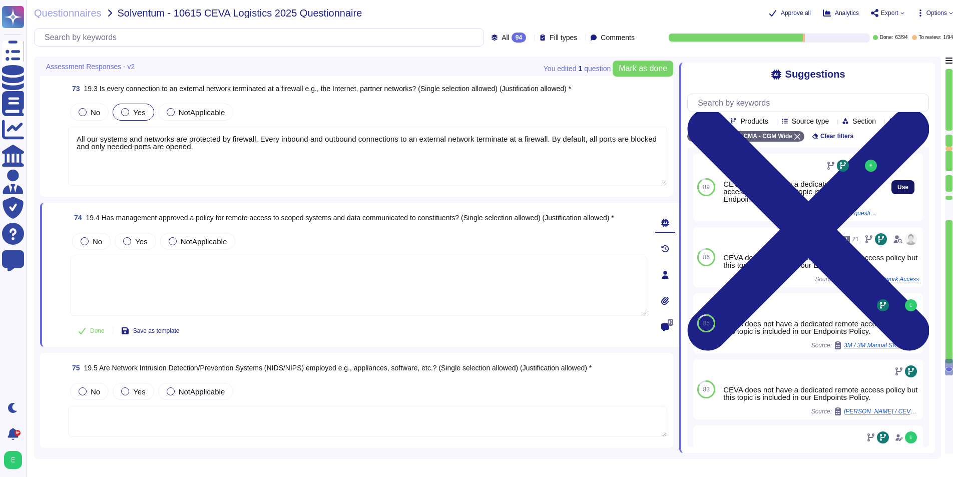
click at [771, 193] on button "Use" at bounding box center [903, 187] width 23 height 14
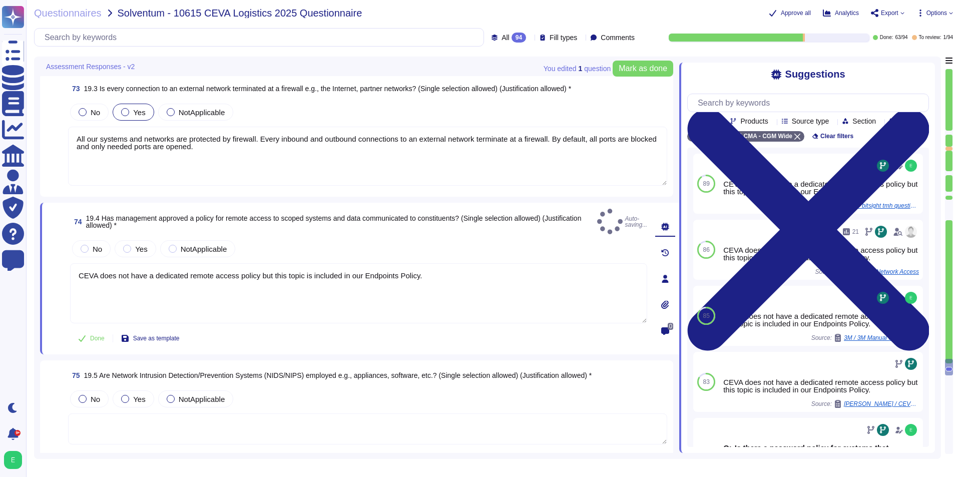
type textarea "CEVA does not have a dedicated remote access policy but this topic is included …"
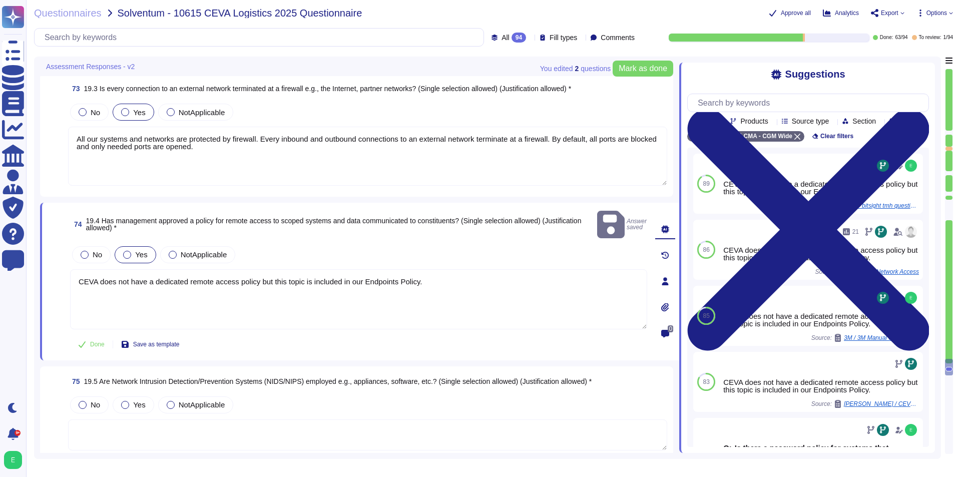
click at [122, 247] on div "Yes" at bounding box center [135, 254] width 41 height 17
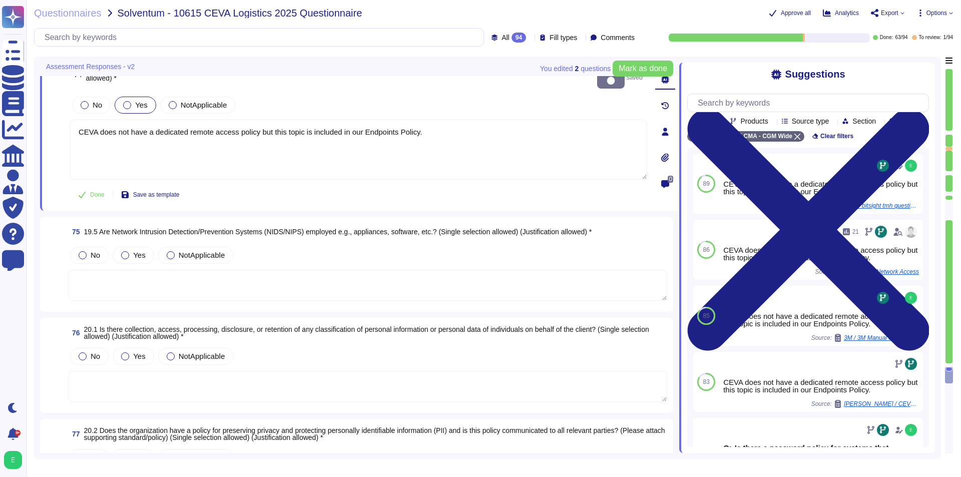
scroll to position [7559, 0]
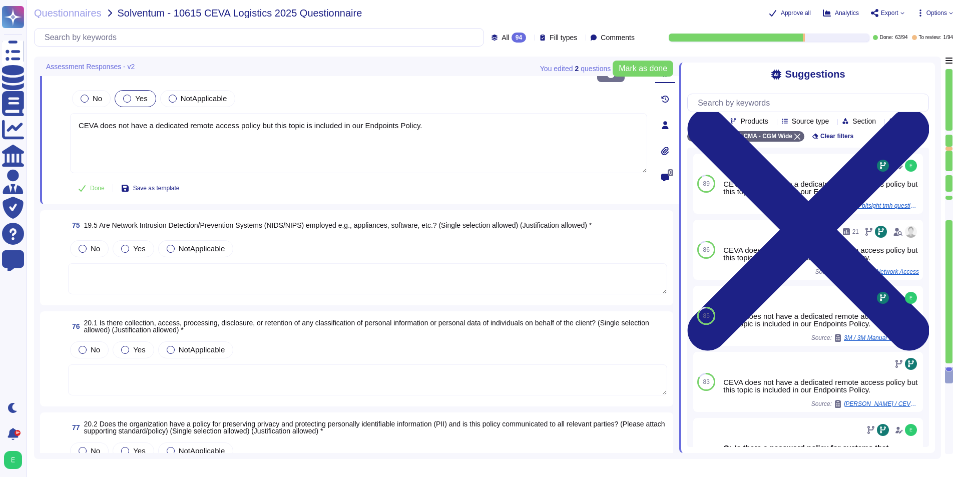
click at [263, 241] on div "No Yes NotApplicable" at bounding box center [367, 248] width 599 height 21
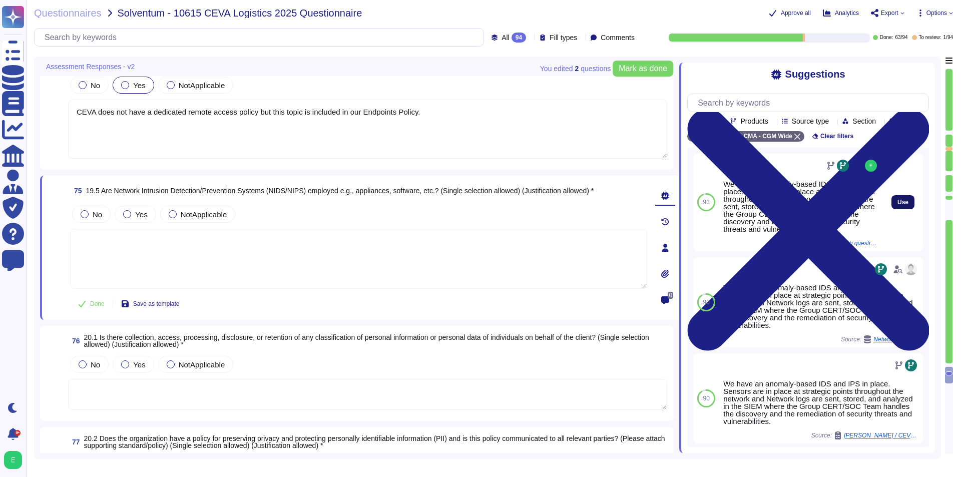
click at [771, 205] on span "Use" at bounding box center [903, 202] width 11 height 6
type textarea "We have an anomaly-based IDS and IPS in place. Sensors are in place at strategi…"
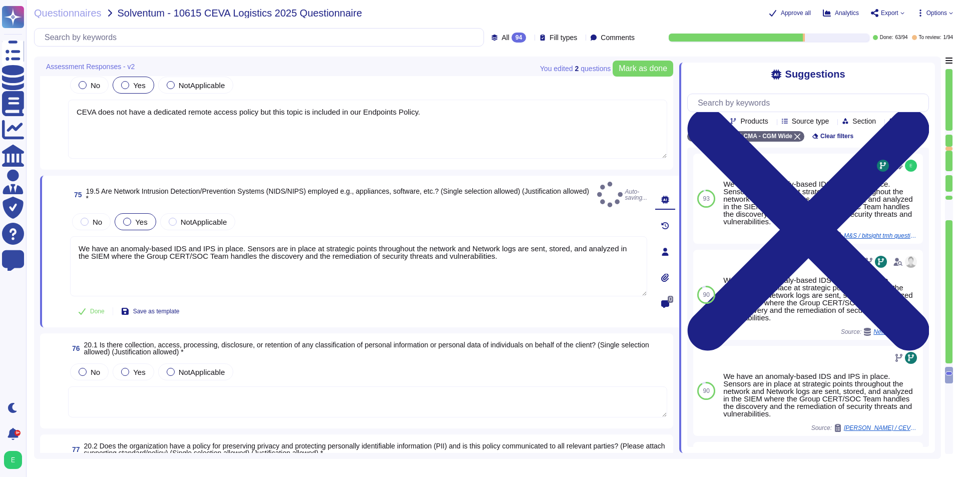
click at [139, 218] on span "Yes" at bounding box center [141, 222] width 12 height 9
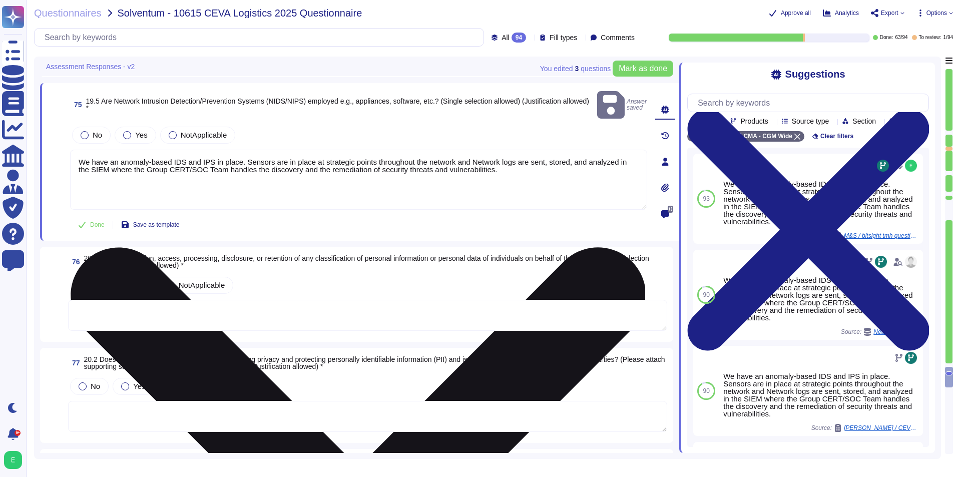
scroll to position [7659, 0]
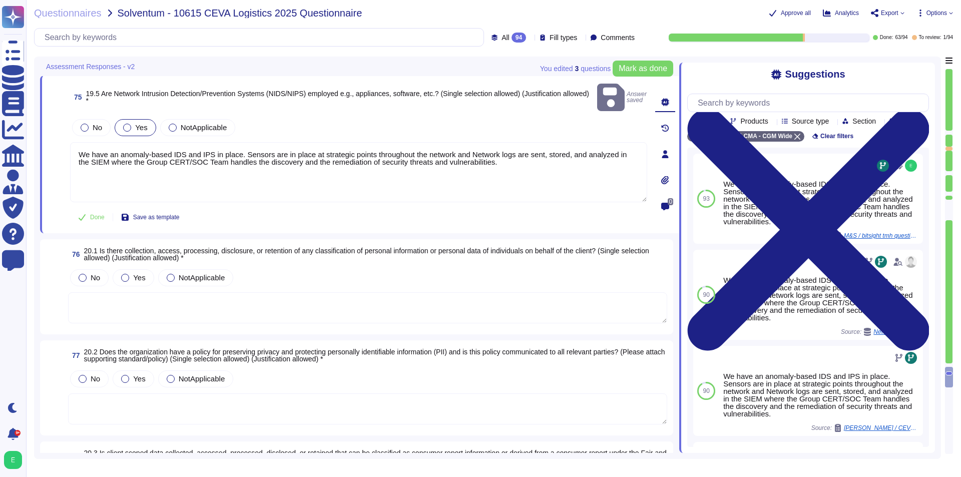
click at [128, 124] on div at bounding box center [127, 128] width 8 height 8
click at [301, 302] on textarea at bounding box center [367, 307] width 599 height 31
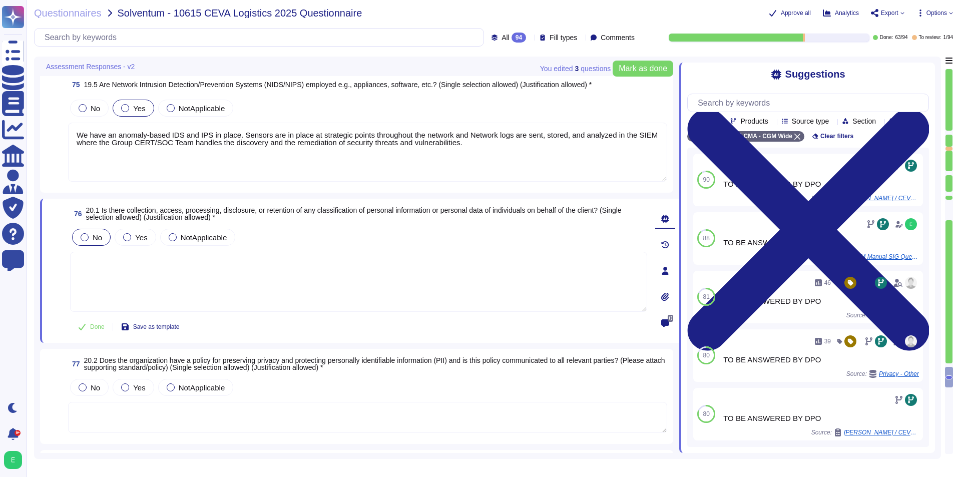
click at [87, 238] on div at bounding box center [85, 237] width 8 height 8
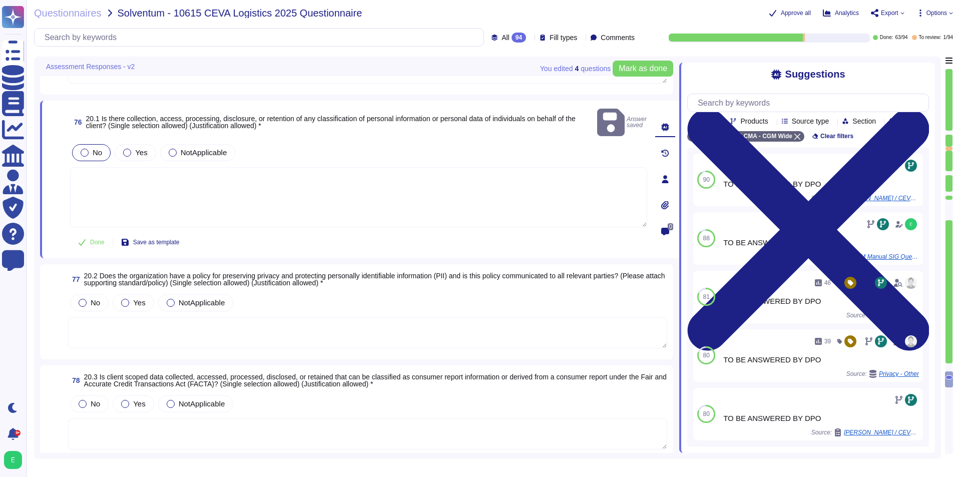
scroll to position [7810, 0]
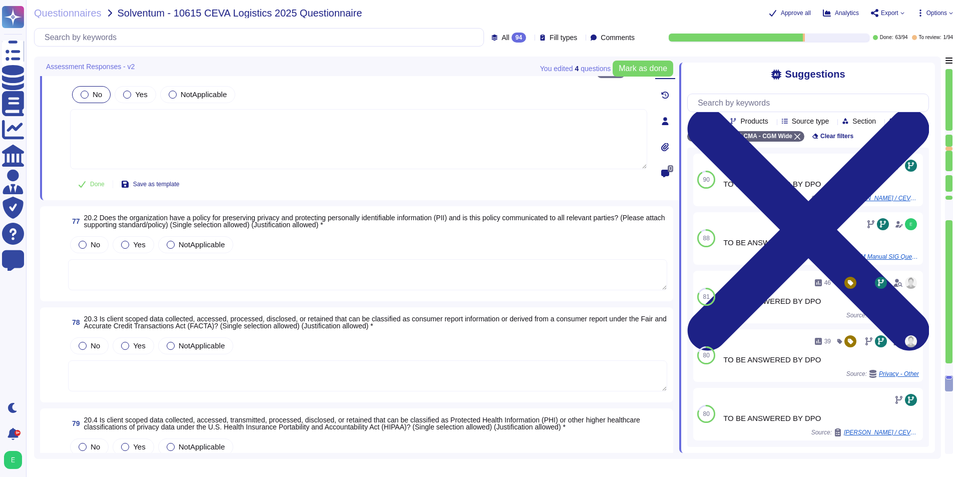
click at [261, 259] on textarea at bounding box center [367, 274] width 599 height 31
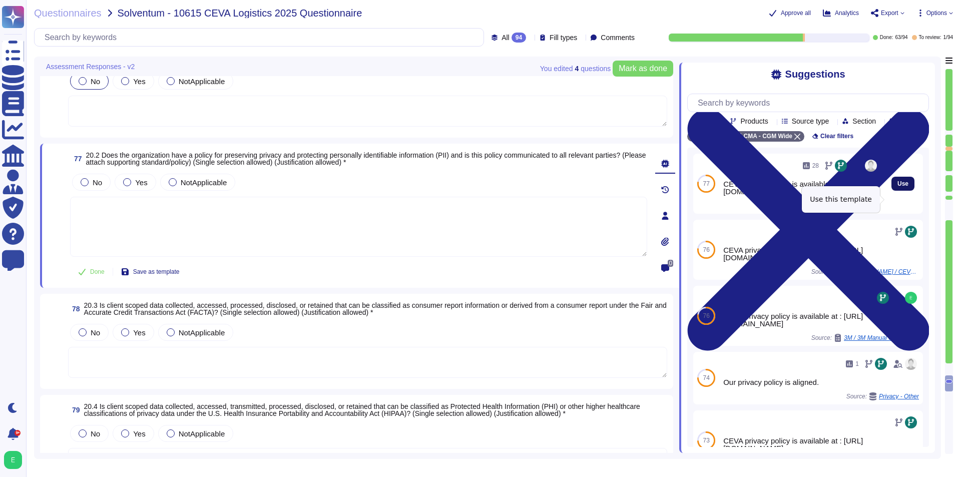
click at [771, 187] on span "Use" at bounding box center [903, 184] width 11 height 6
type textarea "CEVA privacy policy is available at : [URL][DOMAIN_NAME]"
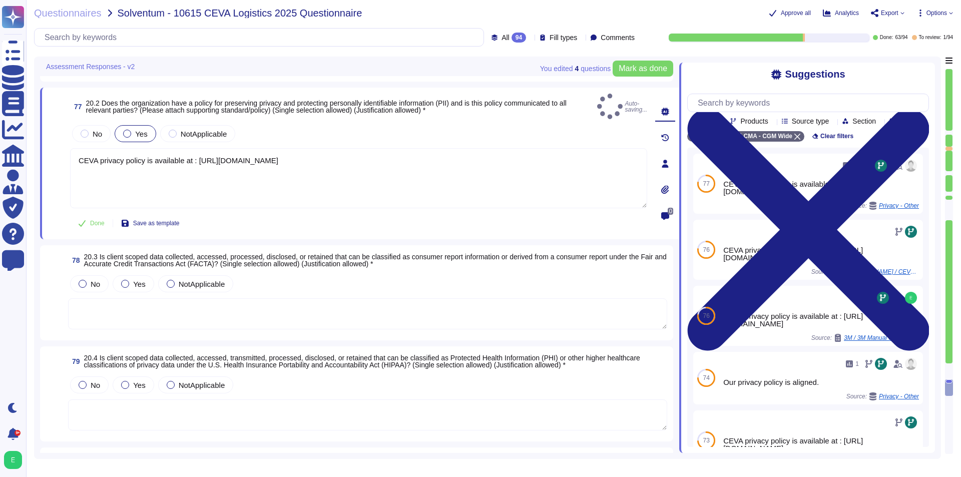
scroll to position [7960, 0]
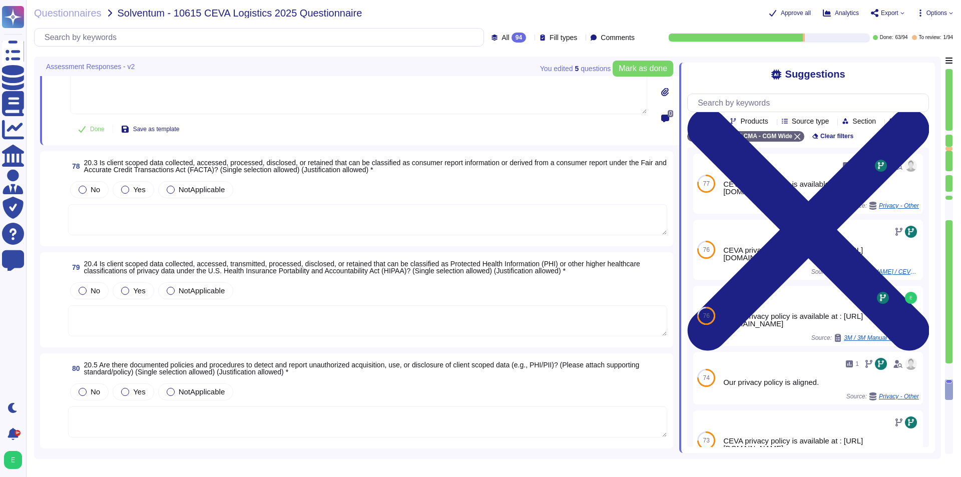
click at [242, 190] on div "No Yes NotApplicable" at bounding box center [367, 207] width 599 height 57
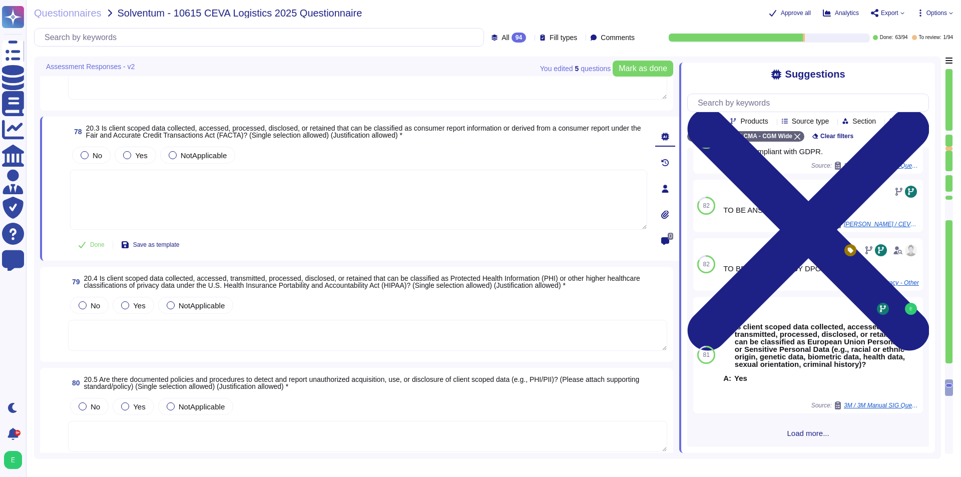
scroll to position [118, 0]
click at [771, 436] on span "Load more..." at bounding box center [808, 434] width 242 height 8
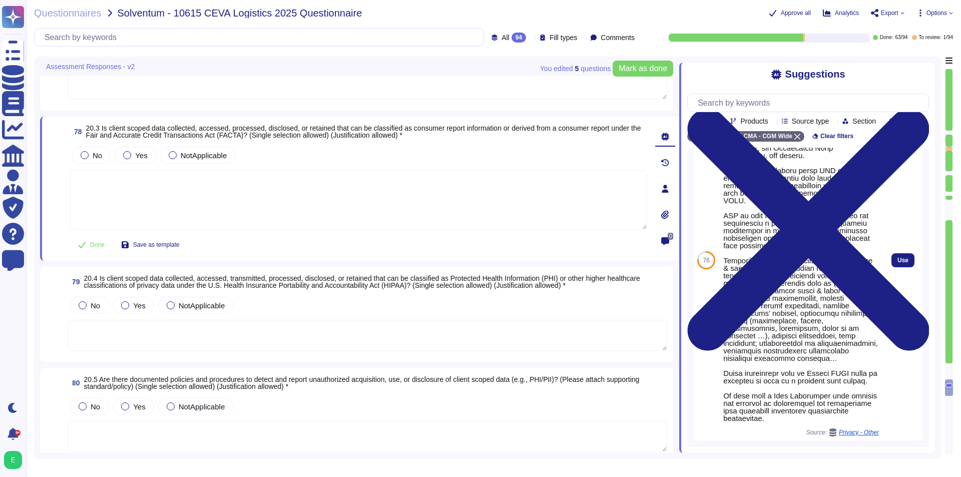
scroll to position [984, 0]
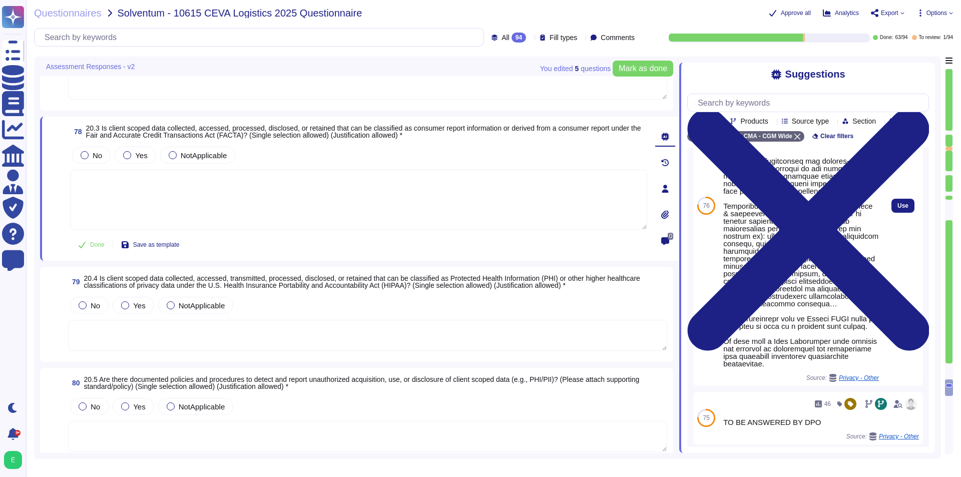
click at [771, 293] on div at bounding box center [801, 209] width 156 height 315
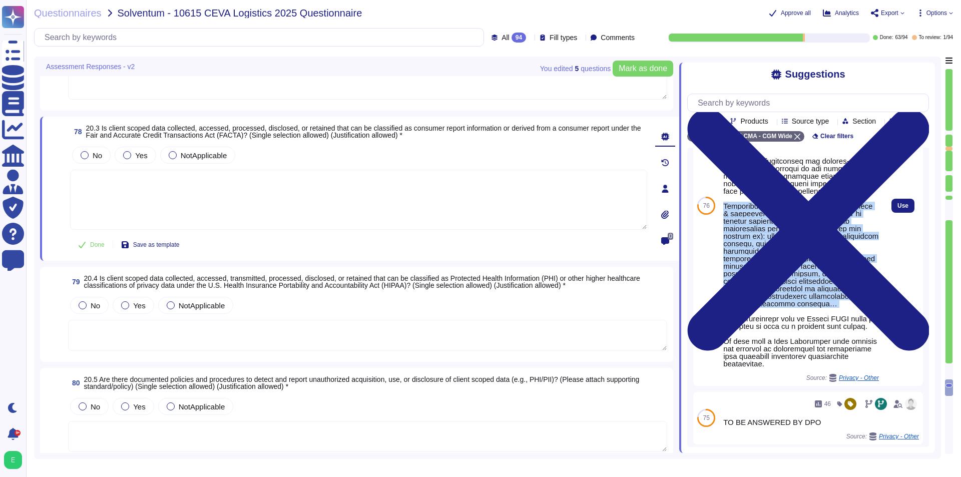
click at [771, 293] on div at bounding box center [801, 209] width 156 height 315
click at [771, 209] on span "Use" at bounding box center [903, 206] width 11 height 6
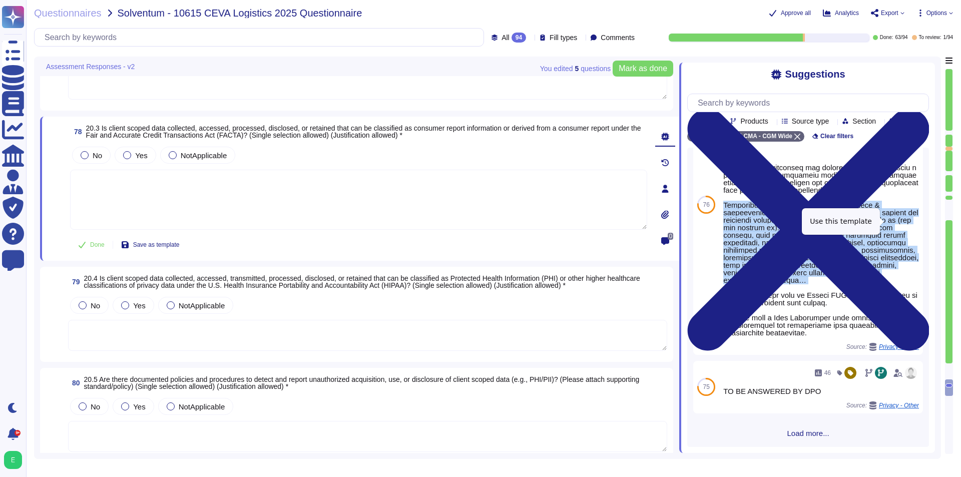
type textarea "Lore ipsumdolor sitamet con adipis eli seddoeius te INCI'u laboreetdo magn aliq…"
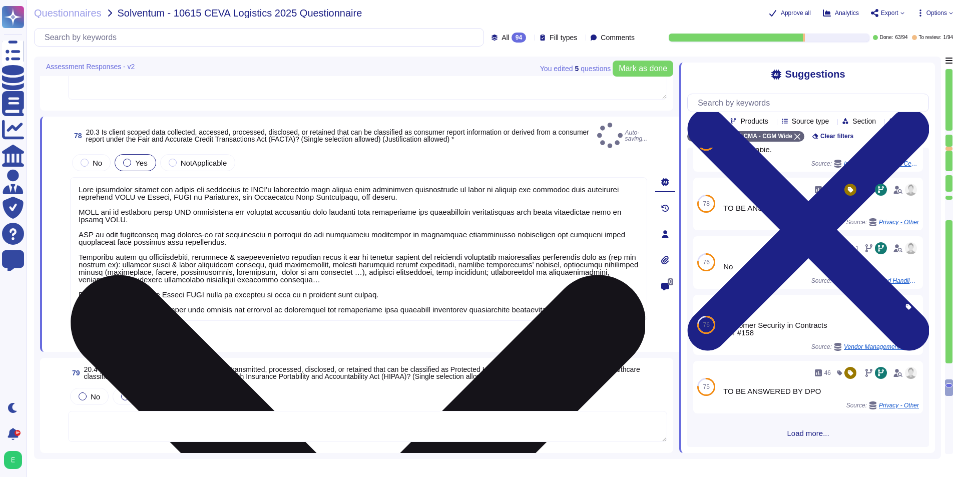
scroll to position [966, 0]
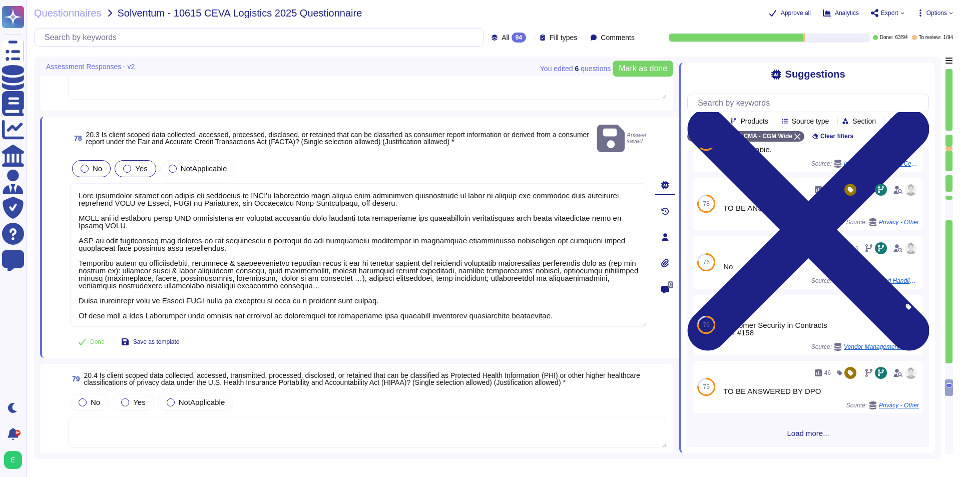
click at [86, 165] on div at bounding box center [85, 169] width 8 height 8
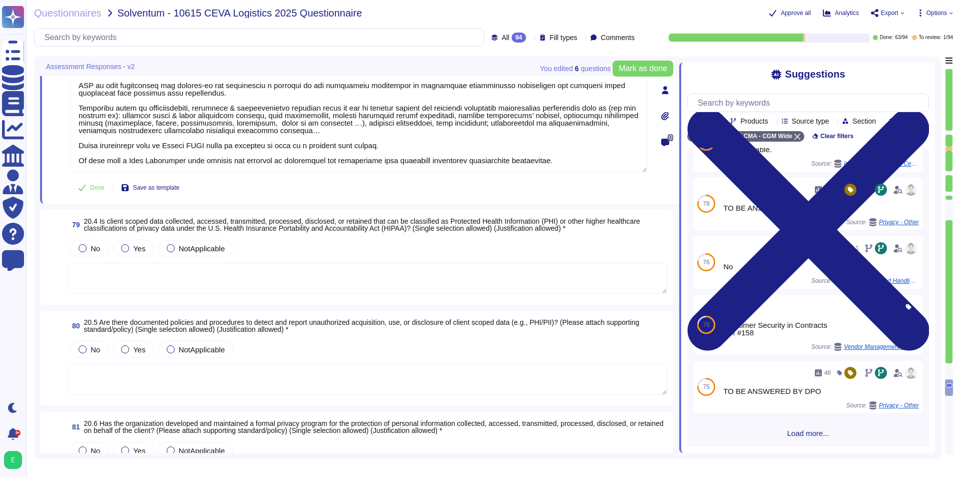
scroll to position [8110, 0]
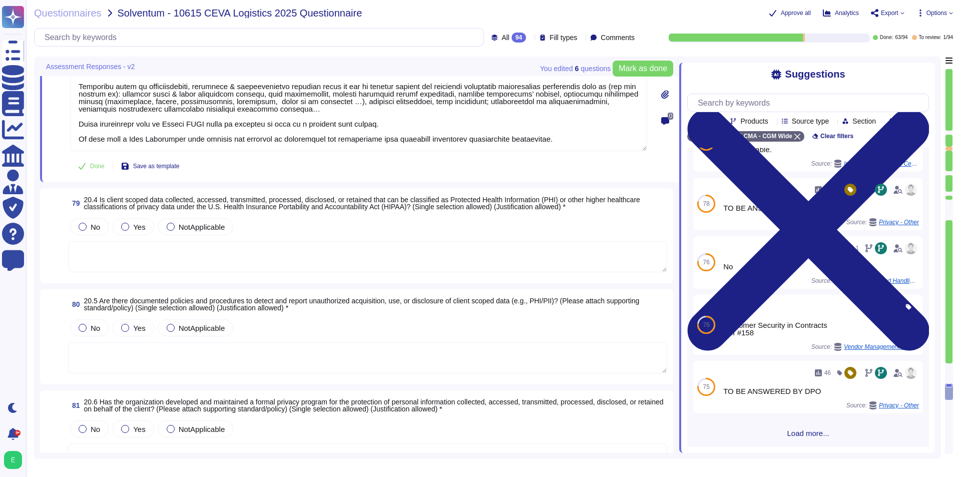
click at [274, 256] on textarea at bounding box center [367, 256] width 599 height 31
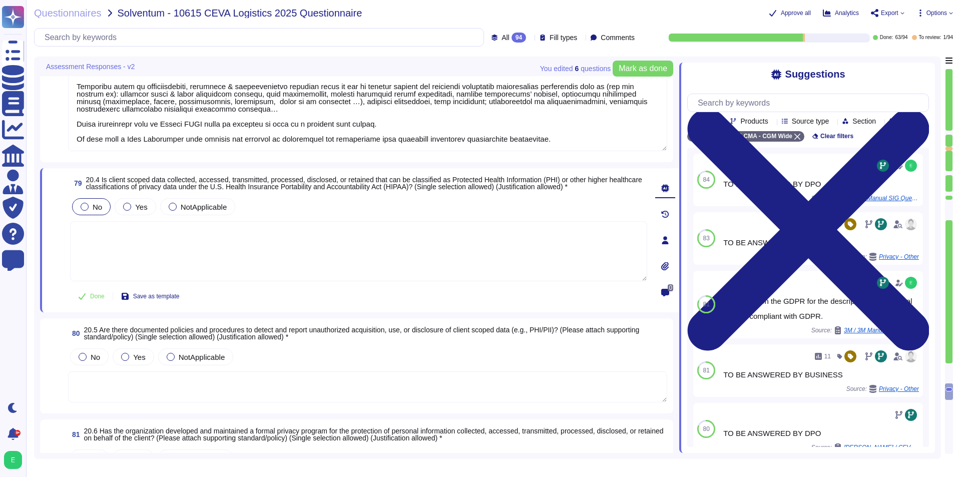
click at [93, 205] on span "No" at bounding box center [98, 207] width 10 height 9
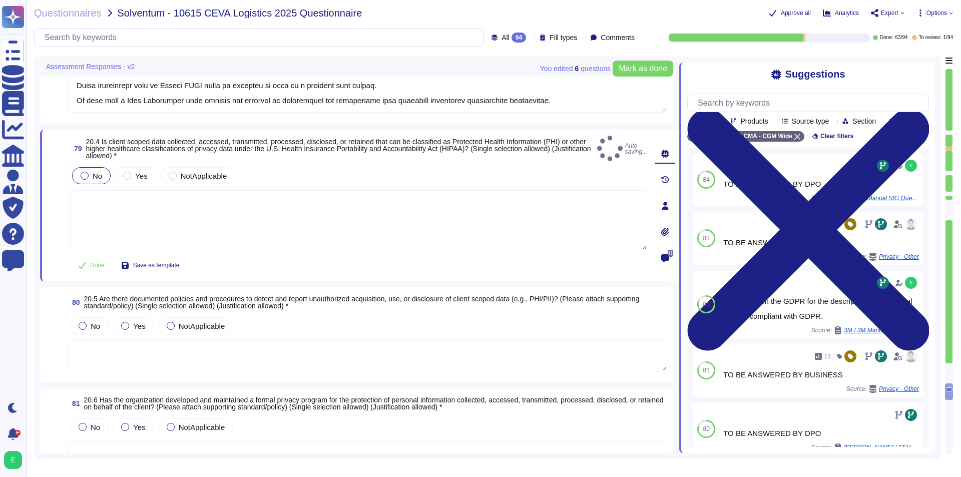
scroll to position [8210, 0]
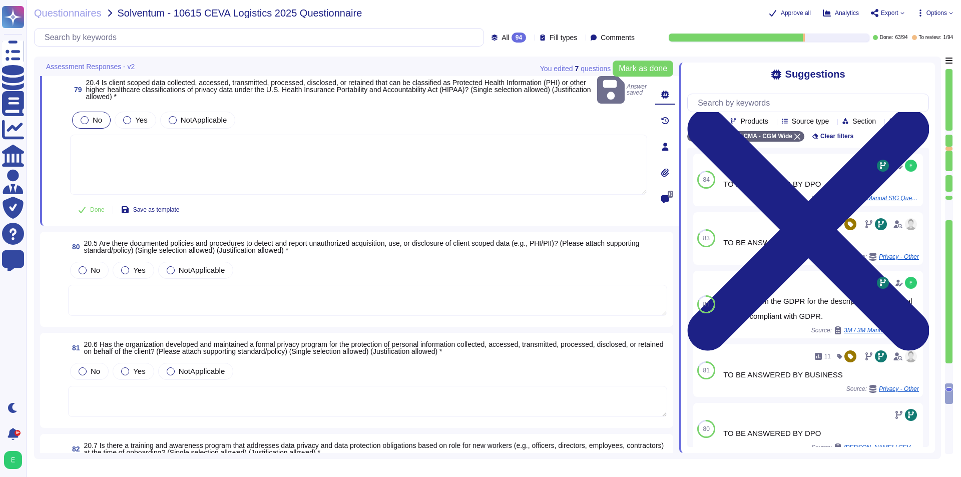
click at [312, 293] on textarea at bounding box center [367, 300] width 599 height 31
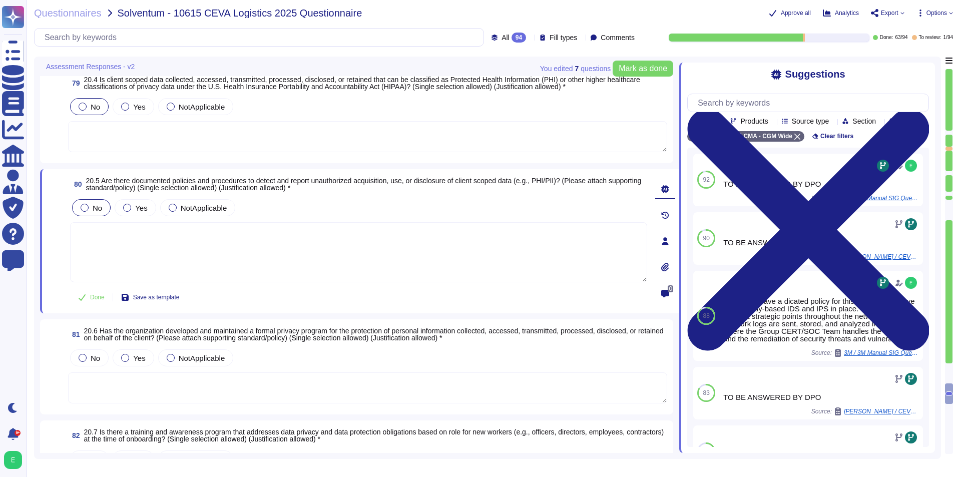
click at [95, 206] on span "No" at bounding box center [98, 208] width 10 height 9
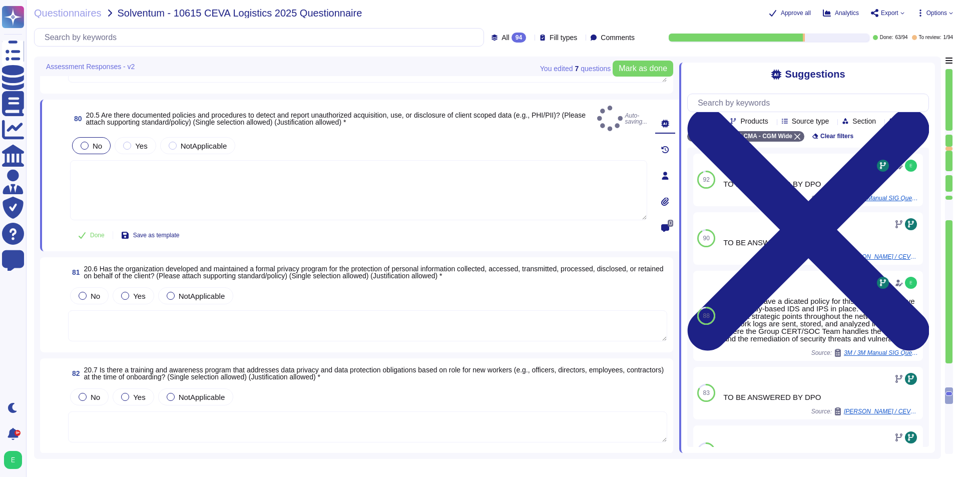
scroll to position [8310, 0]
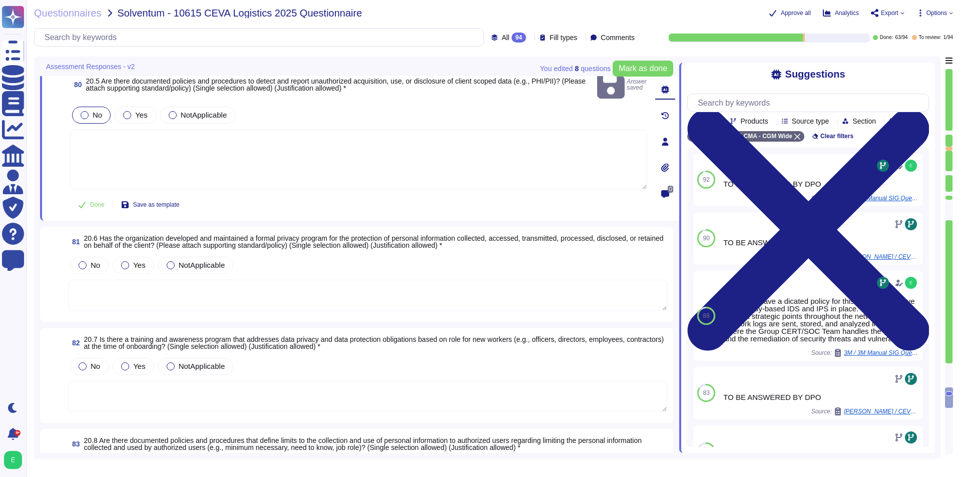
click at [238, 280] on textarea at bounding box center [367, 295] width 599 height 31
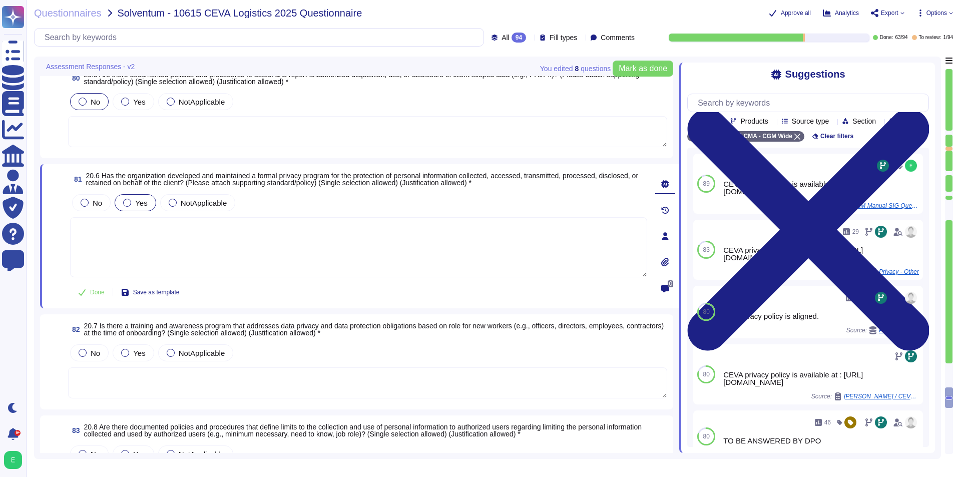
click at [130, 202] on div at bounding box center [127, 203] width 8 height 8
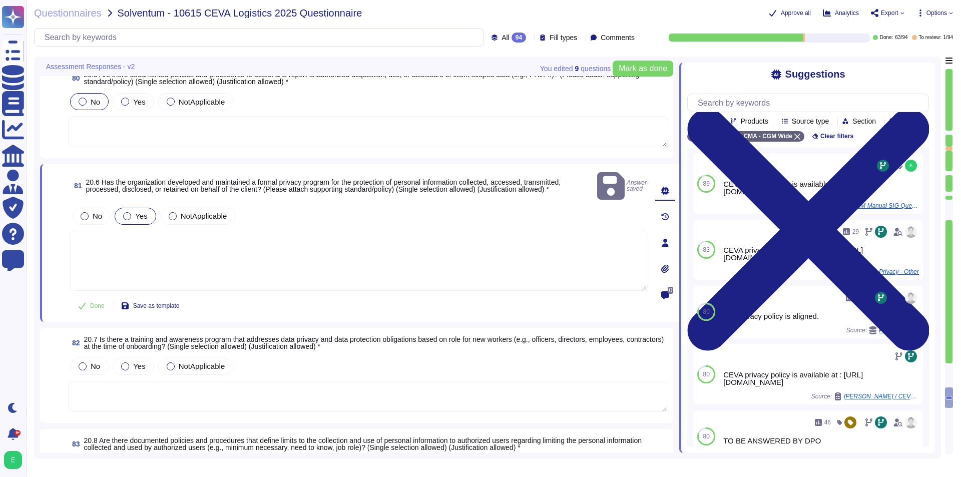
click at [248, 263] on textarea at bounding box center [358, 261] width 577 height 60
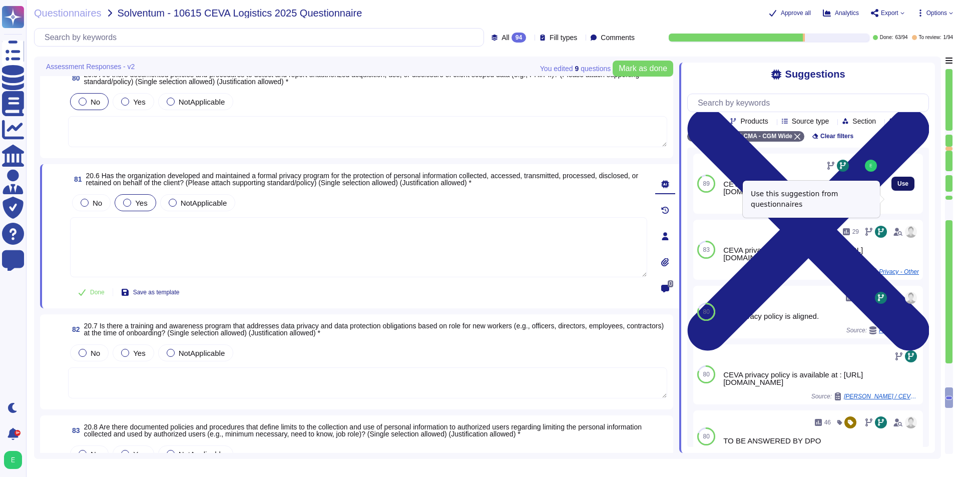
click at [771, 191] on button "Use" at bounding box center [903, 184] width 23 height 14
type textarea "CEVA privacy policy is available at : [URL][DOMAIN_NAME]"
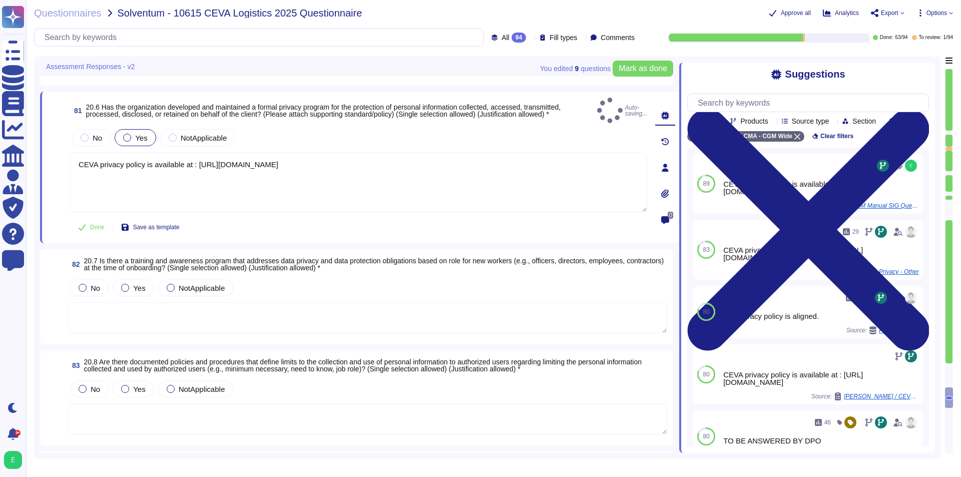
scroll to position [8460, 0]
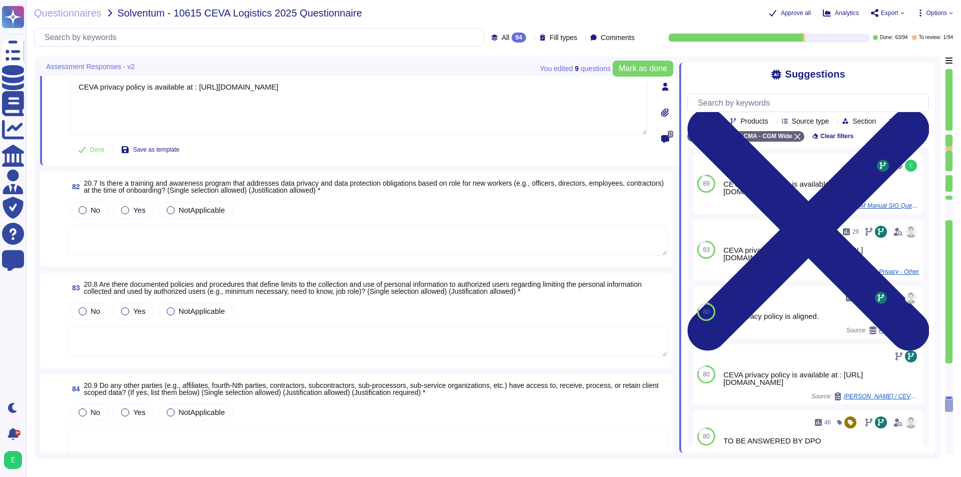
click at [173, 231] on textarea at bounding box center [367, 240] width 599 height 31
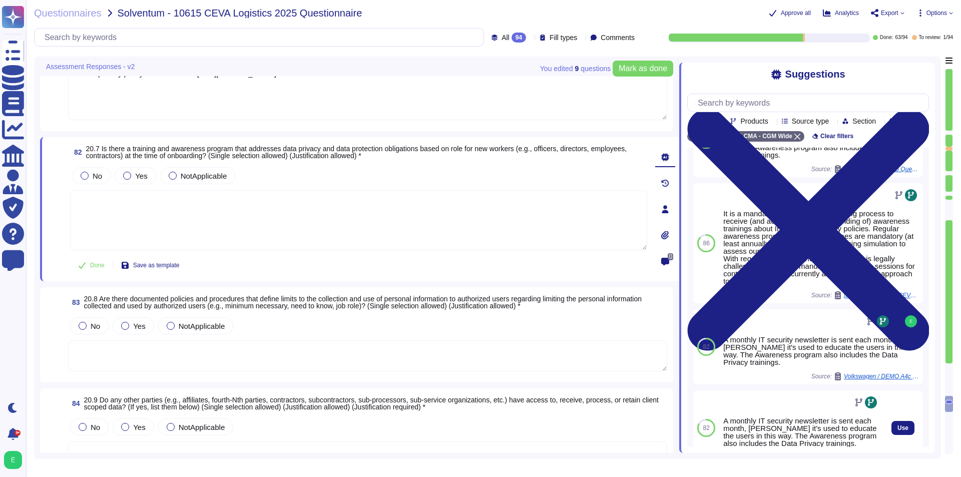
scroll to position [47, 0]
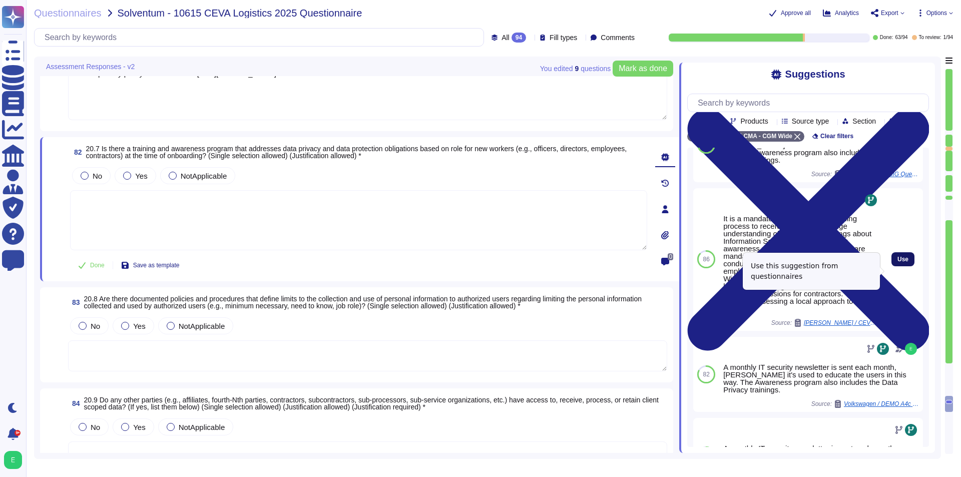
click at [771, 266] on button "Use" at bounding box center [903, 259] width 23 height 14
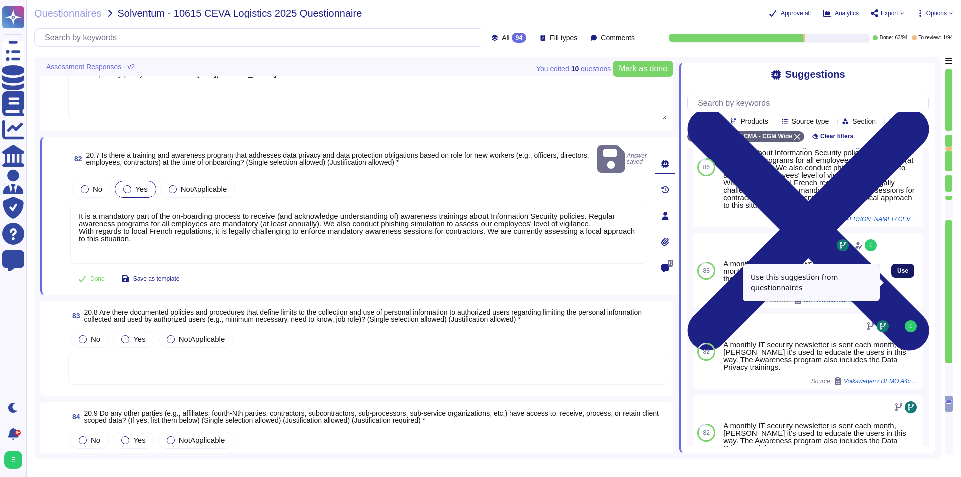
click at [771, 278] on button "Use" at bounding box center [903, 271] width 23 height 14
type textarea "It is a mandatory part of the on-boarding process to receive (and acknowledge u…"
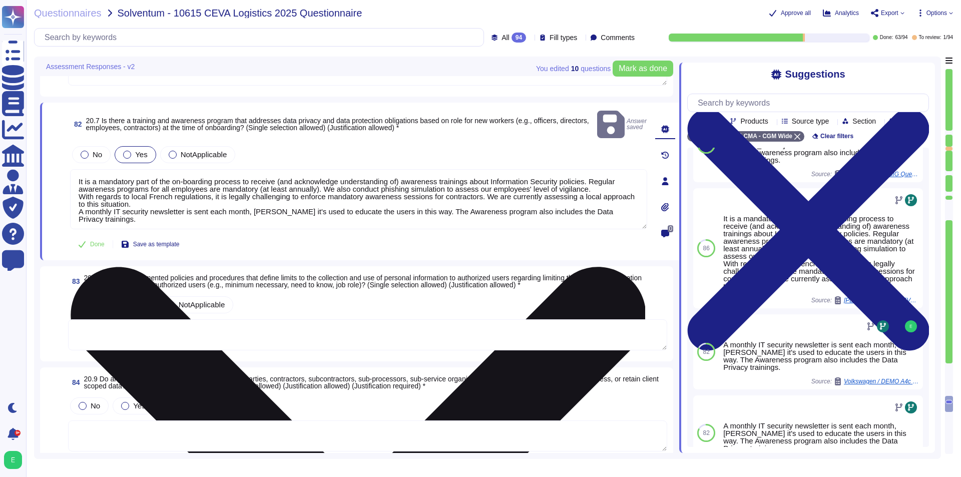
scroll to position [8560, 0]
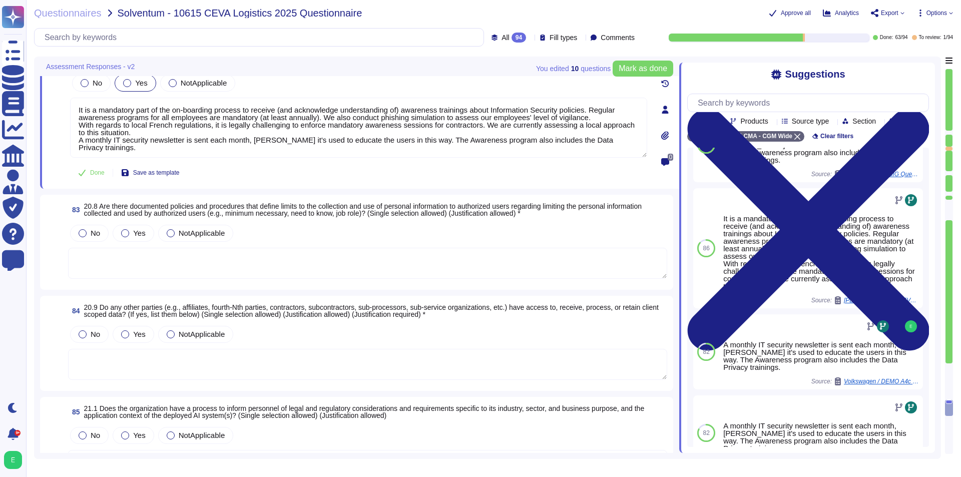
click at [233, 258] on textarea at bounding box center [367, 263] width 599 height 31
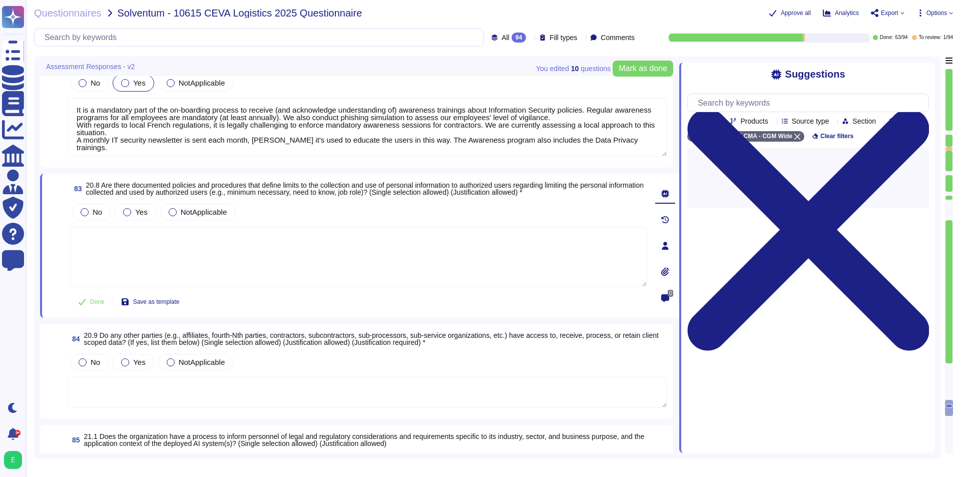
scroll to position [0, 0]
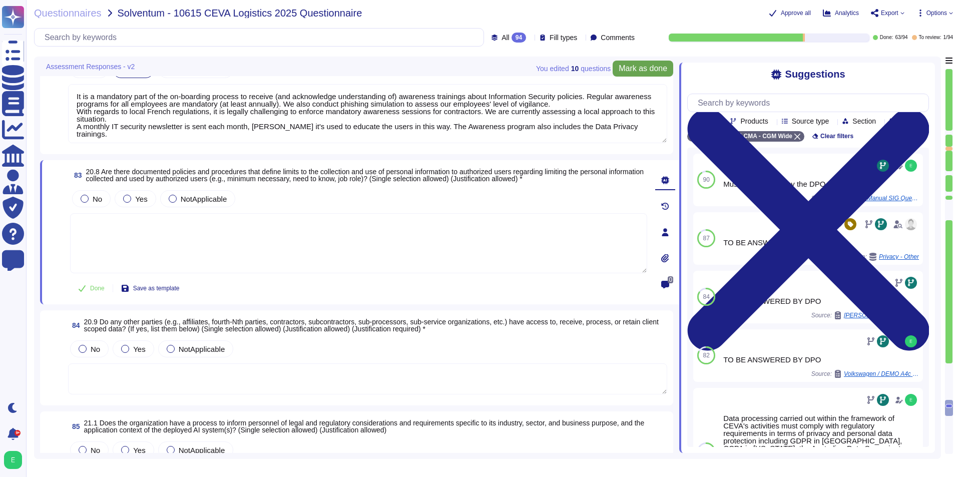
click at [657, 74] on button "Mark as done" at bounding box center [643, 69] width 61 height 16
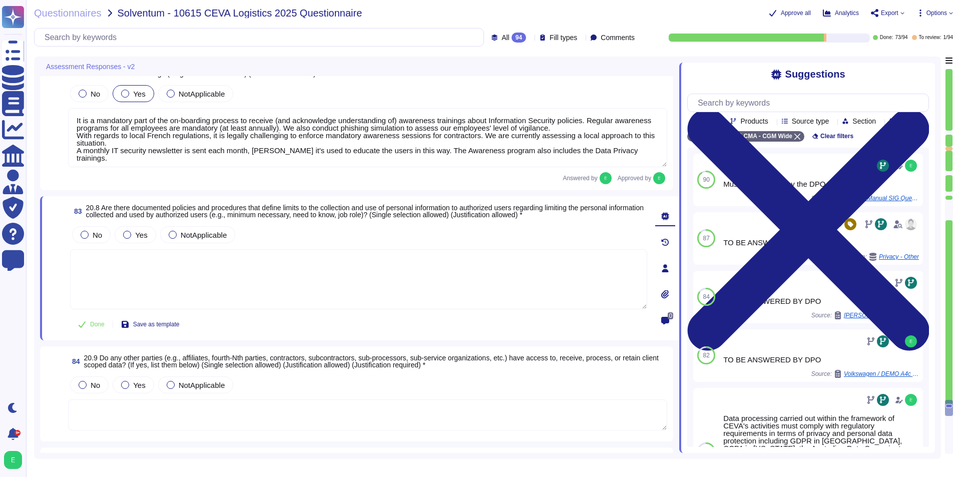
click at [303, 268] on textarea at bounding box center [358, 279] width 577 height 60
click at [145, 233] on span "Yes" at bounding box center [141, 235] width 12 height 9
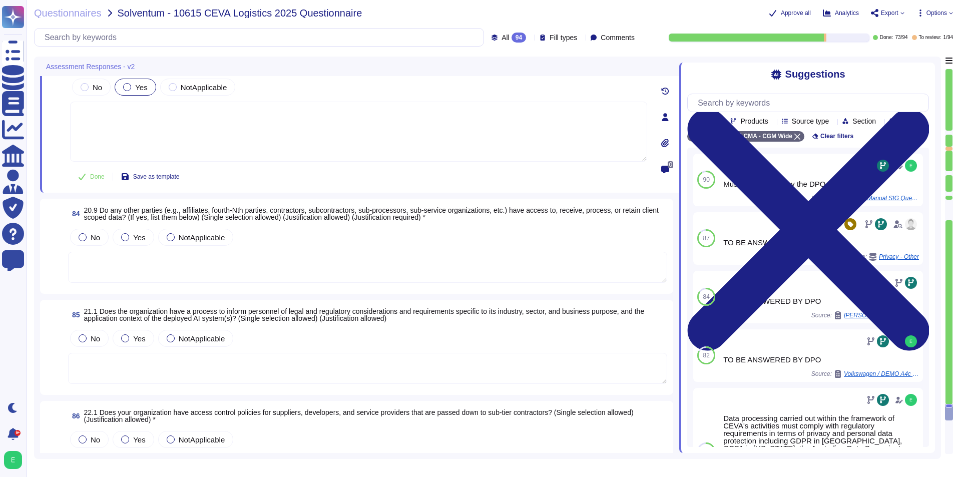
scroll to position [8711, 0]
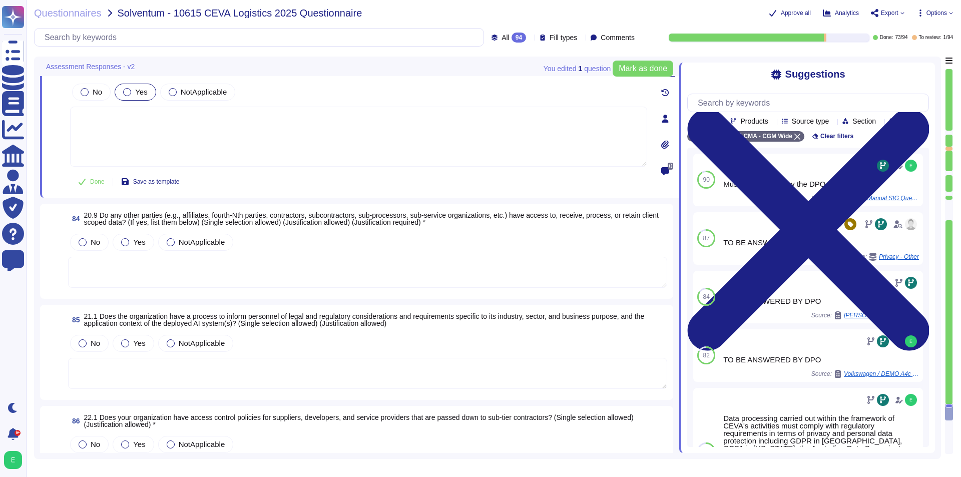
click at [213, 259] on textarea at bounding box center [367, 272] width 599 height 31
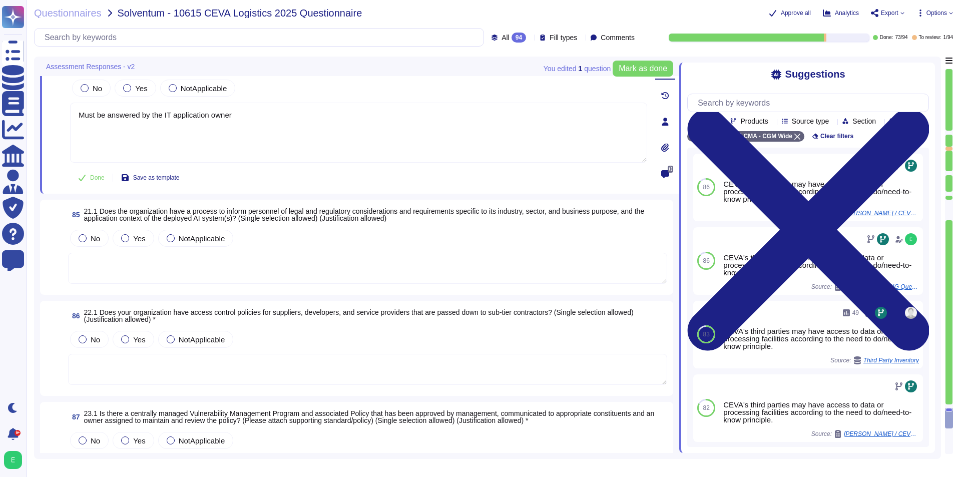
scroll to position [8861, 0]
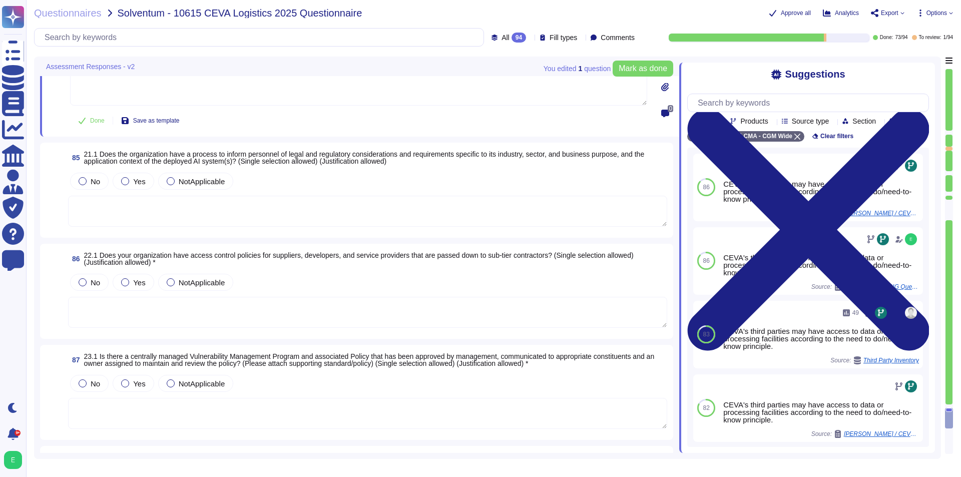
type textarea "Must be answered by the IT application owner"
click at [240, 215] on textarea at bounding box center [367, 211] width 599 height 31
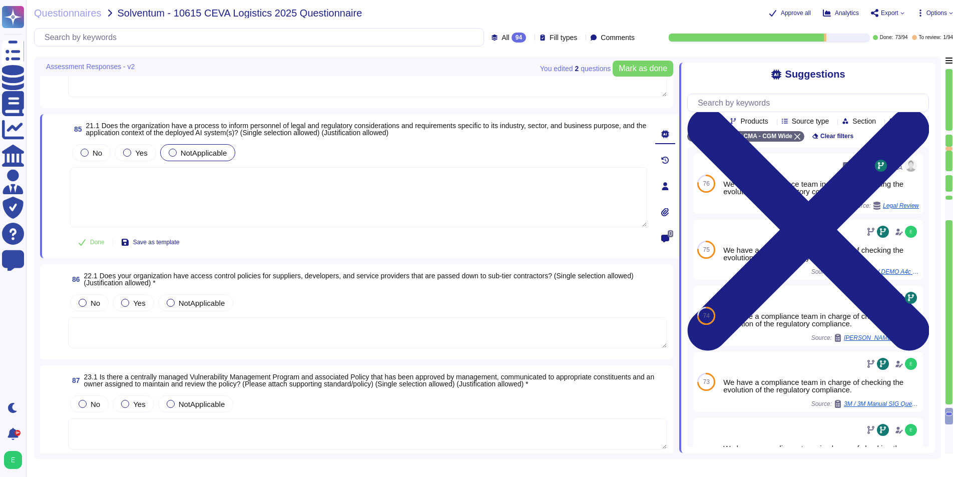
click at [209, 145] on div "NotApplicable" at bounding box center [198, 152] width 76 height 17
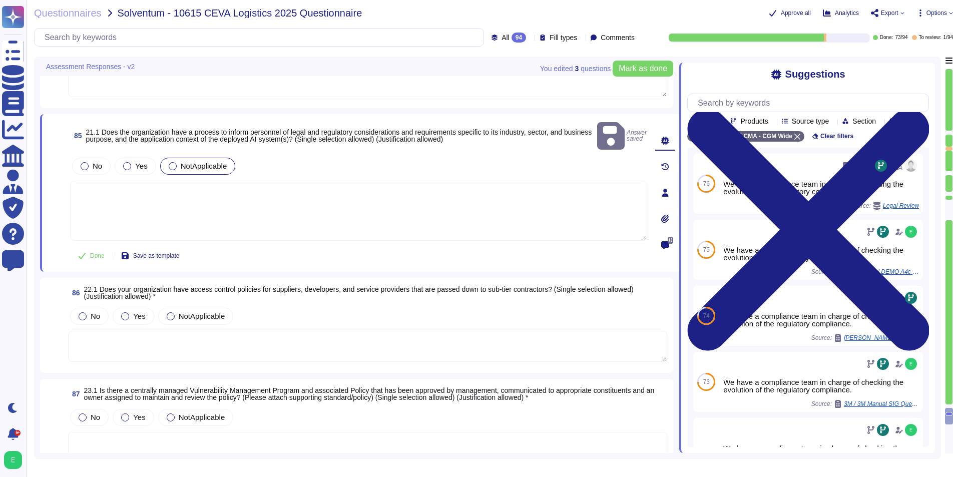
click at [200, 190] on textarea at bounding box center [358, 211] width 577 height 60
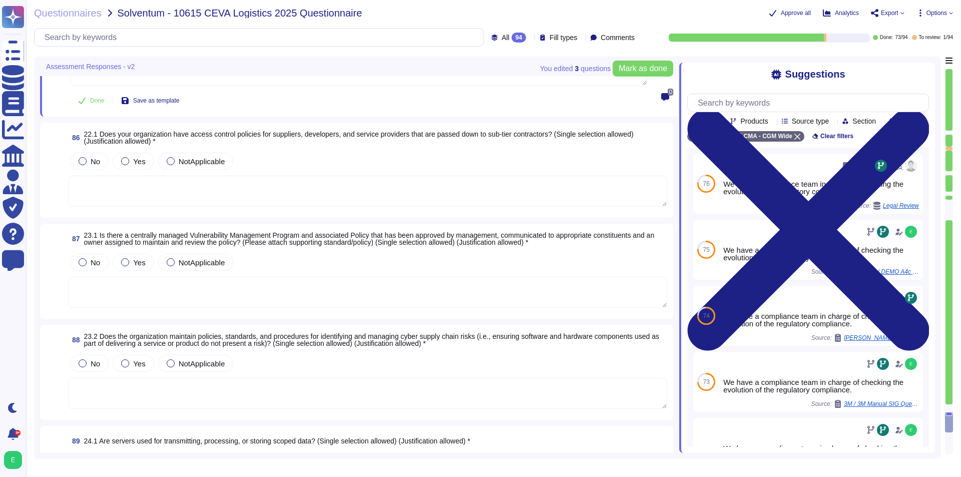
scroll to position [9011, 0]
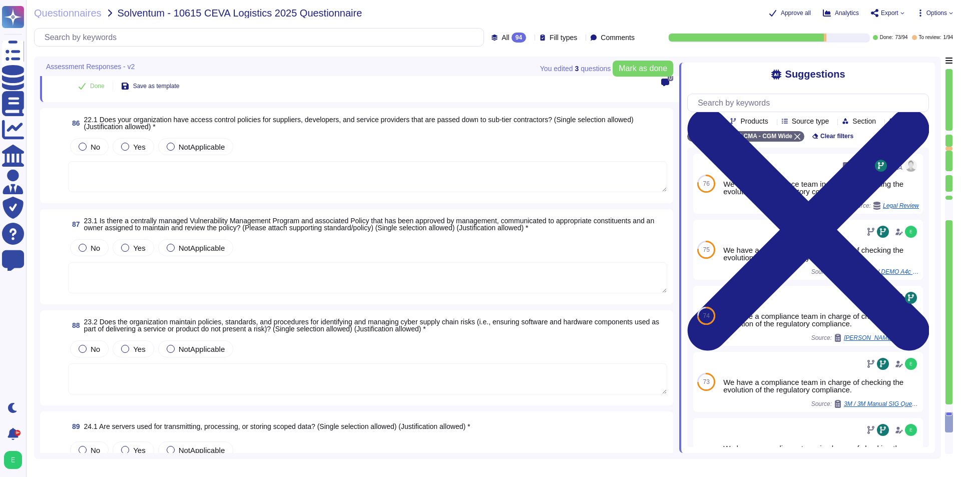
type textarea "We do not proceed A.I"
click at [259, 175] on textarea at bounding box center [367, 176] width 599 height 31
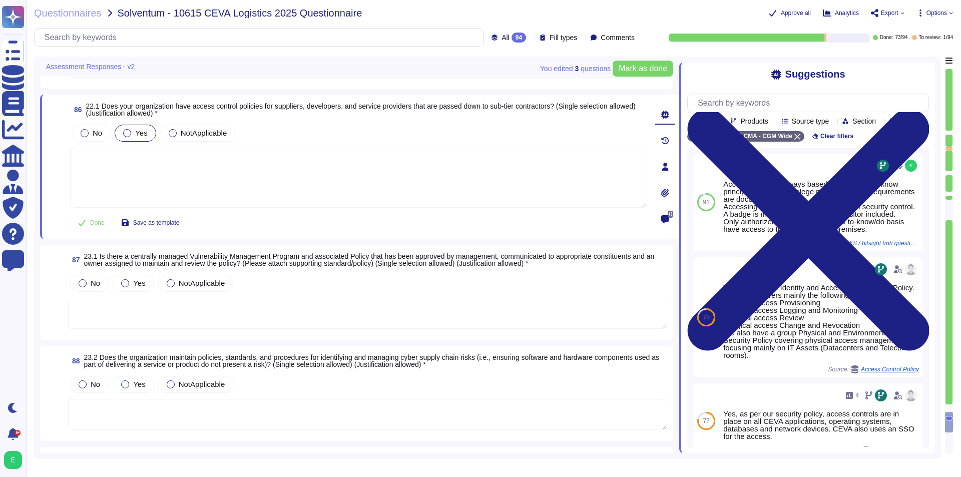
click at [133, 125] on div "Yes" at bounding box center [135, 133] width 41 height 17
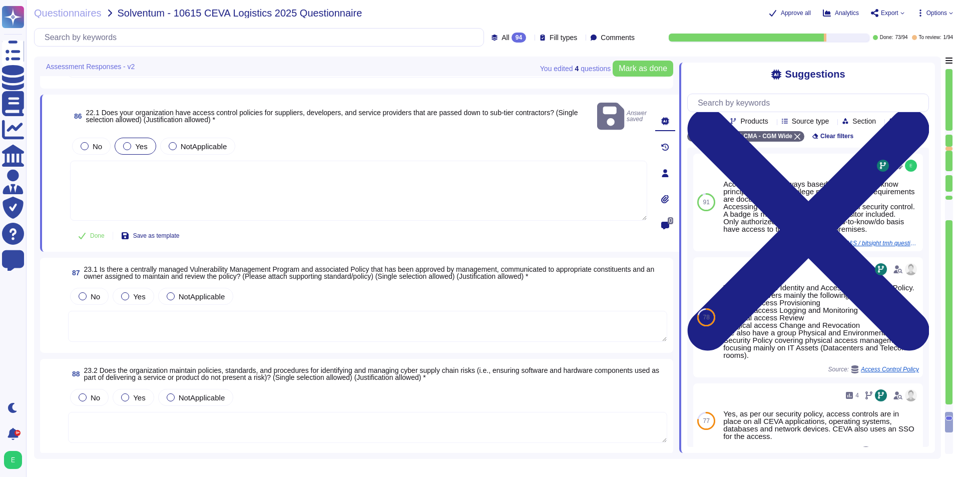
click at [177, 164] on textarea at bounding box center [358, 191] width 577 height 60
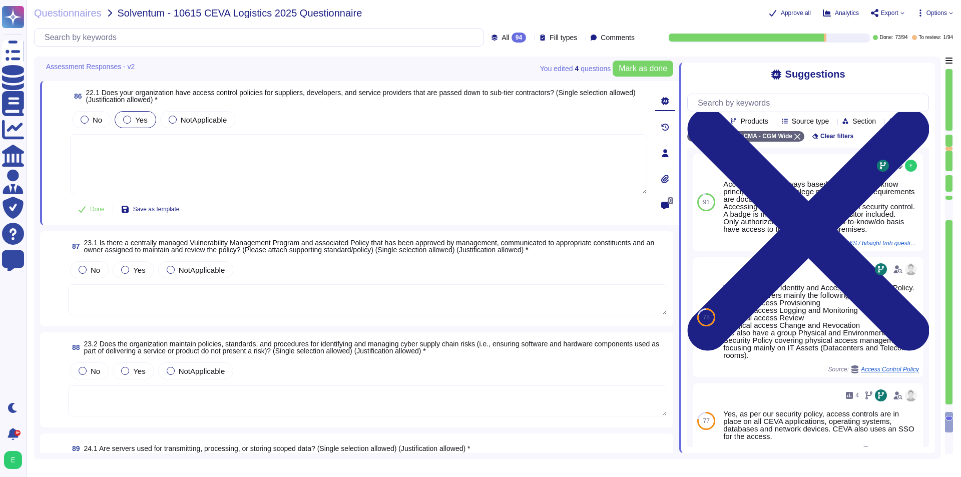
click at [157, 306] on textarea at bounding box center [367, 299] width 599 height 31
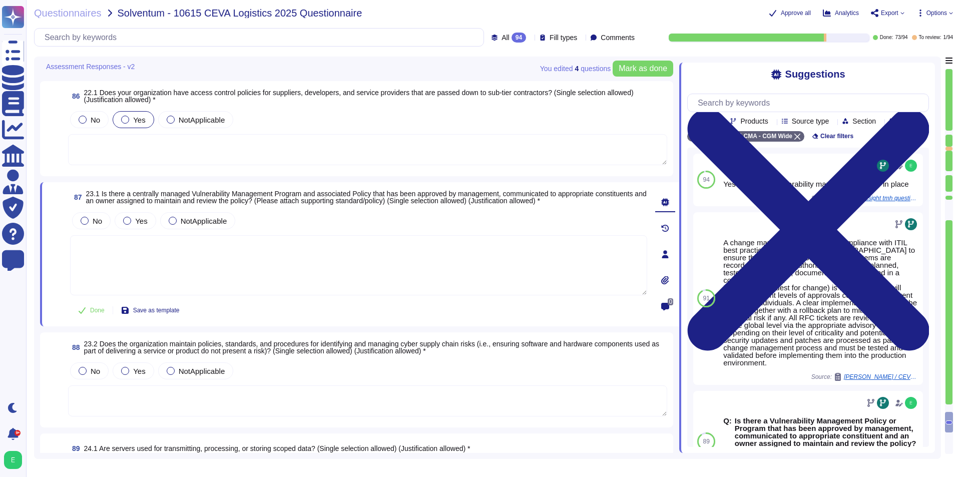
click at [206, 149] on textarea at bounding box center [367, 149] width 599 height 31
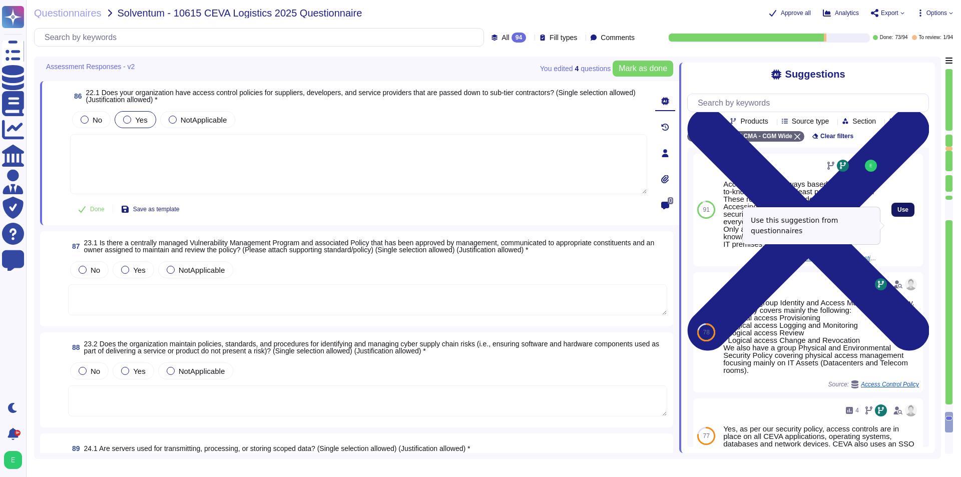
click at [771, 217] on button "Use" at bounding box center [903, 210] width 23 height 14
type textarea "Access to data is always based on the need-to-know principle and least privileg…"
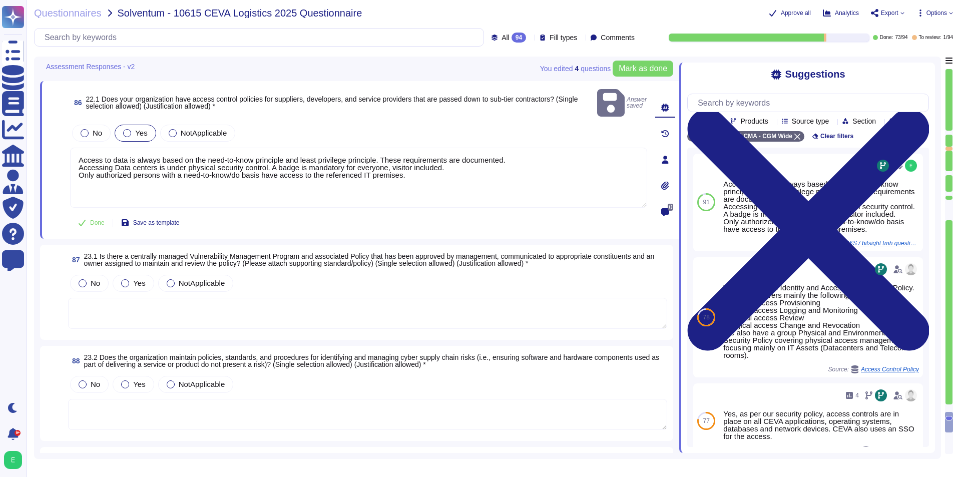
click at [308, 311] on textarea at bounding box center [367, 313] width 599 height 31
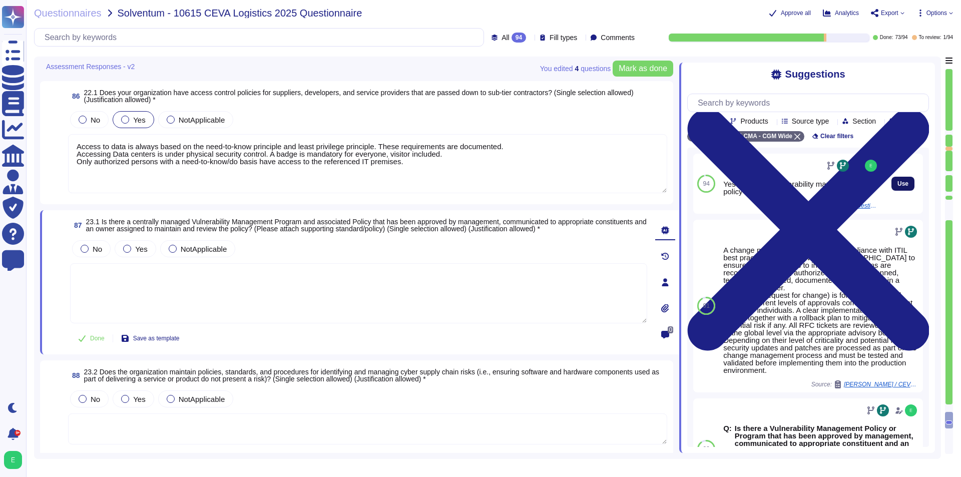
click at [771, 187] on span "Use" at bounding box center [903, 184] width 11 height 6
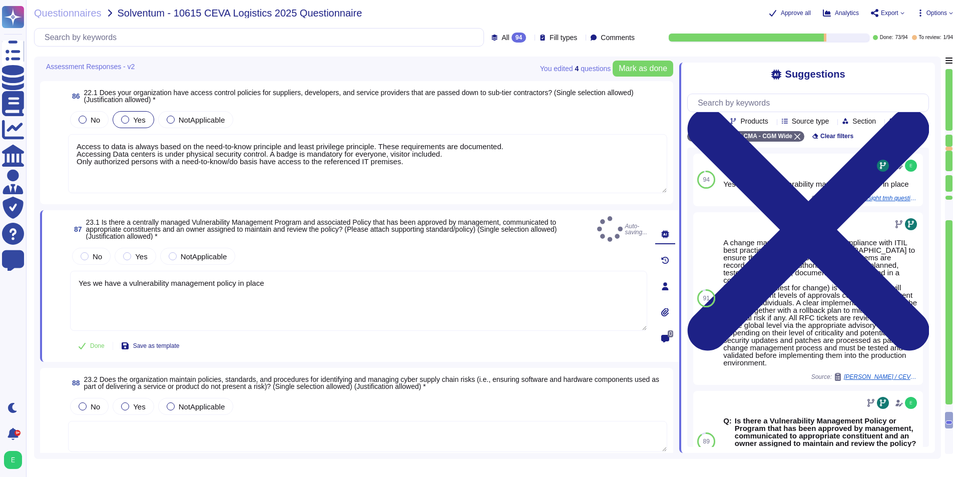
type textarea "Yes we have a vulnerability management policy in place"
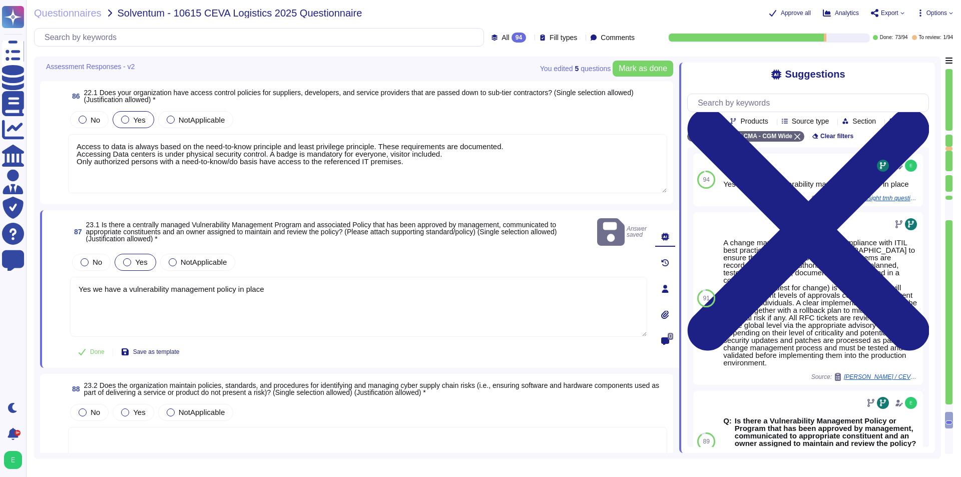
click at [141, 258] on span "Yes" at bounding box center [141, 262] width 12 height 9
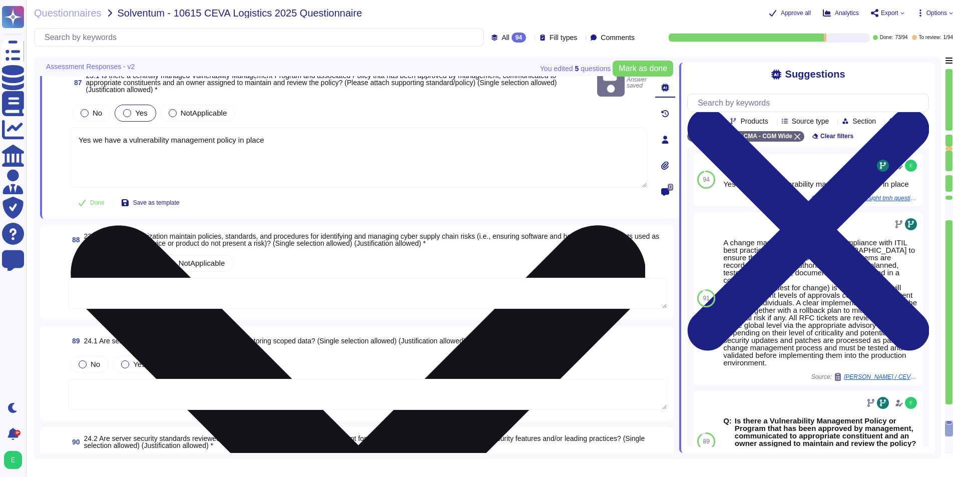
scroll to position [9161, 0]
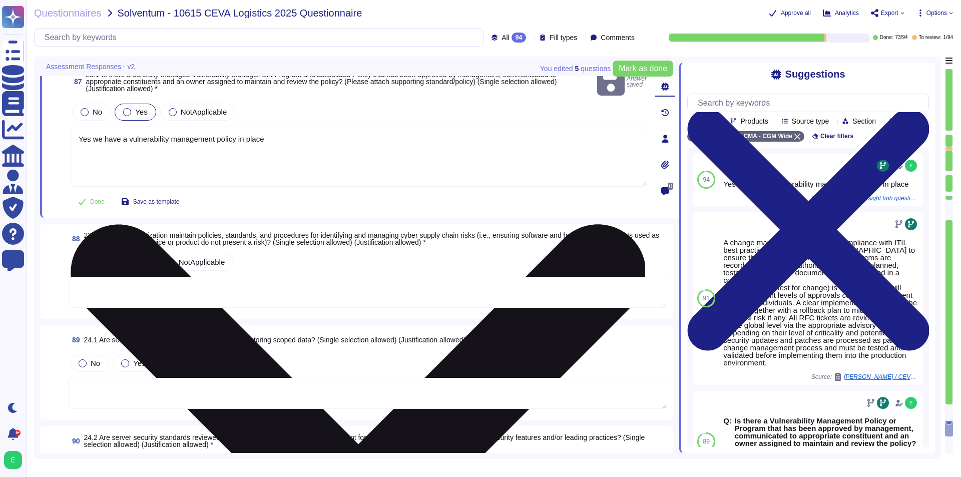
click at [255, 286] on textarea at bounding box center [367, 292] width 599 height 31
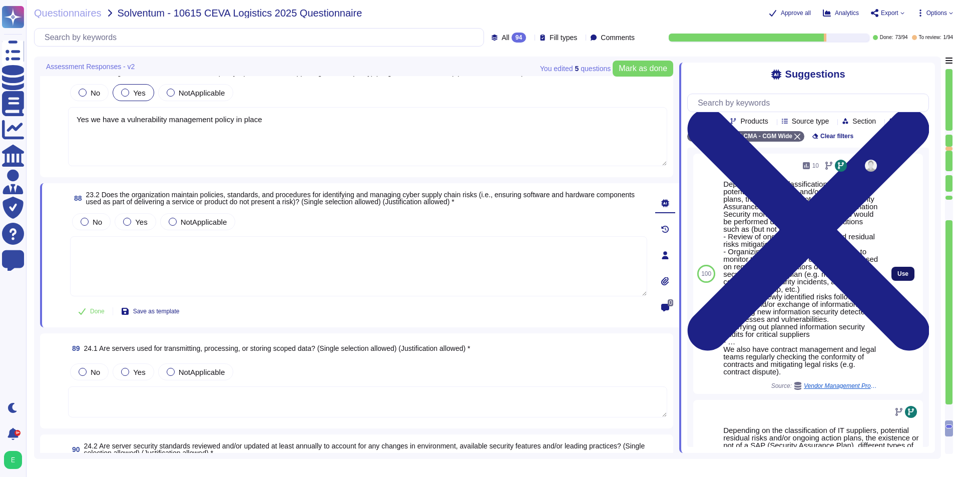
click at [771, 281] on button "Use" at bounding box center [903, 274] width 23 height 14
type textarea "Depending on the classification of IT suppliers, potential residual risks and/o…"
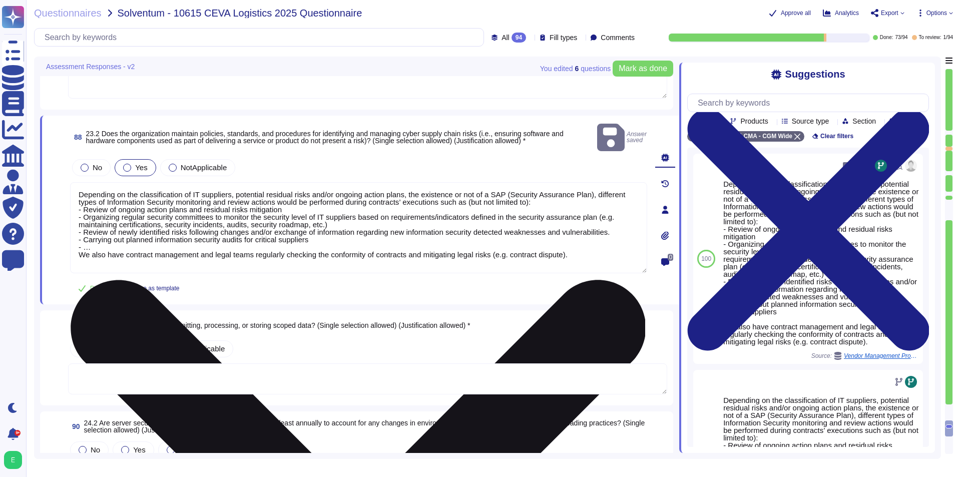
scroll to position [9261, 0]
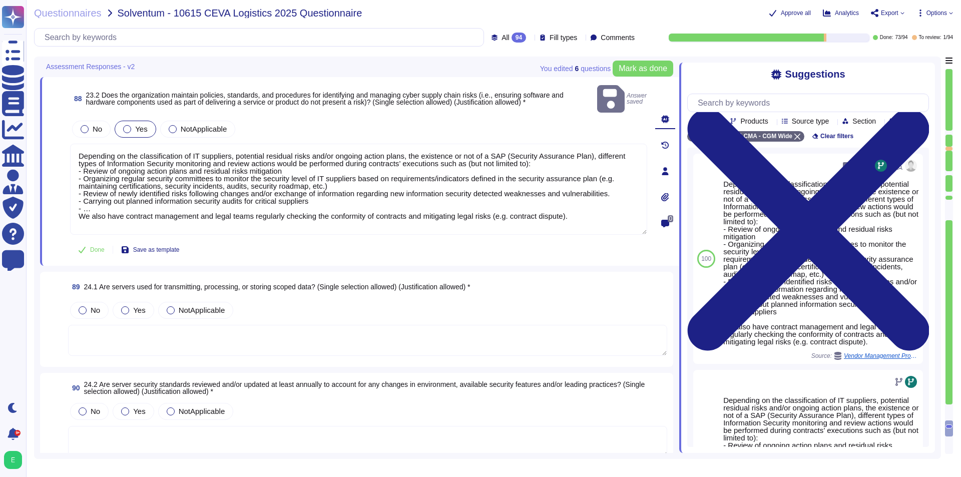
click at [266, 325] on textarea at bounding box center [367, 340] width 599 height 31
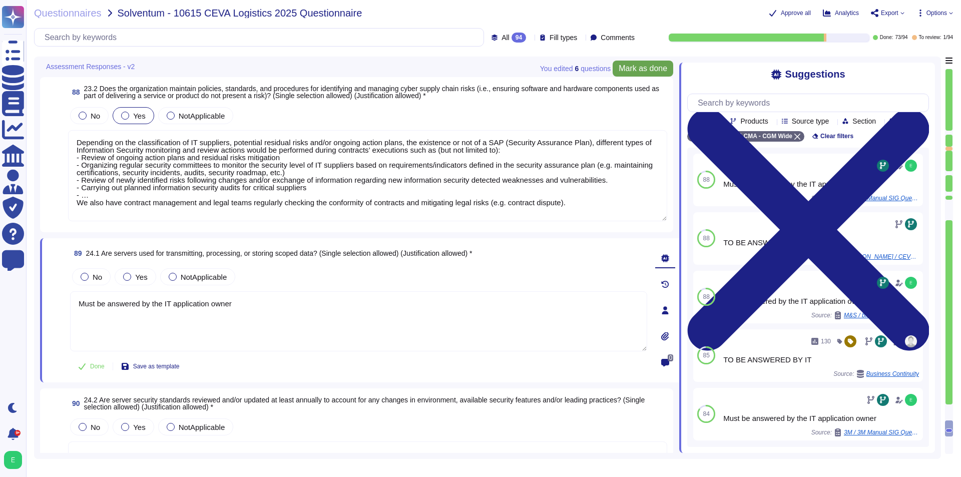
type textarea "Must be answered by the IT application owner"
click at [613, 66] on button "Mark as done" at bounding box center [643, 69] width 61 height 16
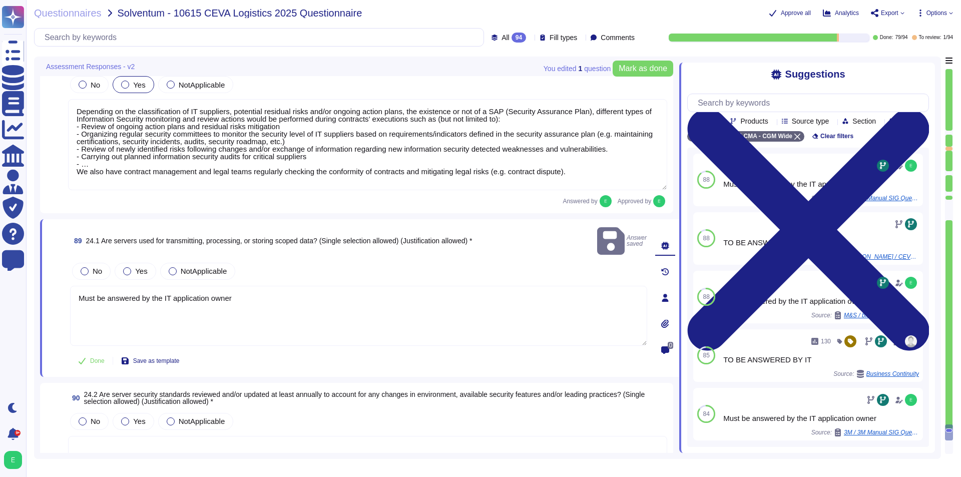
scroll to position [9462, 0]
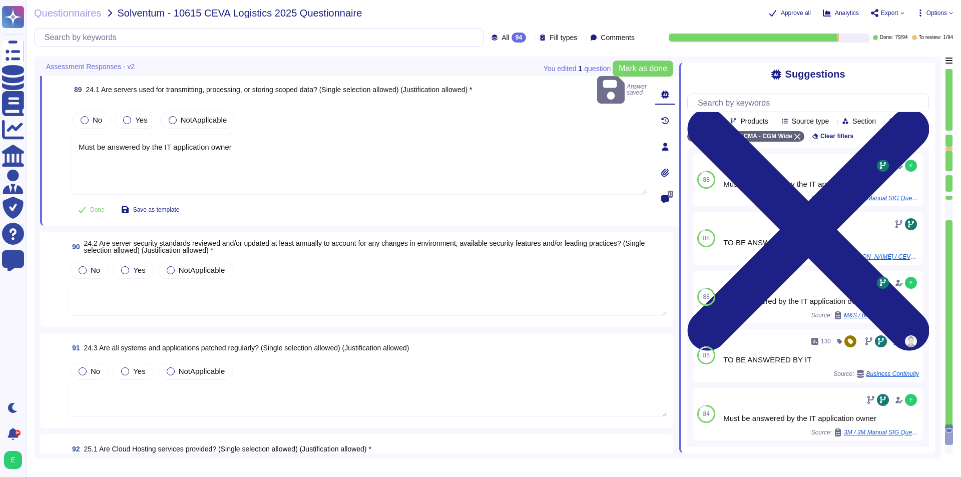
click at [168, 285] on textarea at bounding box center [367, 300] width 599 height 31
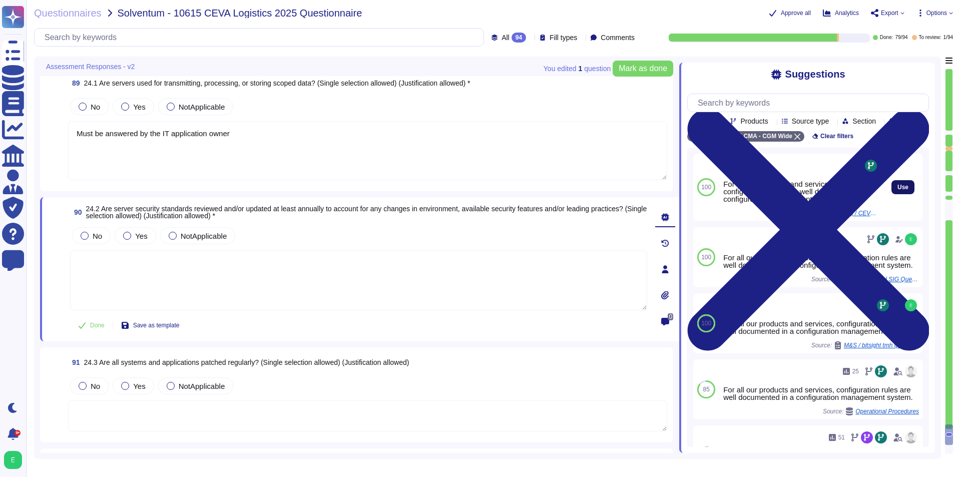
click at [771, 194] on button "Use" at bounding box center [903, 187] width 23 height 14
type textarea "For all our products and services, configuration rules are well documented in a…"
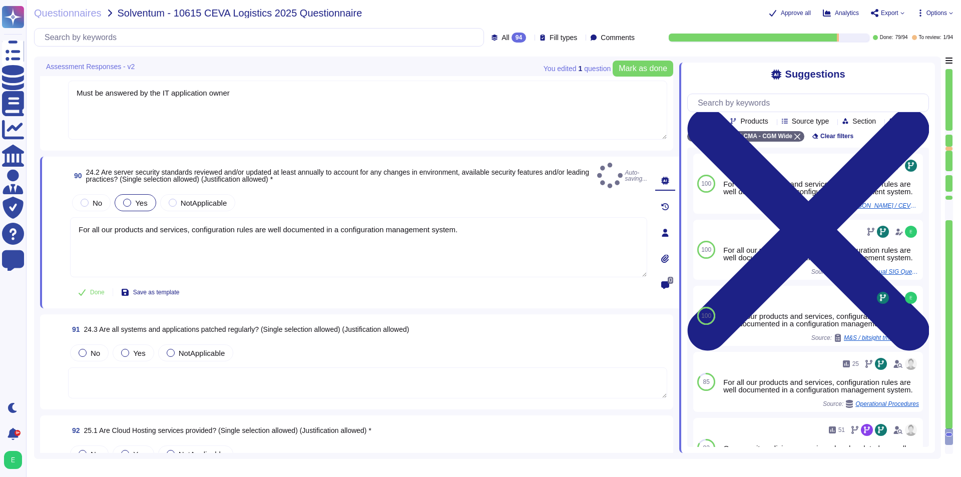
scroll to position [9662, 0]
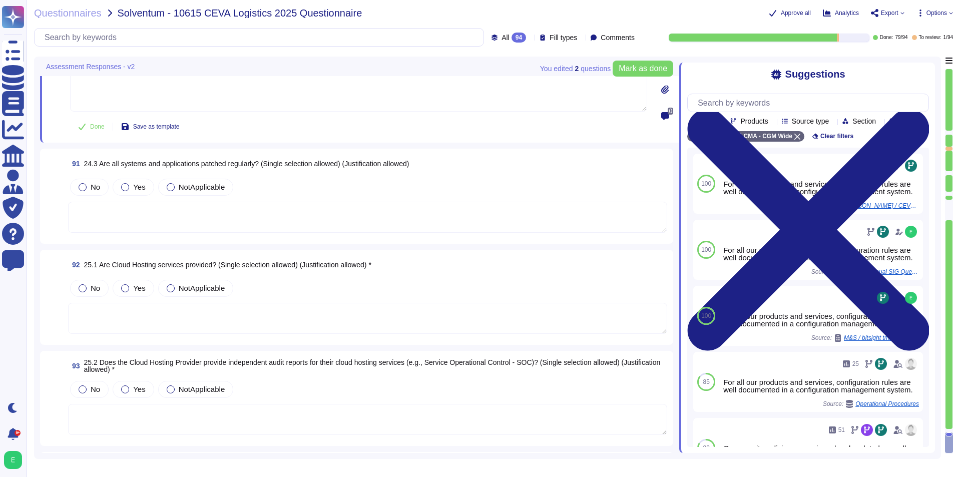
click at [218, 202] on textarea at bounding box center [367, 217] width 599 height 31
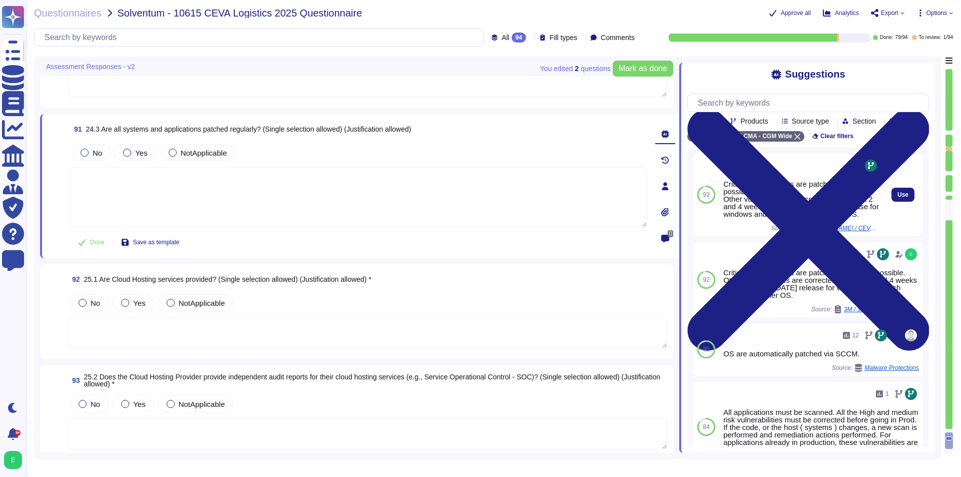
click at [771, 201] on div "Use" at bounding box center [903, 195] width 40 height 83
click at [771, 198] on span "Use" at bounding box center [903, 195] width 11 height 6
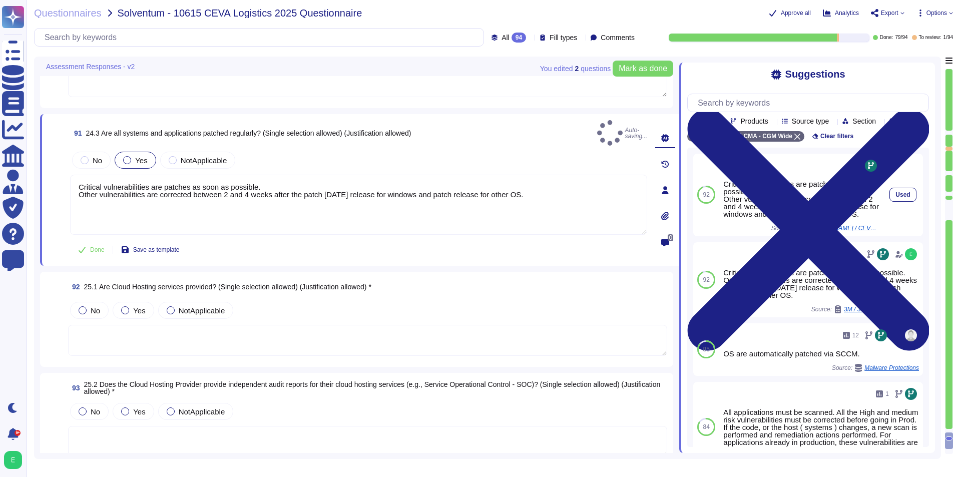
type textarea "Critical vulnerabilities are patches as soon as possible. Other vulnerabilities…"
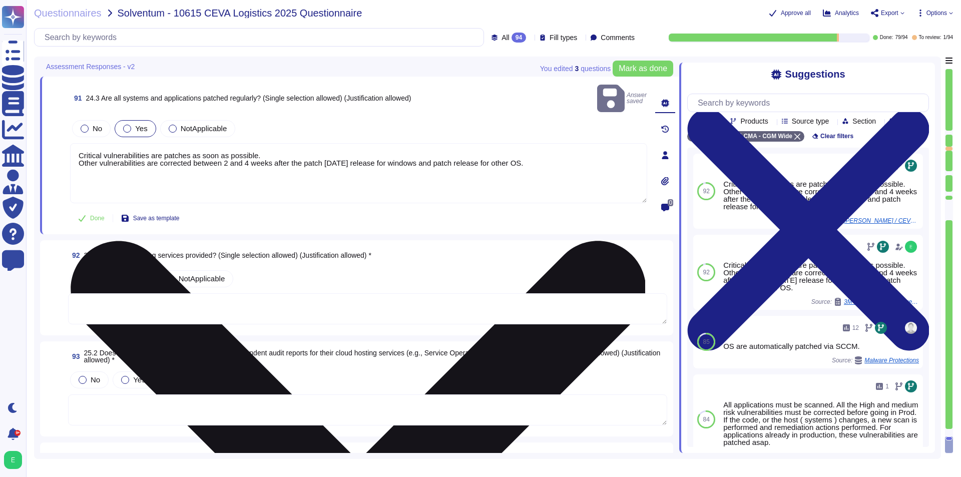
scroll to position [9745, 0]
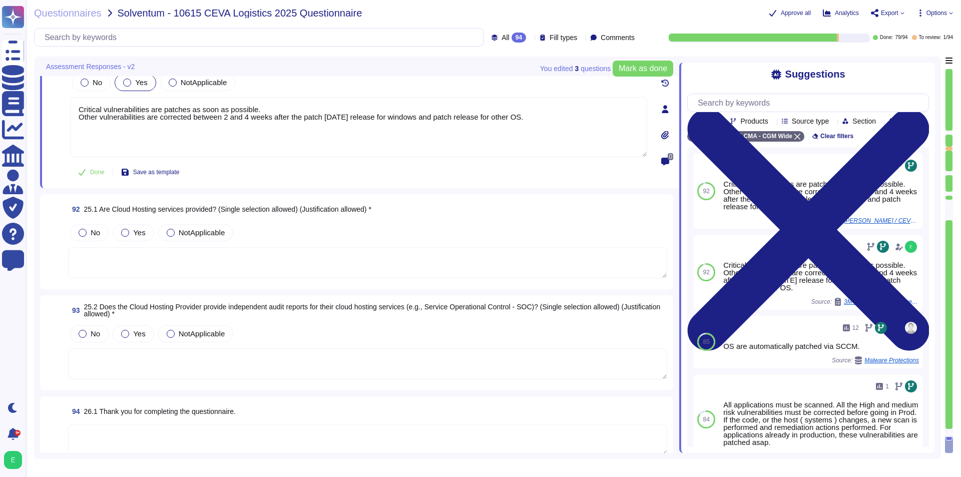
click at [238, 228] on div "No Yes NotApplicable" at bounding box center [367, 232] width 599 height 21
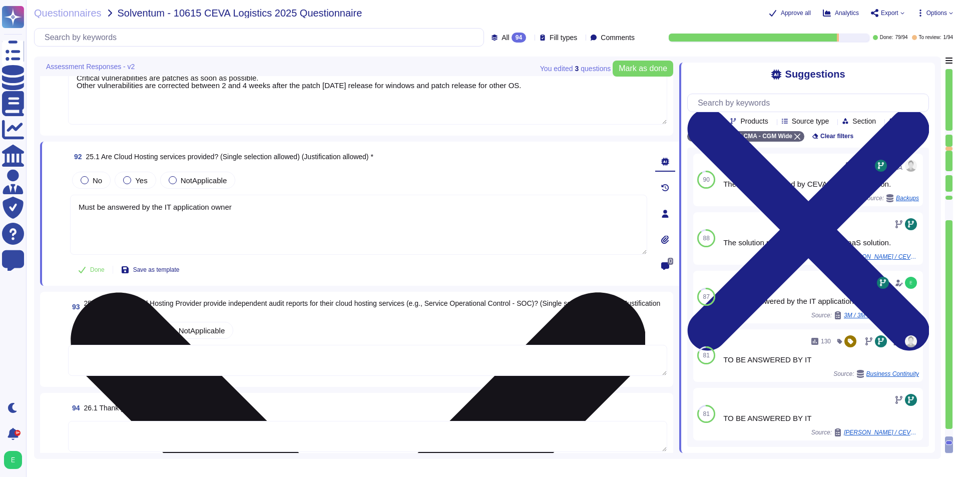
scroll to position [9773, 0]
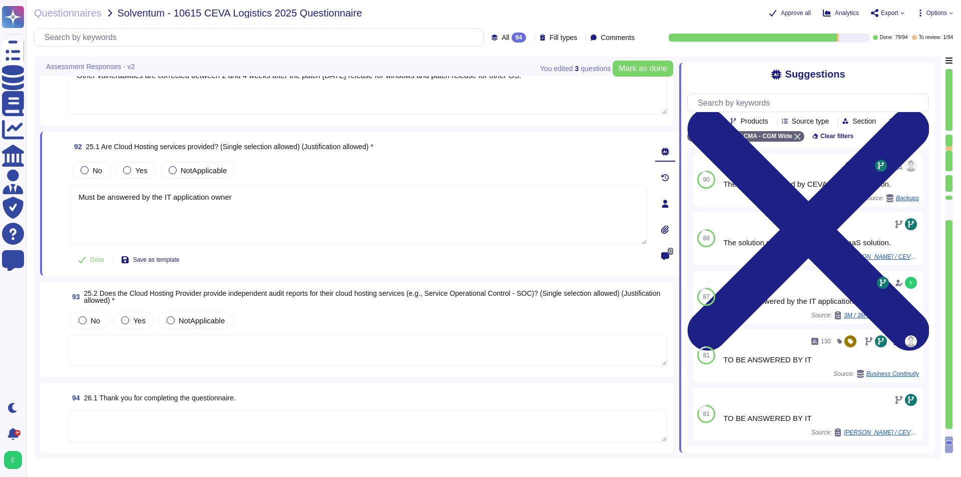
type textarea "Must be answered by the IT application owner"
click at [262, 354] on textarea at bounding box center [367, 350] width 599 height 31
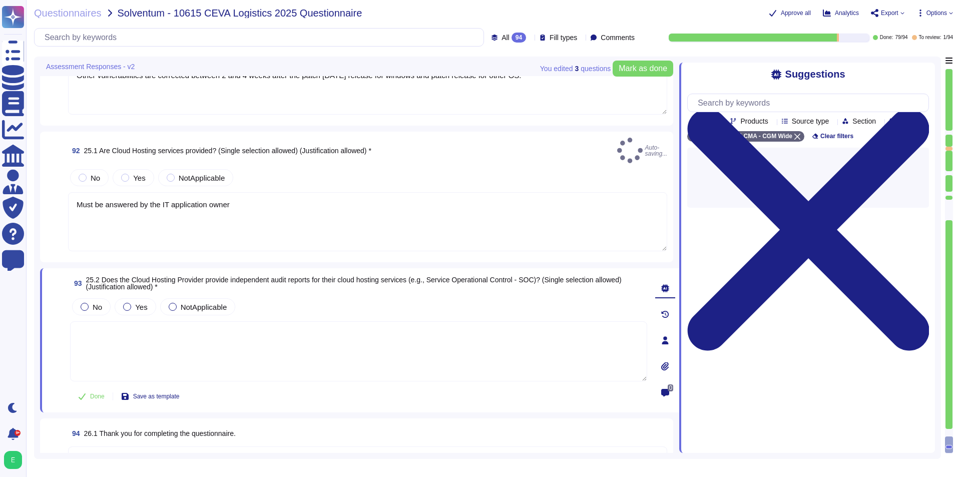
paste textarea "Must be answered by the IT application owner"
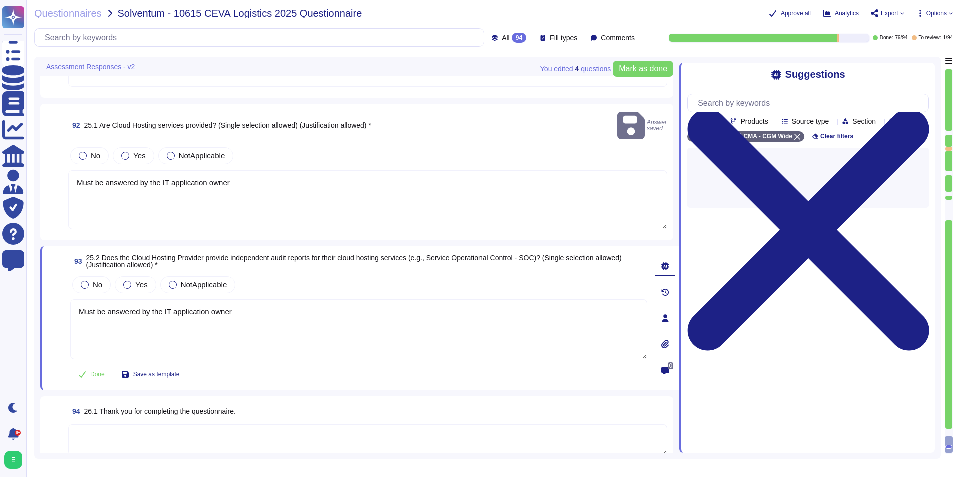
type textarea "Must be answered by the IT application owner"
click at [236, 425] on textarea at bounding box center [367, 440] width 599 height 31
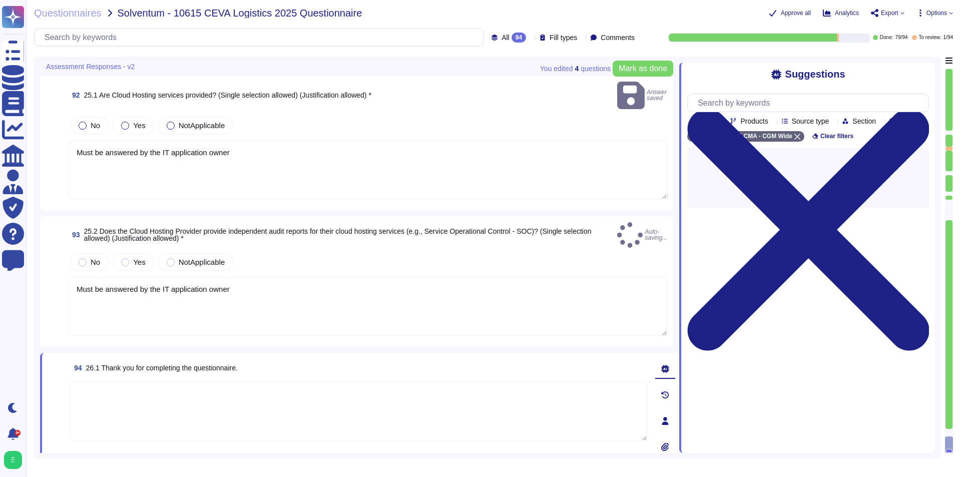
scroll to position [9841, 0]
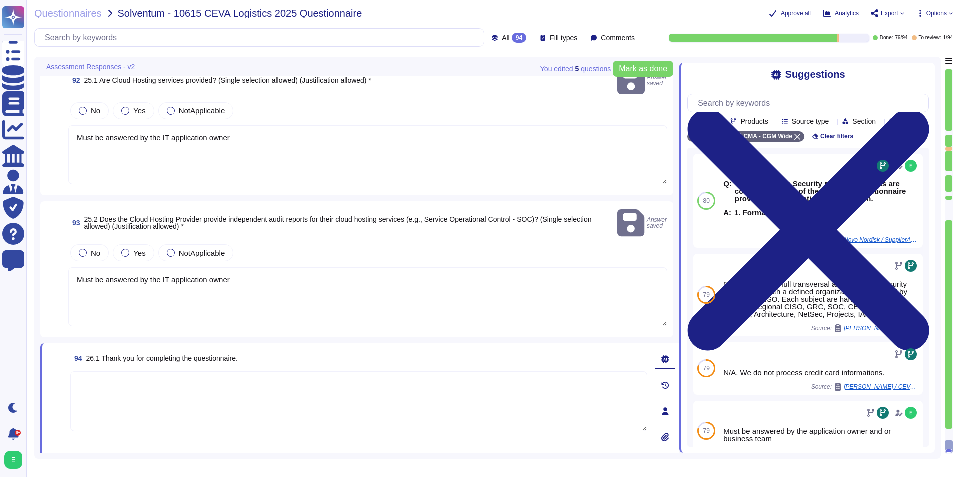
drag, startPoint x: 85, startPoint y: 438, endPoint x: 157, endPoint y: 423, distance: 73.6
click at [85, 460] on icon at bounding box center [82, 464] width 8 height 8
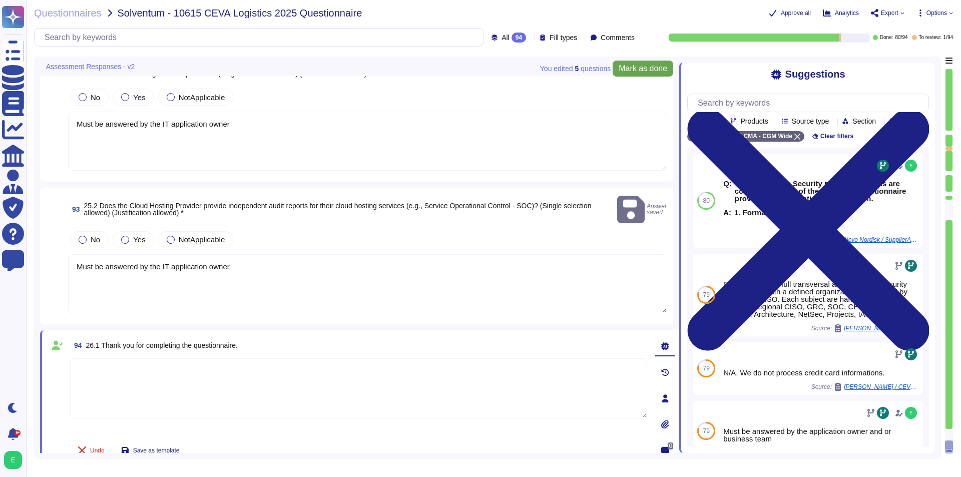
click at [664, 70] on span "Mark as done" at bounding box center [643, 69] width 49 height 8
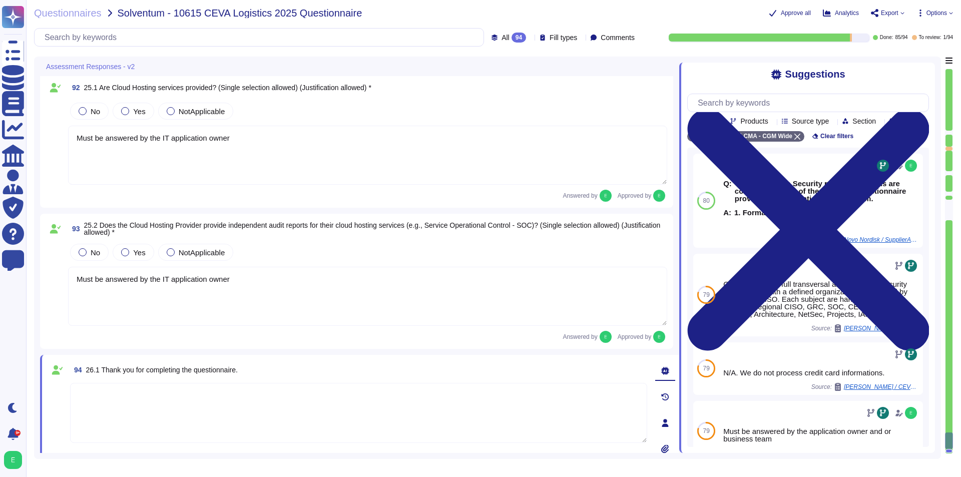
type textarea "Must be answered by the IT application owner"
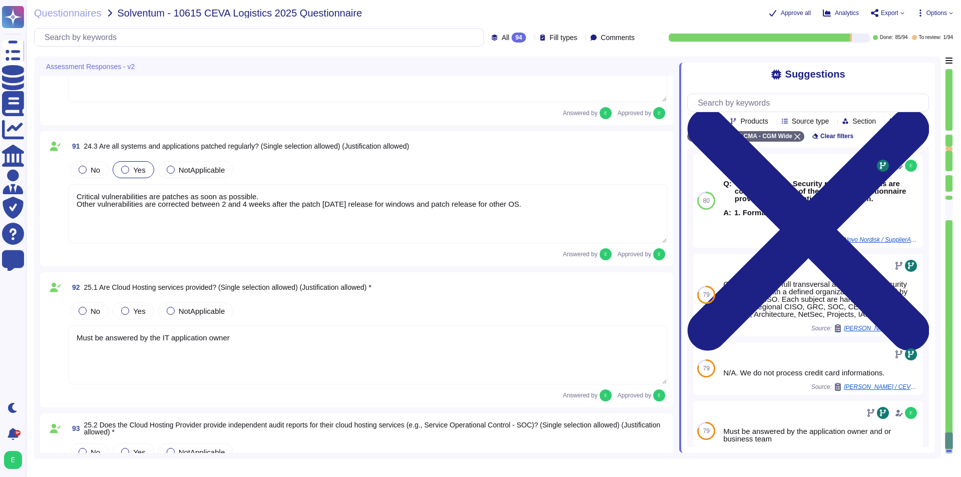
scroll to position [9446, 0]
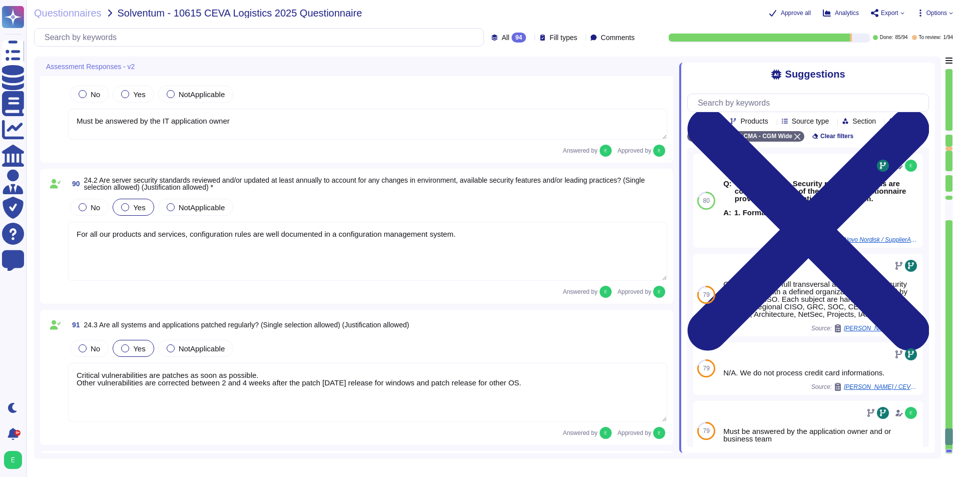
type textarea "Yes we have a vulnerability management policy in place"
type textarea "Depending on the classification of IT suppliers, potential residual risks and/o…"
click at [771, 11] on span "Export" at bounding box center [888, 13] width 34 height 8
click at [771, 61] on p "Download" at bounding box center [925, 75] width 36 height 28
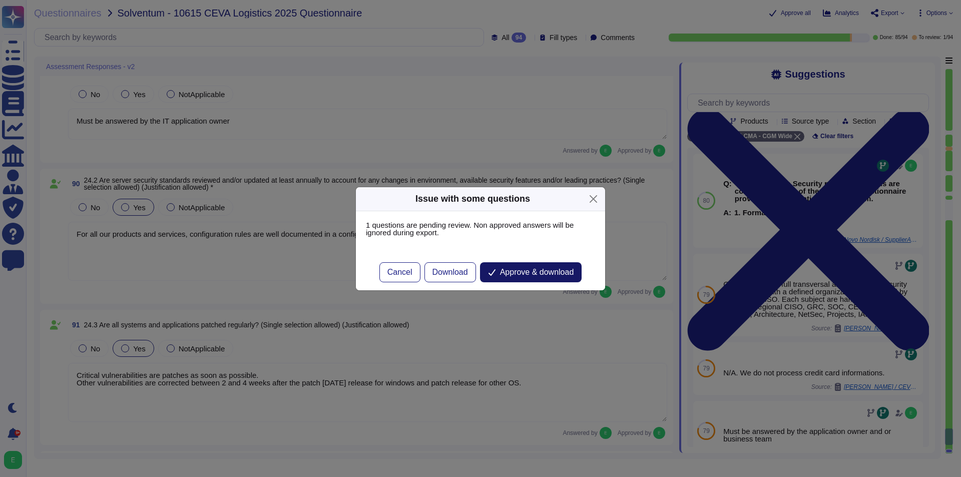
click at [535, 272] on span "Approve & download" at bounding box center [537, 272] width 74 height 8
